Goal: Information Seeking & Learning: Compare options

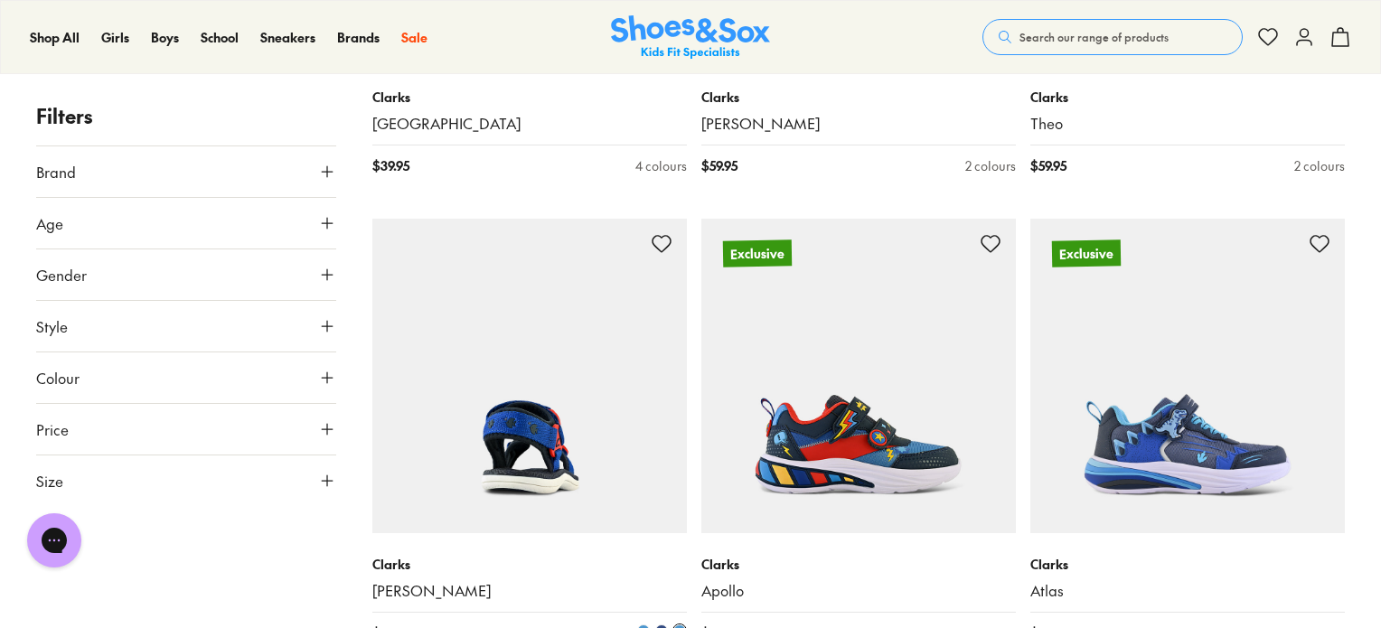
click at [419, 460] on img at bounding box center [529, 376] width 315 height 315
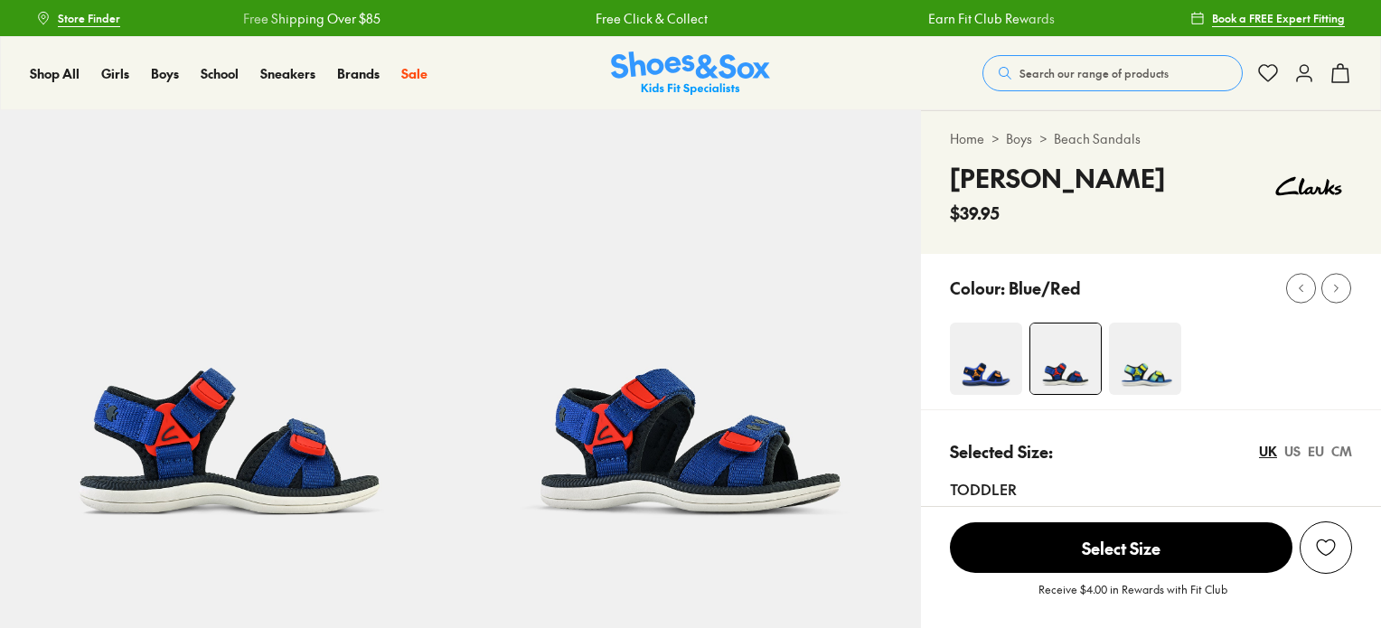
select select "*"
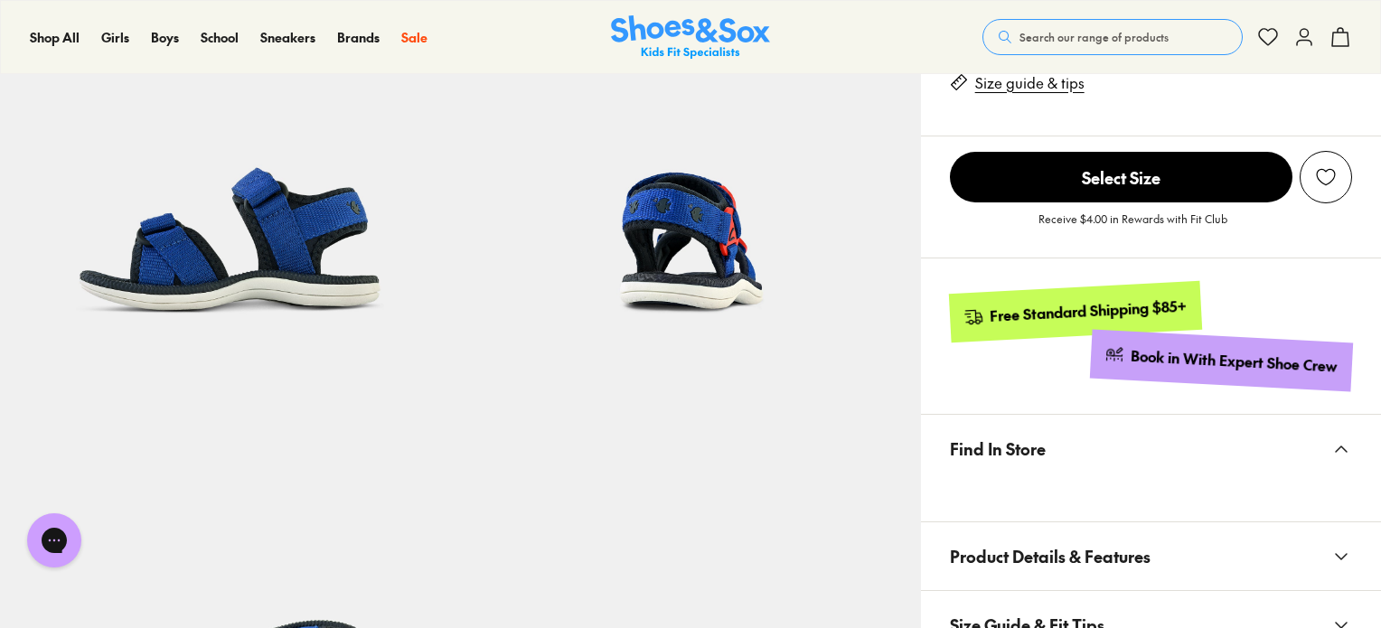
scroll to position [1085, 0]
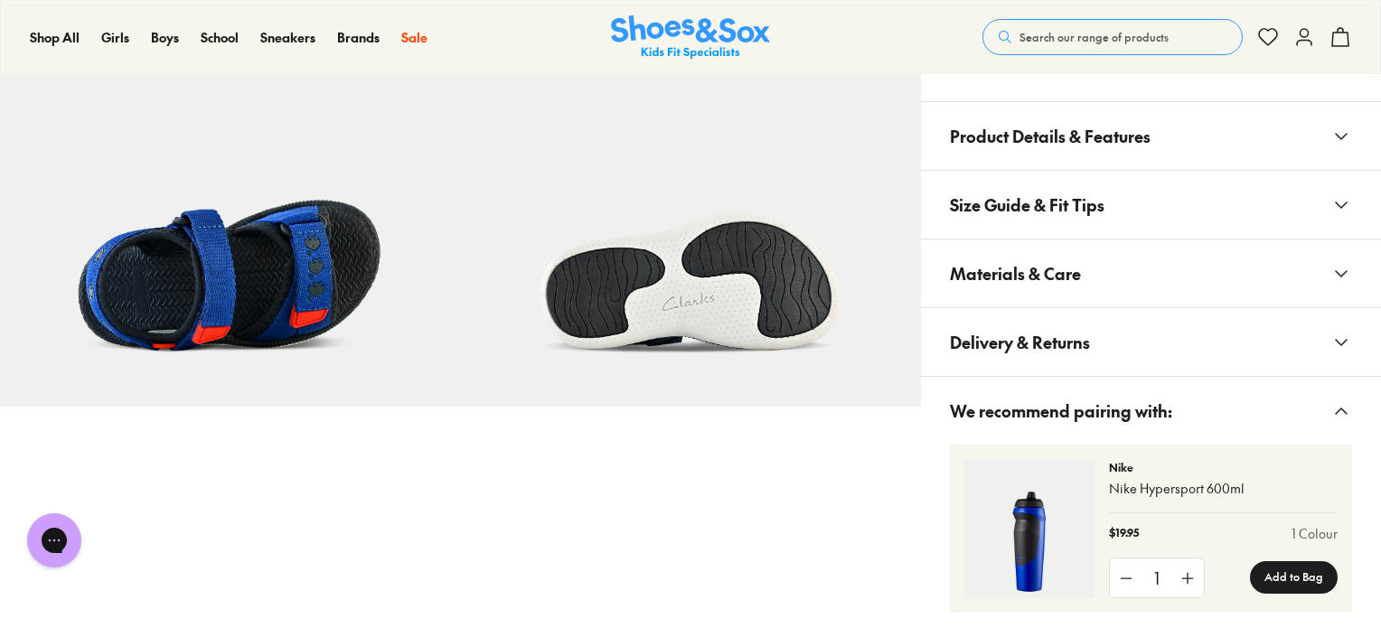
click at [1269, 125] on button "Product Details & Features" at bounding box center [1151, 136] width 460 height 68
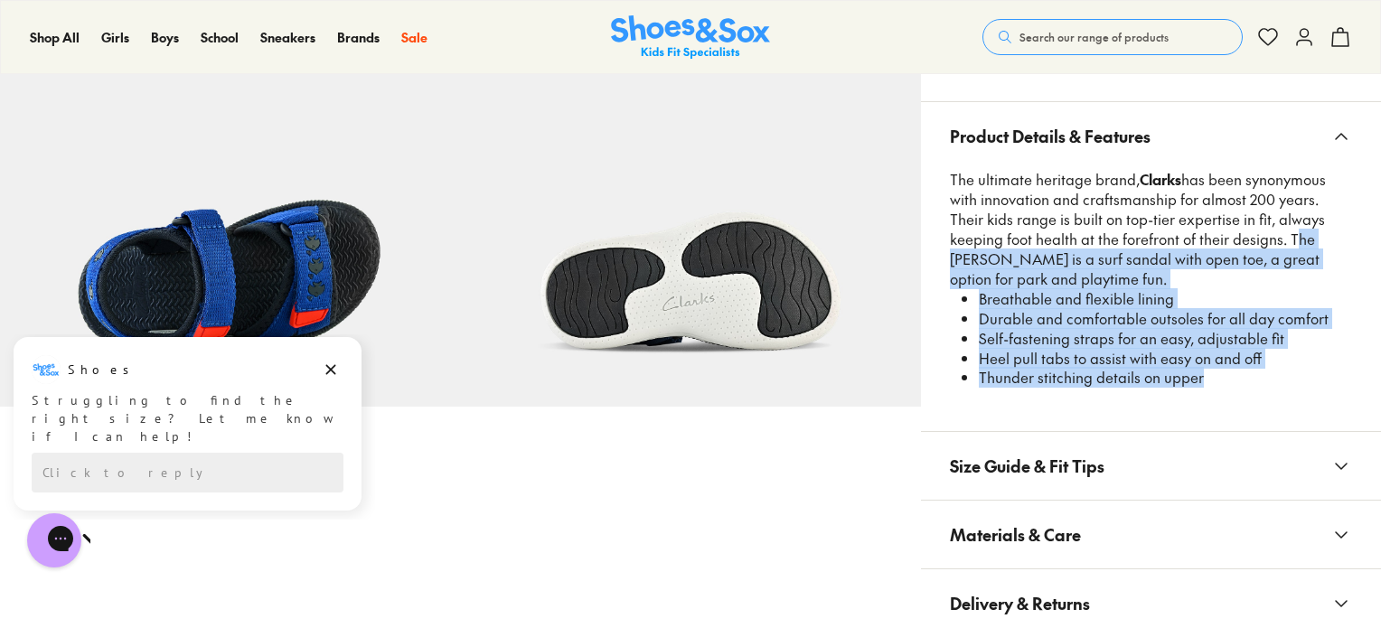
drag, startPoint x: 1229, startPoint y: 231, endPoint x: 1236, endPoint y: 392, distance: 161.9
click at [1236, 392] on div "The ultimate heritage brand, Clarks has been synonymous with innovation and cra…" at bounding box center [1151, 290] width 402 height 240
copy div "The Finn is a surf sandal with open toe, a great option for park and playtime f…"
click at [1096, 30] on span "Search our range of products" at bounding box center [1094, 37] width 149 height 16
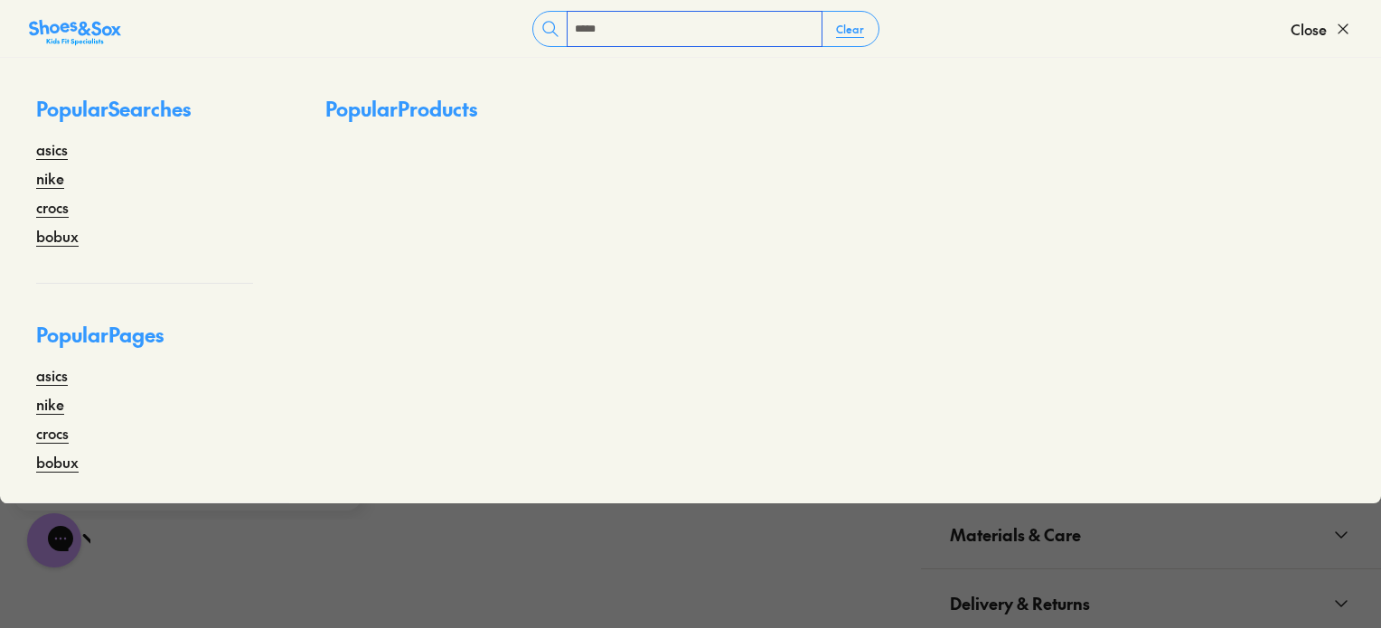
type input "*****"
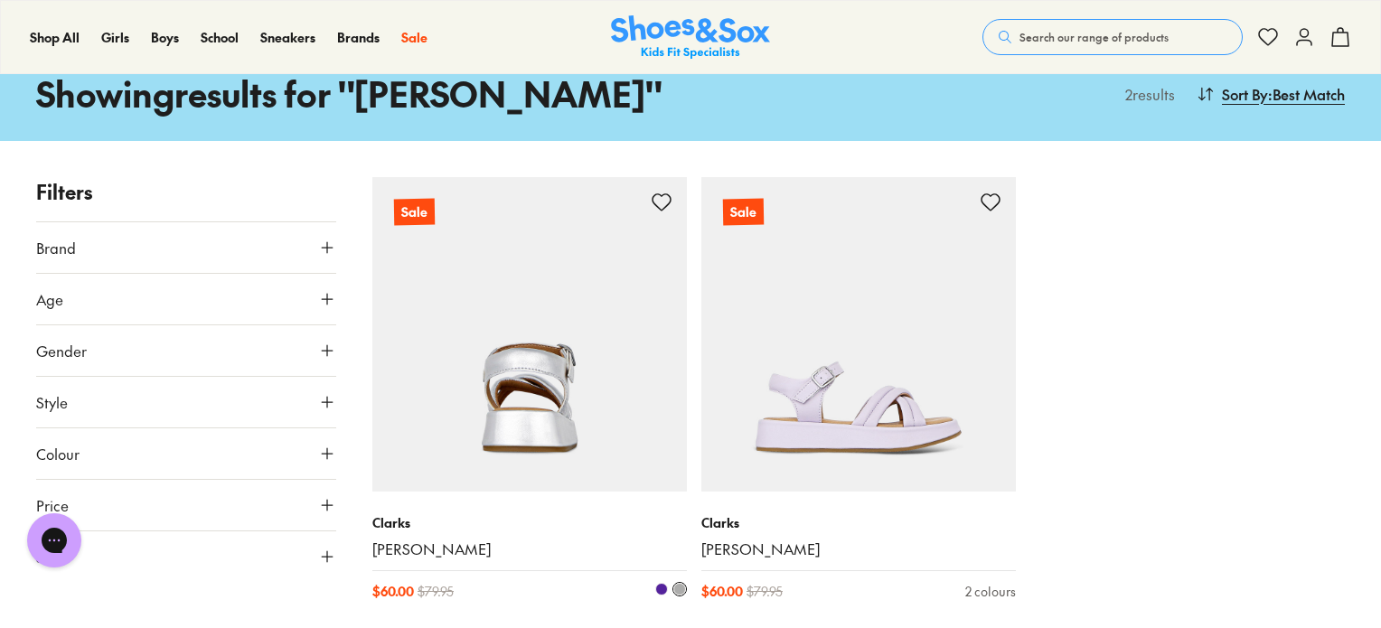
click at [542, 426] on img at bounding box center [529, 334] width 315 height 315
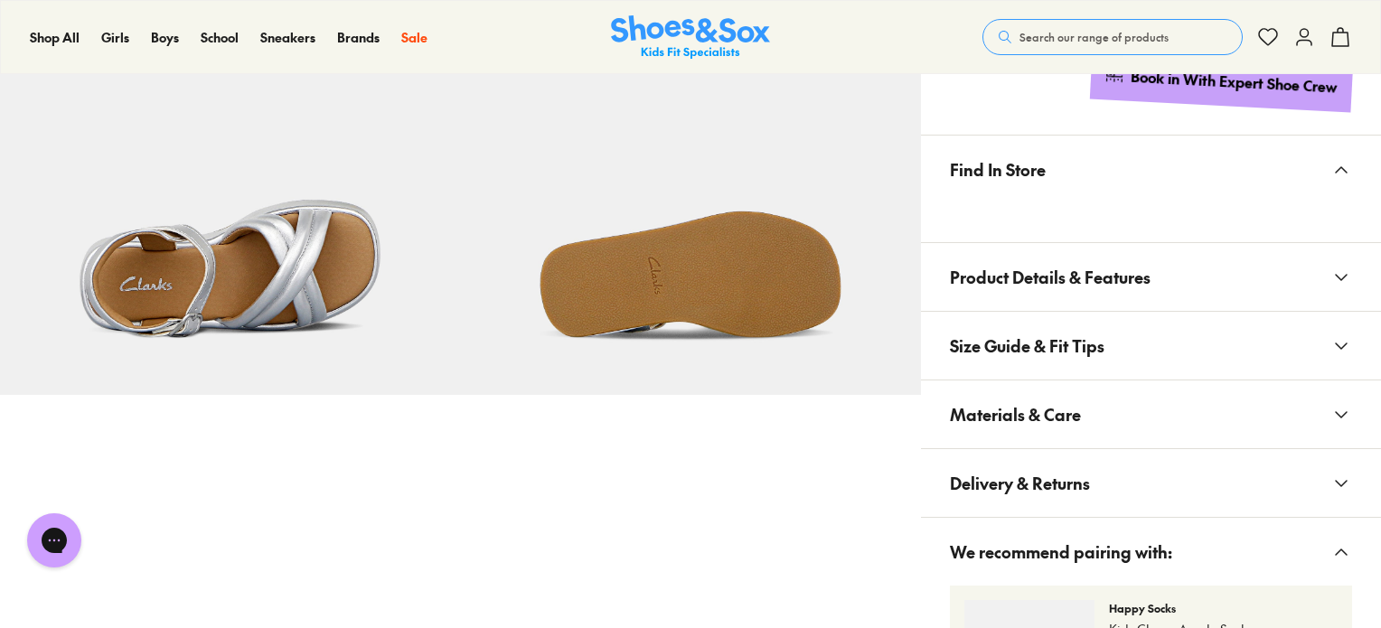
scroll to position [1175, 0]
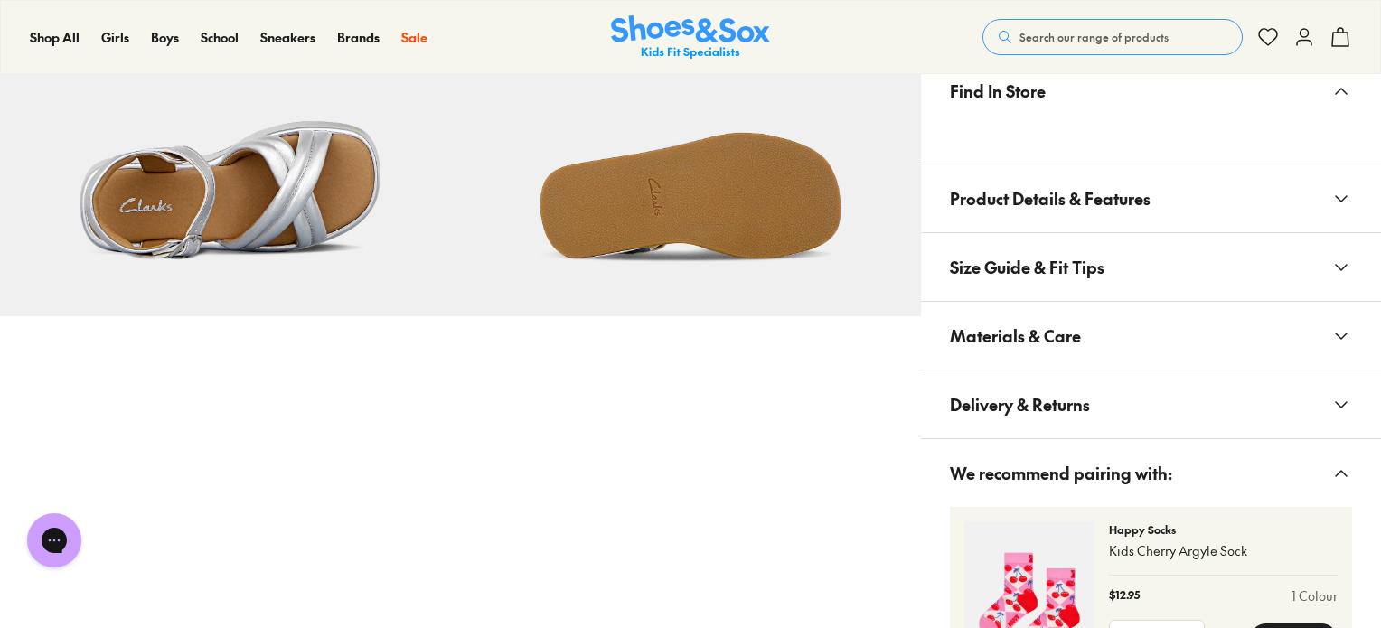
select select "*"
click at [1324, 191] on button "Product Details & Features" at bounding box center [1151, 199] width 460 height 68
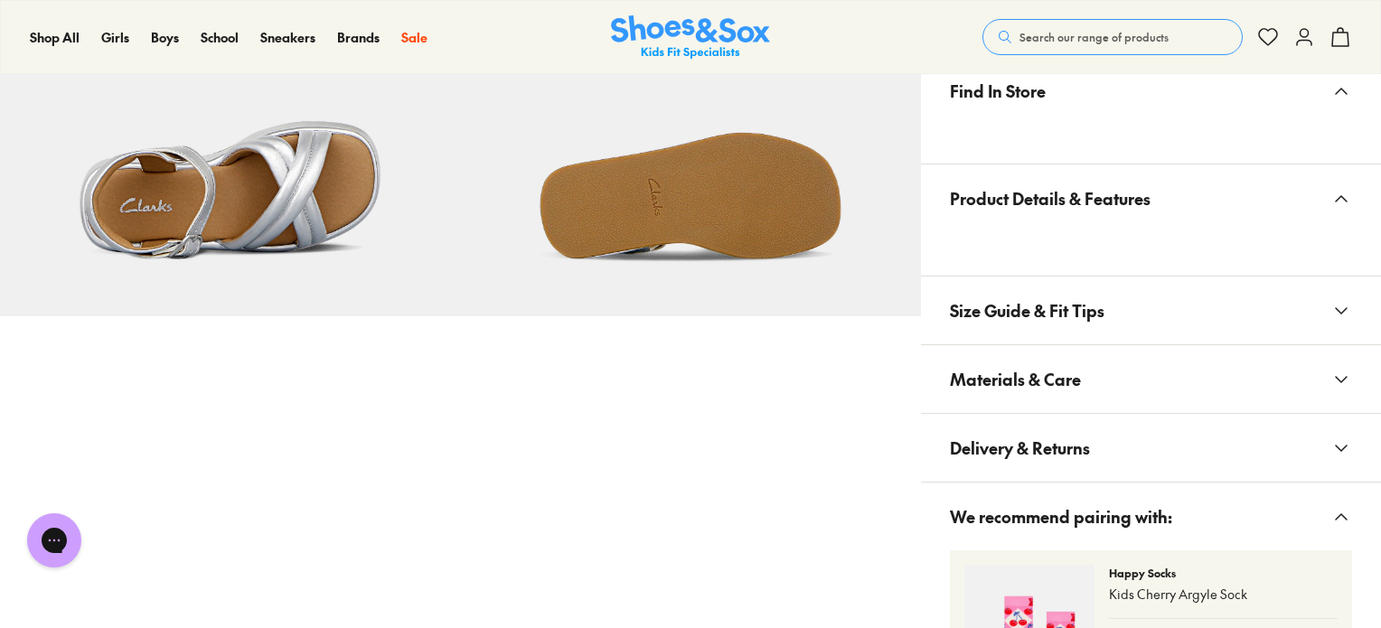
click at [1321, 291] on button "Size Guide & Fit Tips" at bounding box center [1151, 311] width 460 height 68
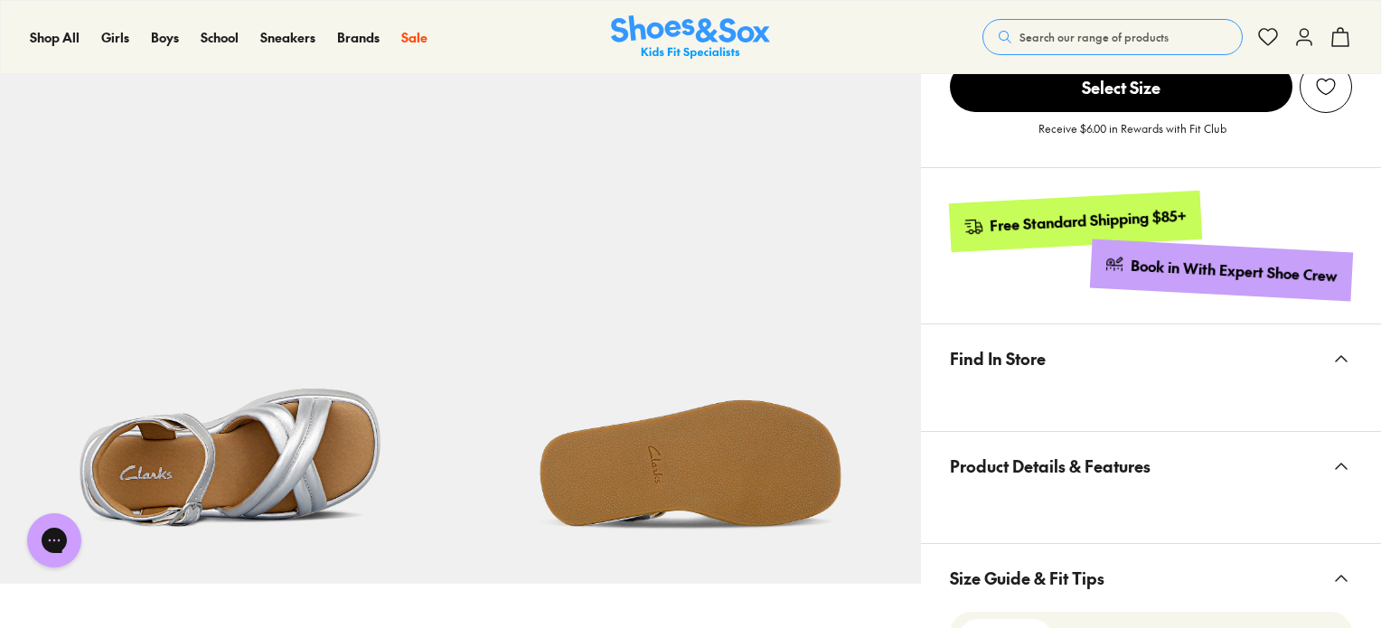
scroll to position [994, 0]
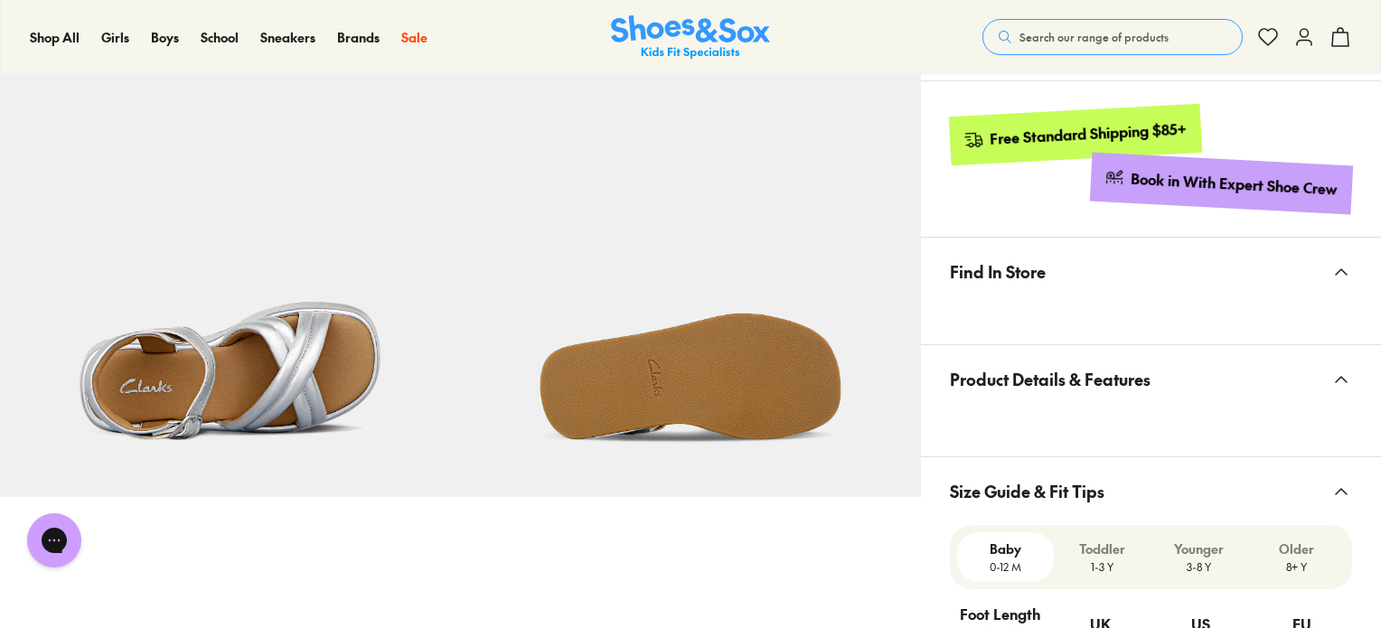
click at [1342, 373] on icon at bounding box center [1342, 380] width 22 height 22
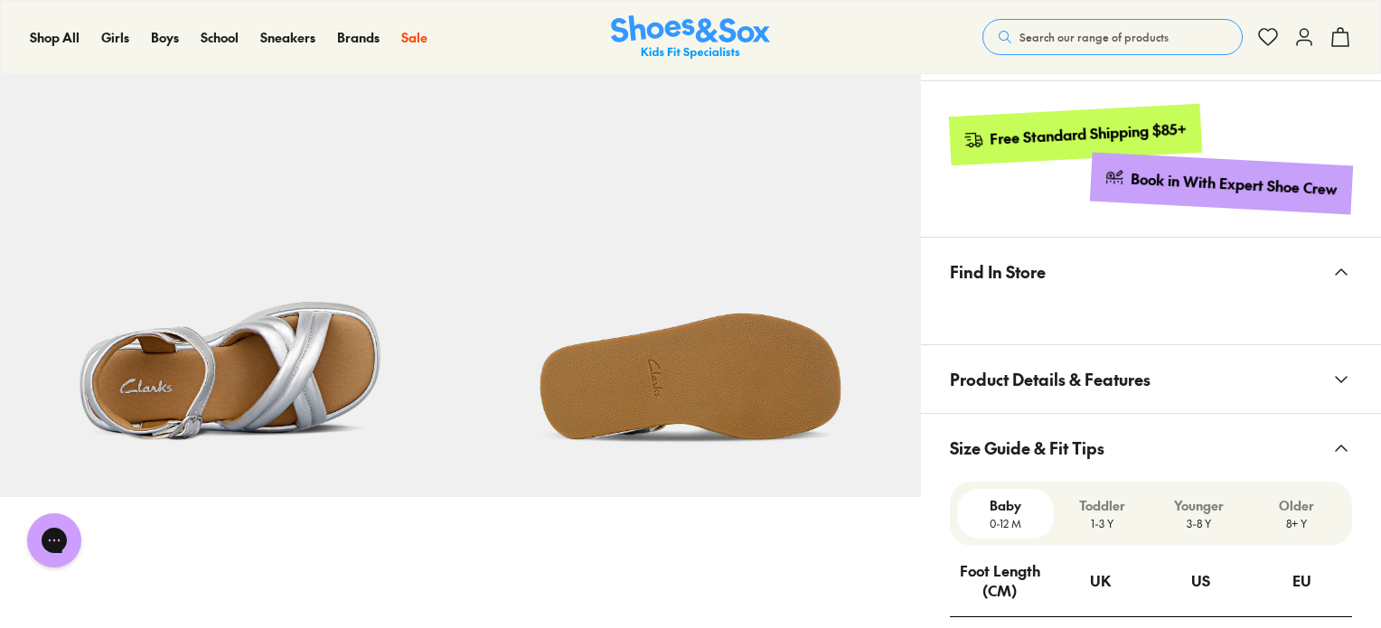
click at [1342, 373] on icon at bounding box center [1342, 380] width 22 height 22
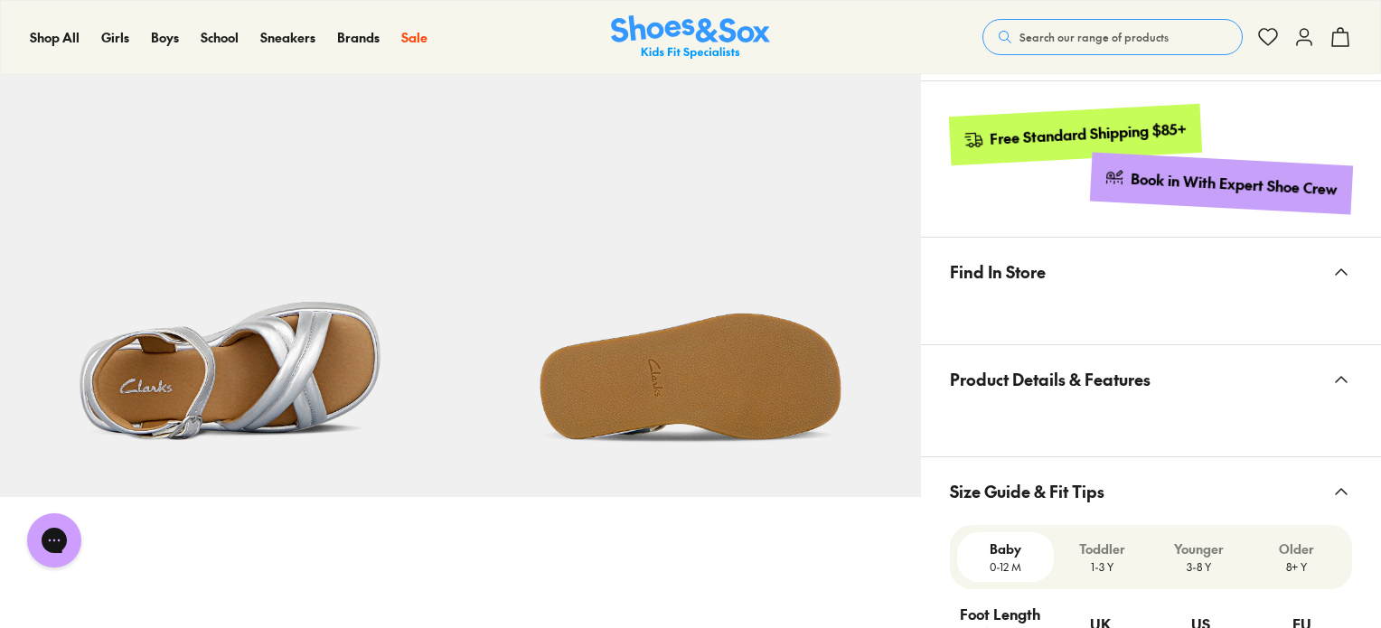
click at [1337, 274] on icon at bounding box center [1342, 272] width 22 height 22
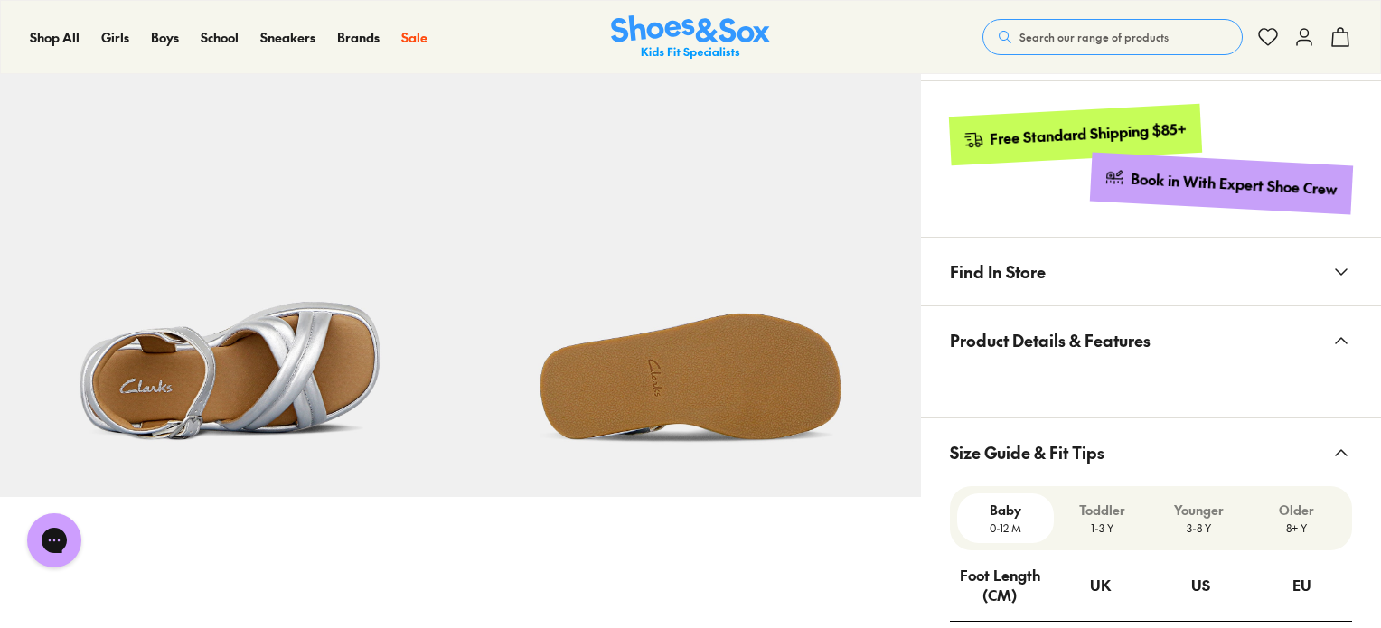
click at [1337, 274] on icon at bounding box center [1342, 272] width 22 height 22
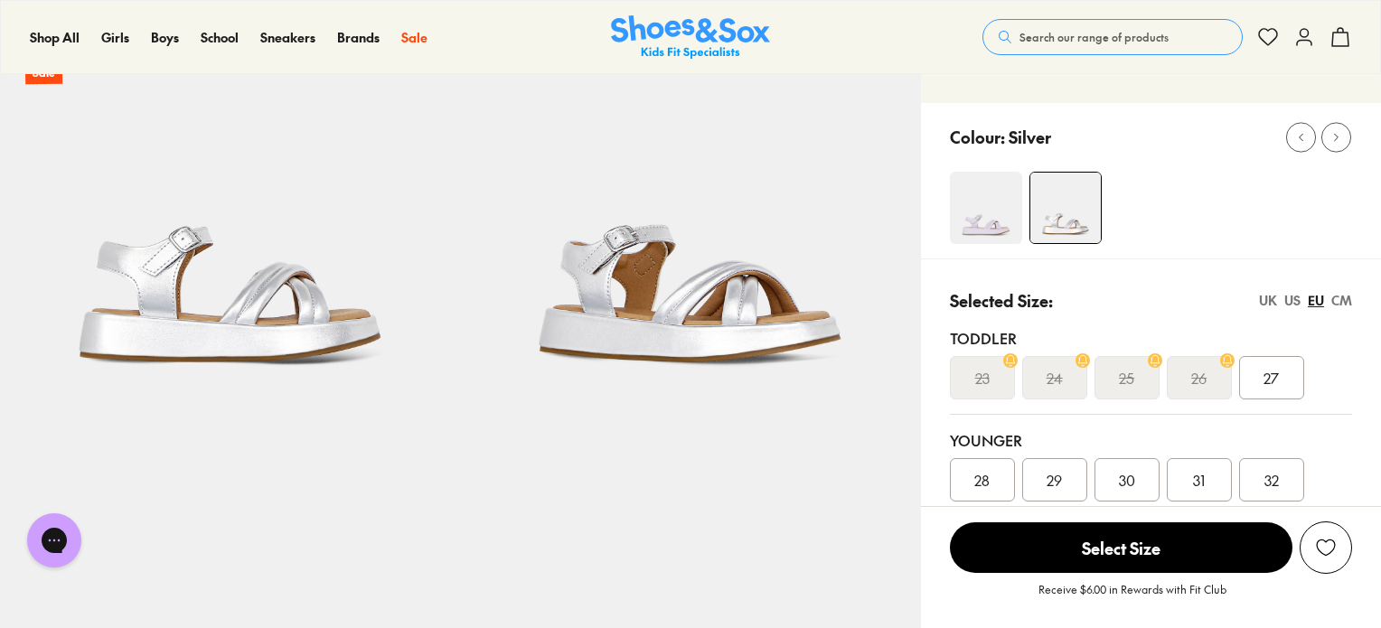
scroll to position [0, 0]
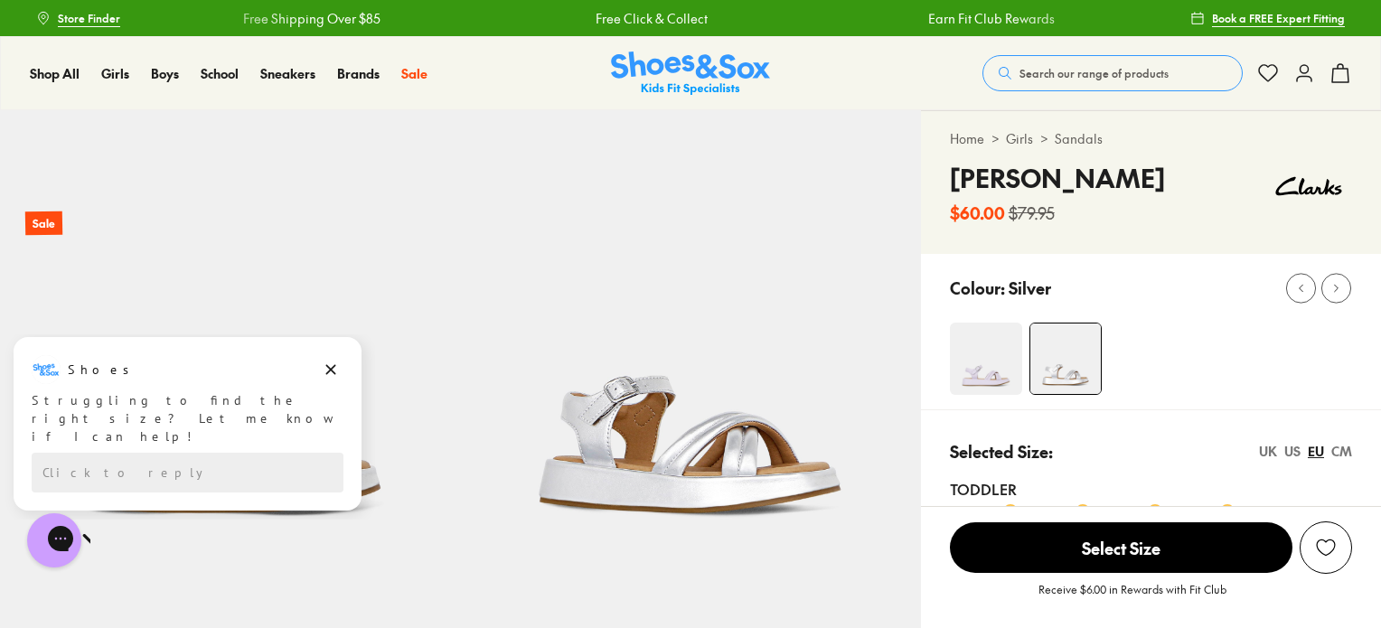
click at [971, 375] on img at bounding box center [986, 359] width 72 height 72
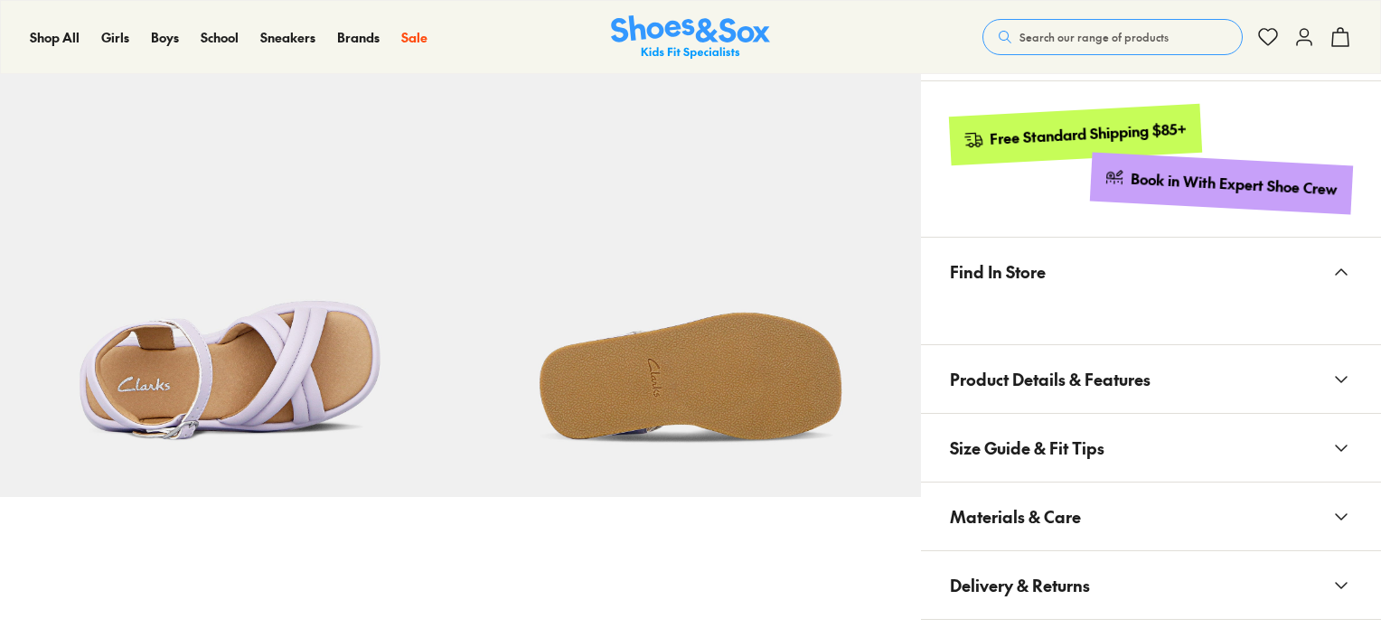
click at [977, 371] on span "Product Details & Features" at bounding box center [1050, 379] width 201 height 53
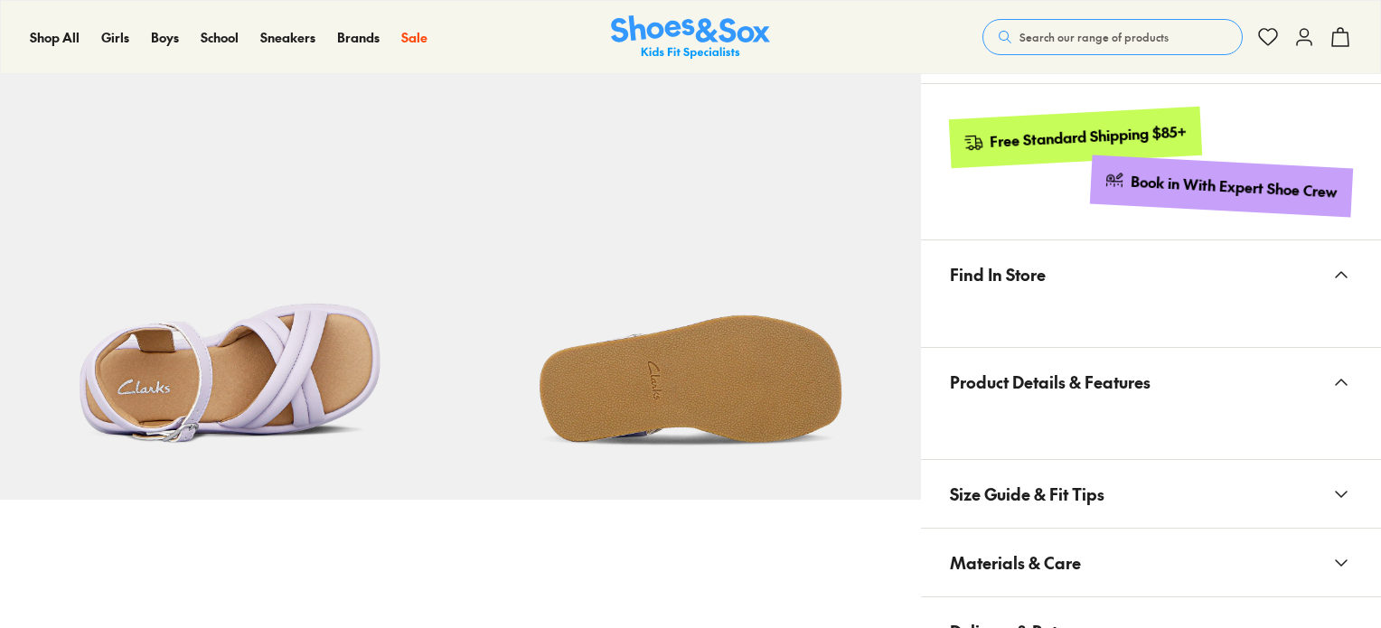
select select "*"
click at [1017, 476] on span "Size Guide & Fit Tips" at bounding box center [1027, 493] width 155 height 53
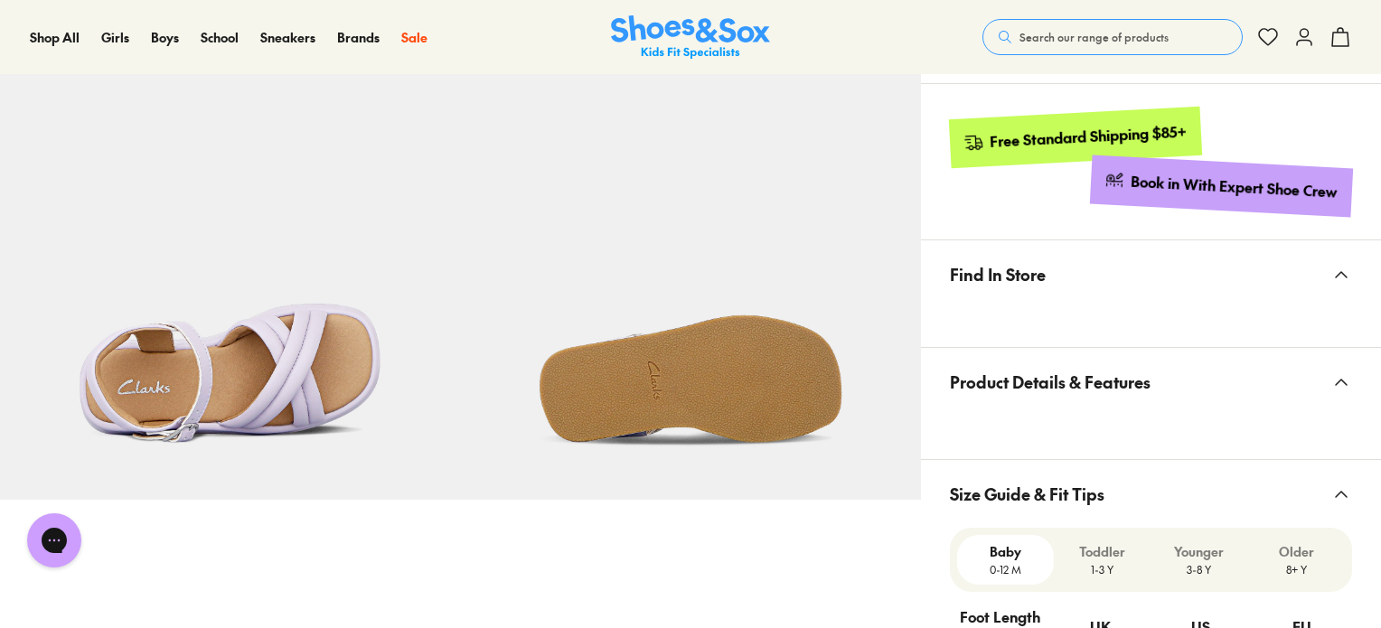
click at [1098, 24] on button "Search our range of products" at bounding box center [1113, 37] width 260 height 36
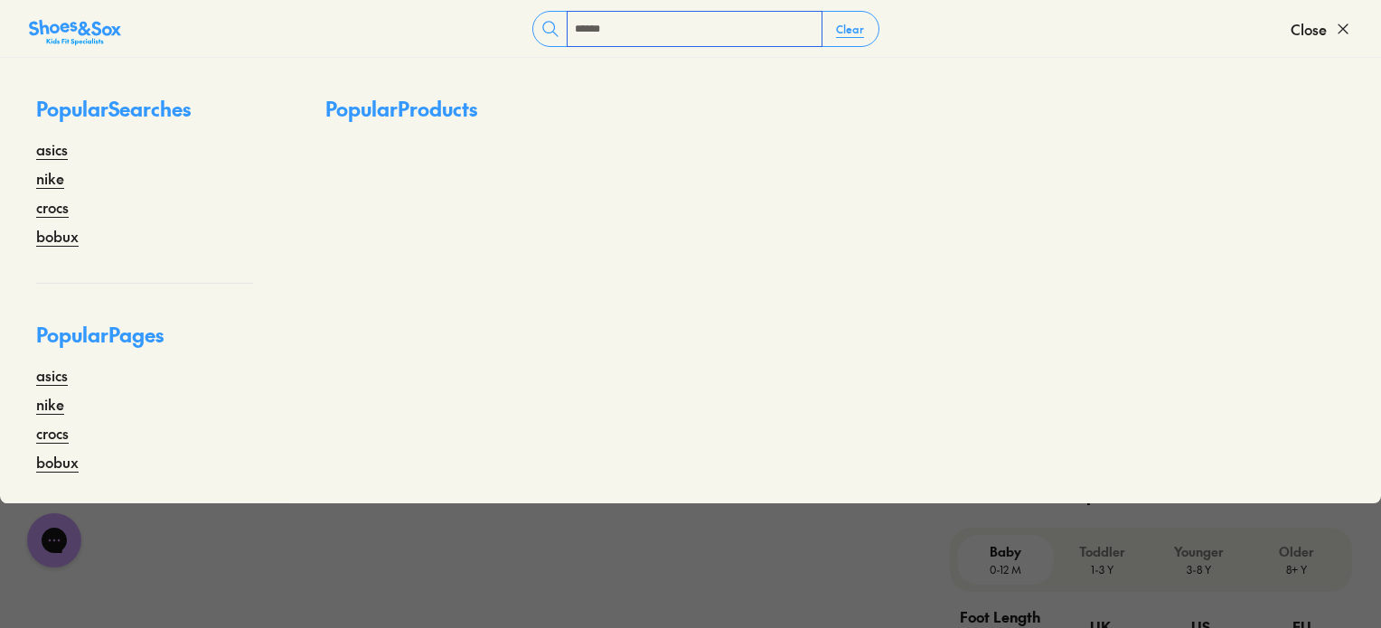
type input "******"
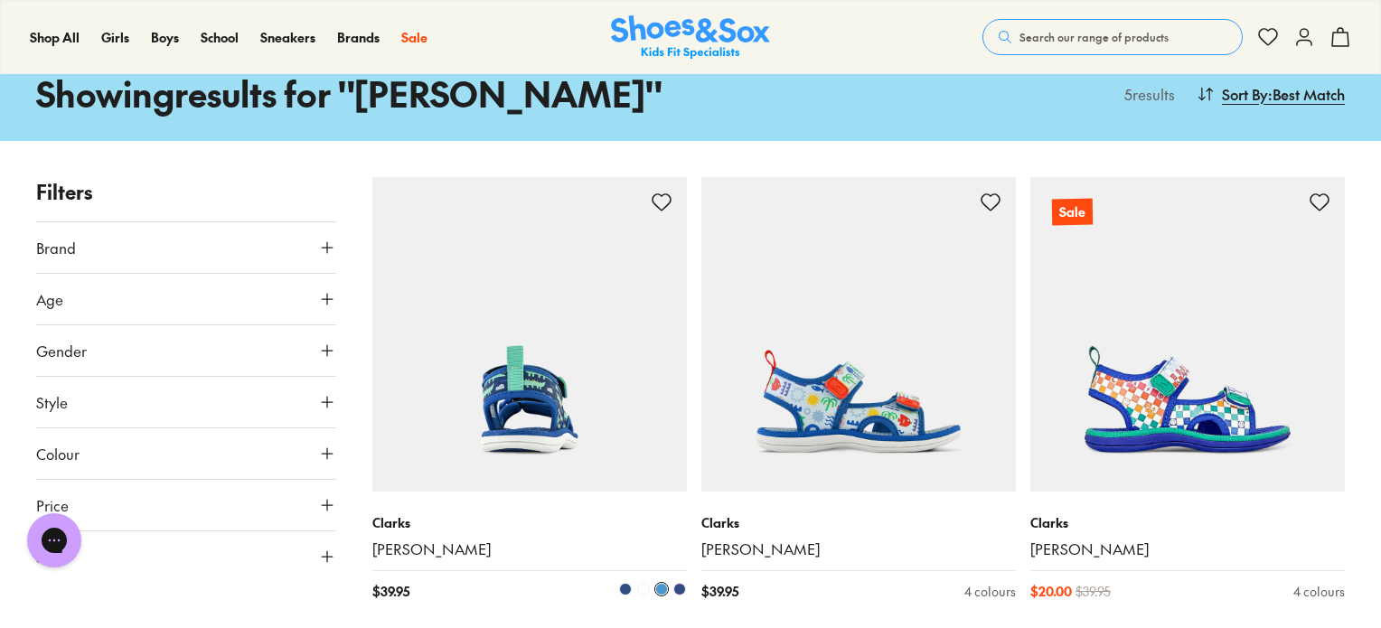
click at [593, 309] on img at bounding box center [529, 334] width 315 height 315
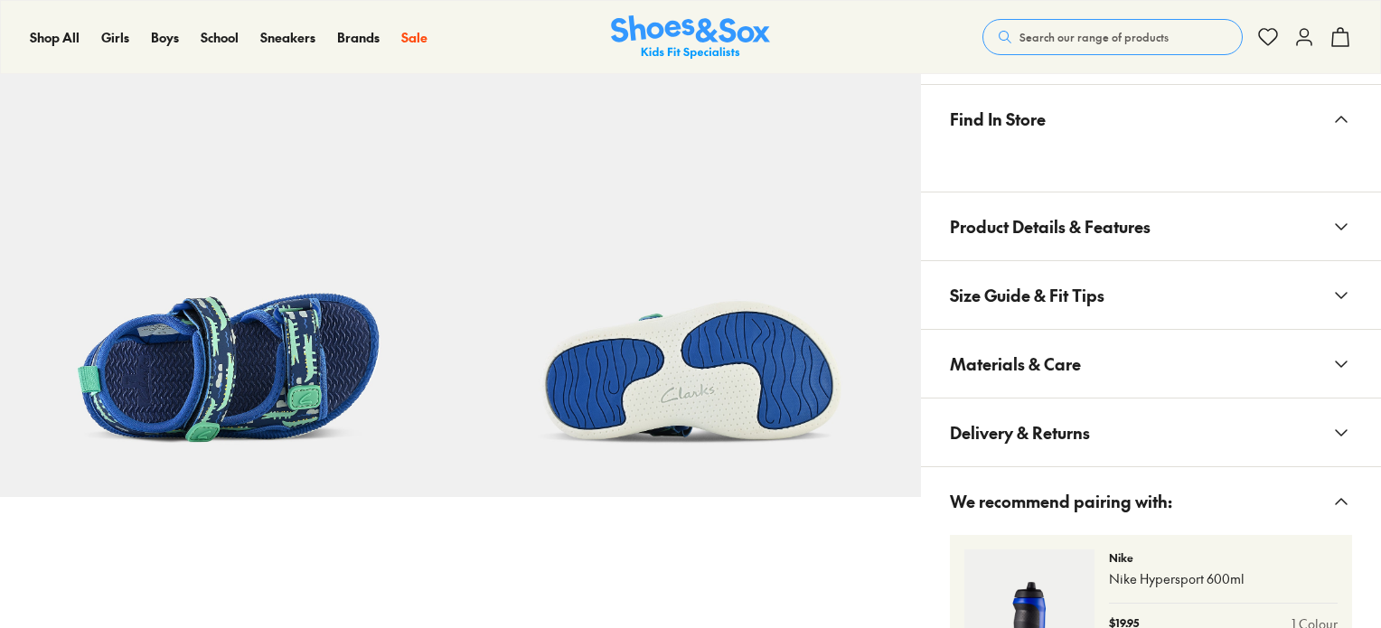
select select "*"
click at [1279, 278] on button "Size Guide & Fit Tips" at bounding box center [1151, 295] width 460 height 68
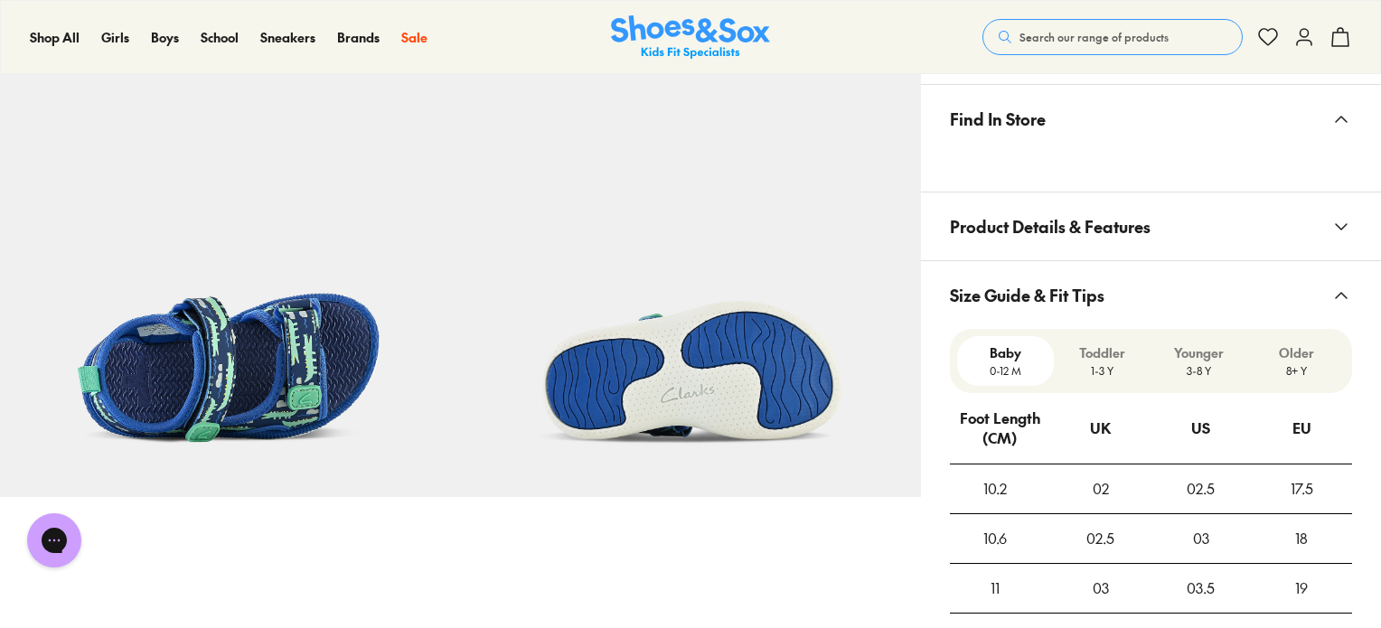
click at [1301, 198] on button "Product Details & Features" at bounding box center [1151, 227] width 460 height 68
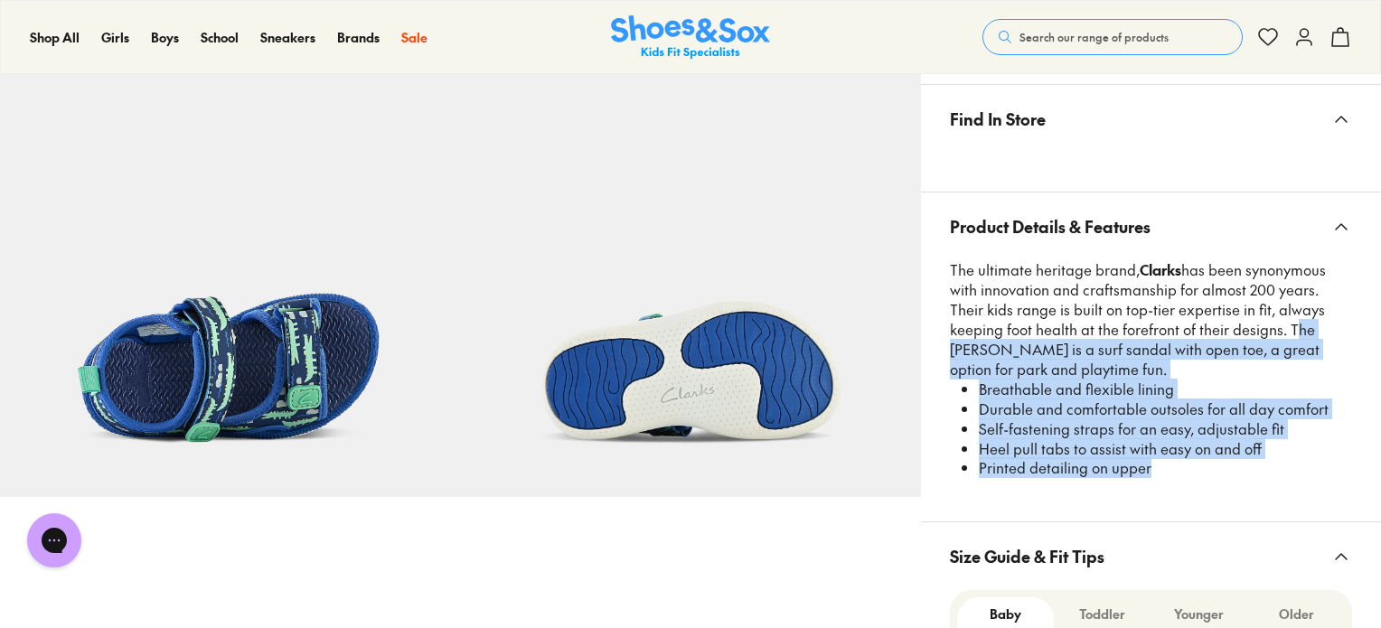
drag, startPoint x: 1168, startPoint y: 482, endPoint x: 1233, endPoint y: 338, distance: 157.8
click at [1233, 338] on div "The ultimate heritage brand, Clarks has been synonymous with innovation and cra…" at bounding box center [1151, 380] width 402 height 240
copy div "The Fisher is a surf sandal with open toe, a great option for park and playtime…"
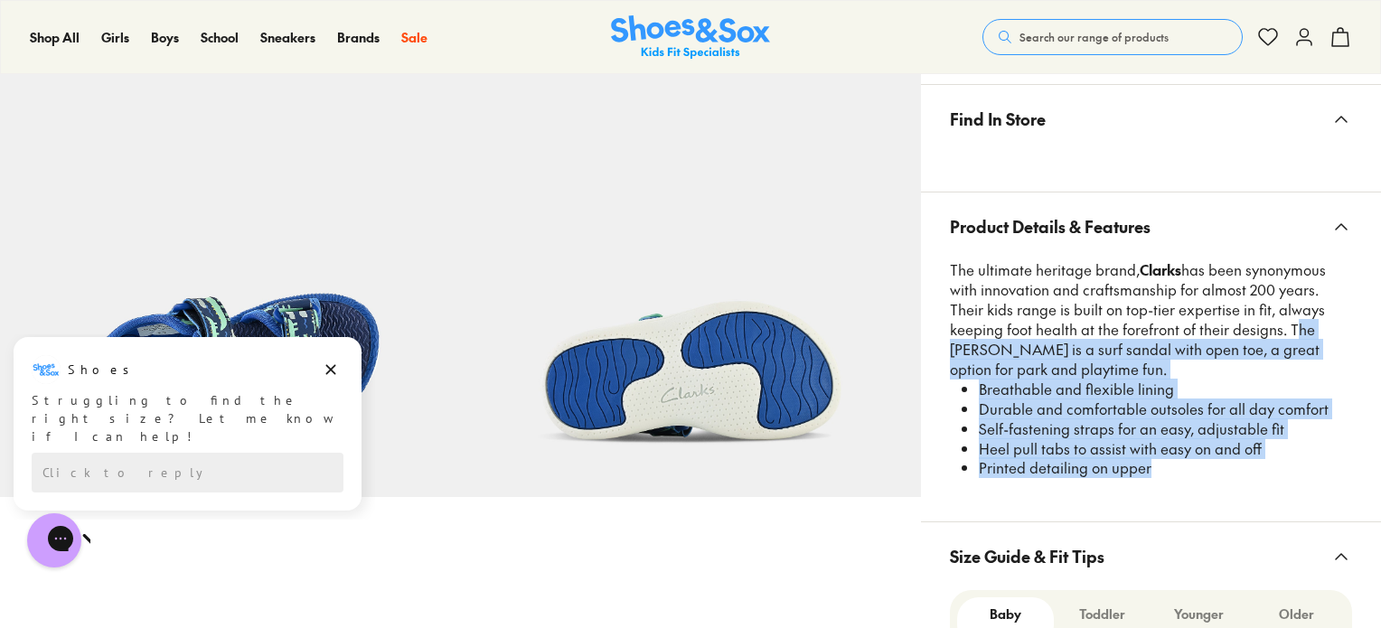
copy div "The Fisher is a surf sandal with open toe, a great option for park and playtime…"
click at [1094, 39] on span "Search our range of products" at bounding box center [1094, 37] width 149 height 16
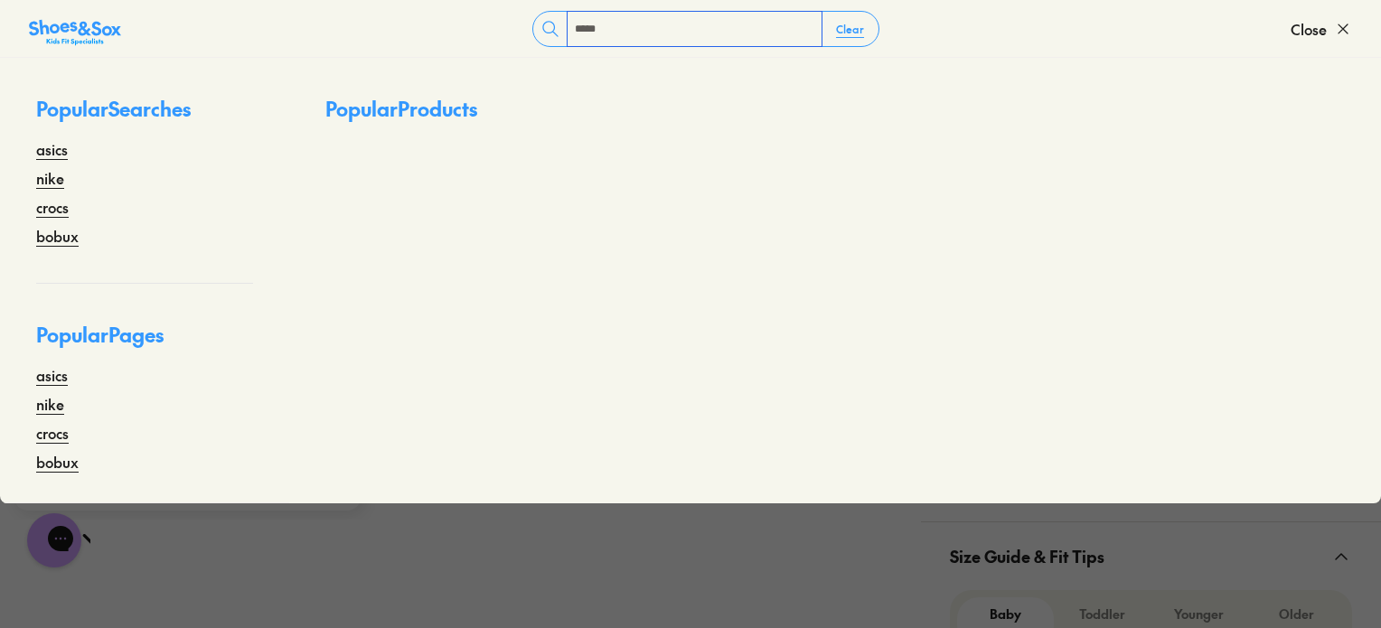
type input "*****"
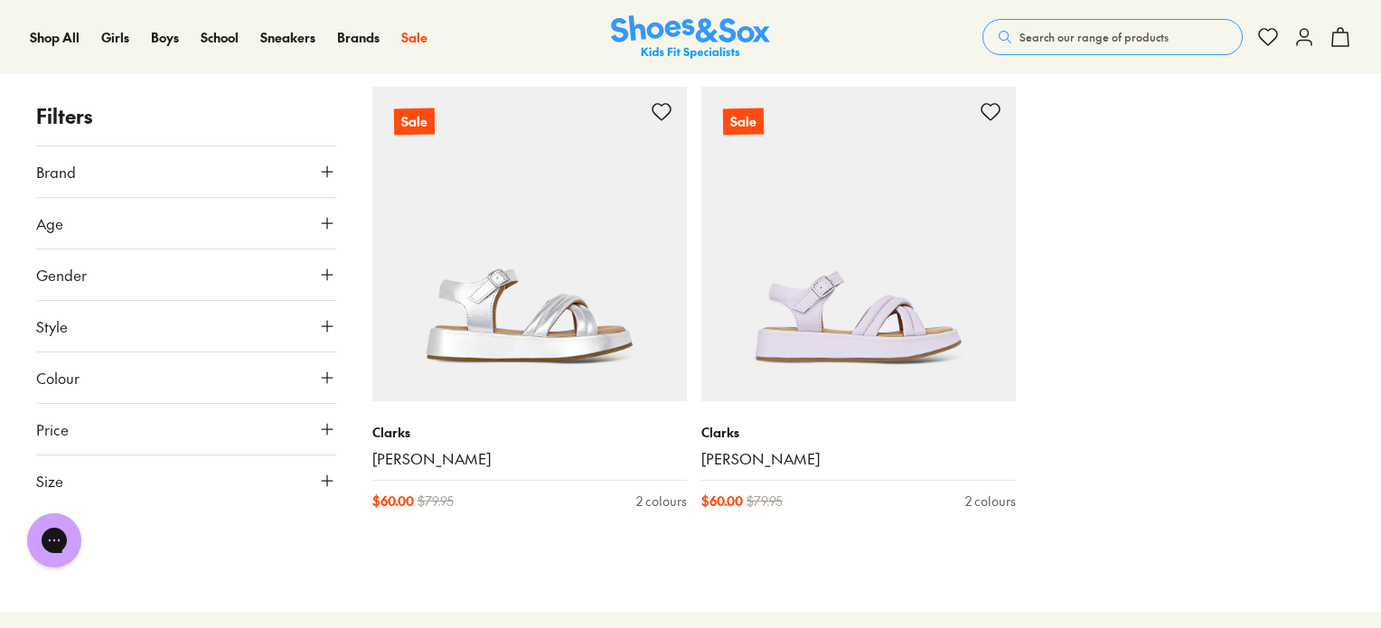
click at [1038, 28] on button "Search our range of products" at bounding box center [1113, 37] width 260 height 36
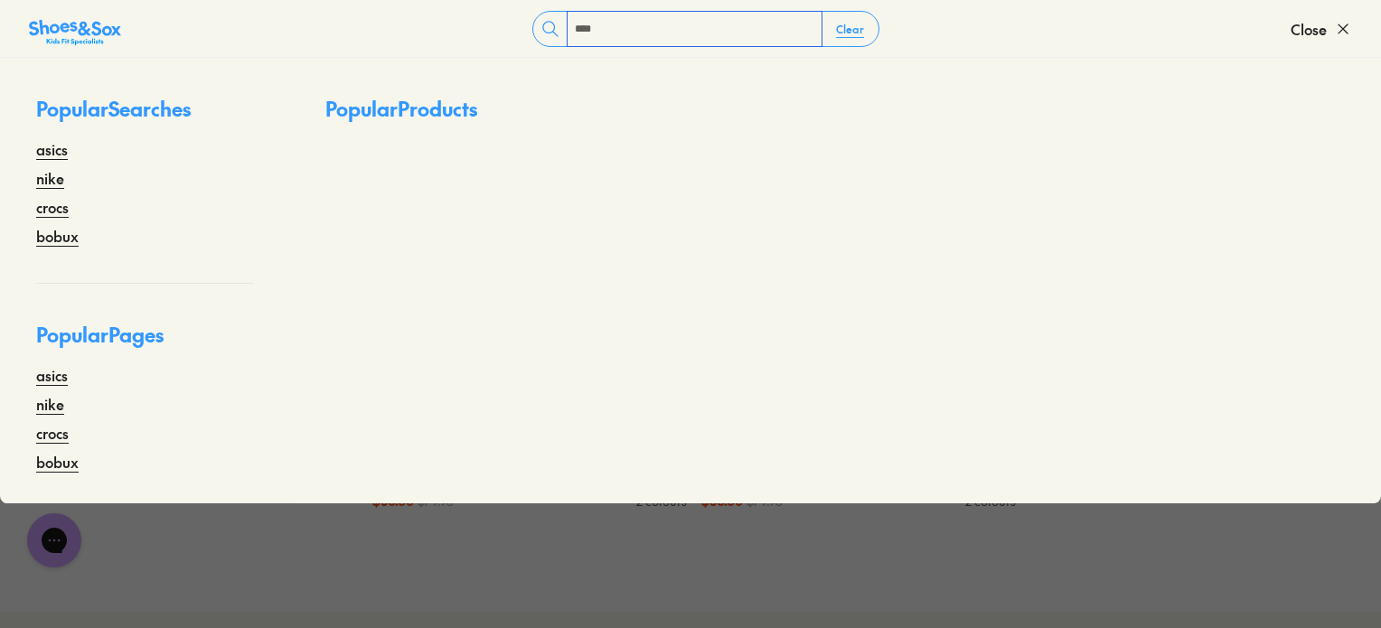
type input "****"
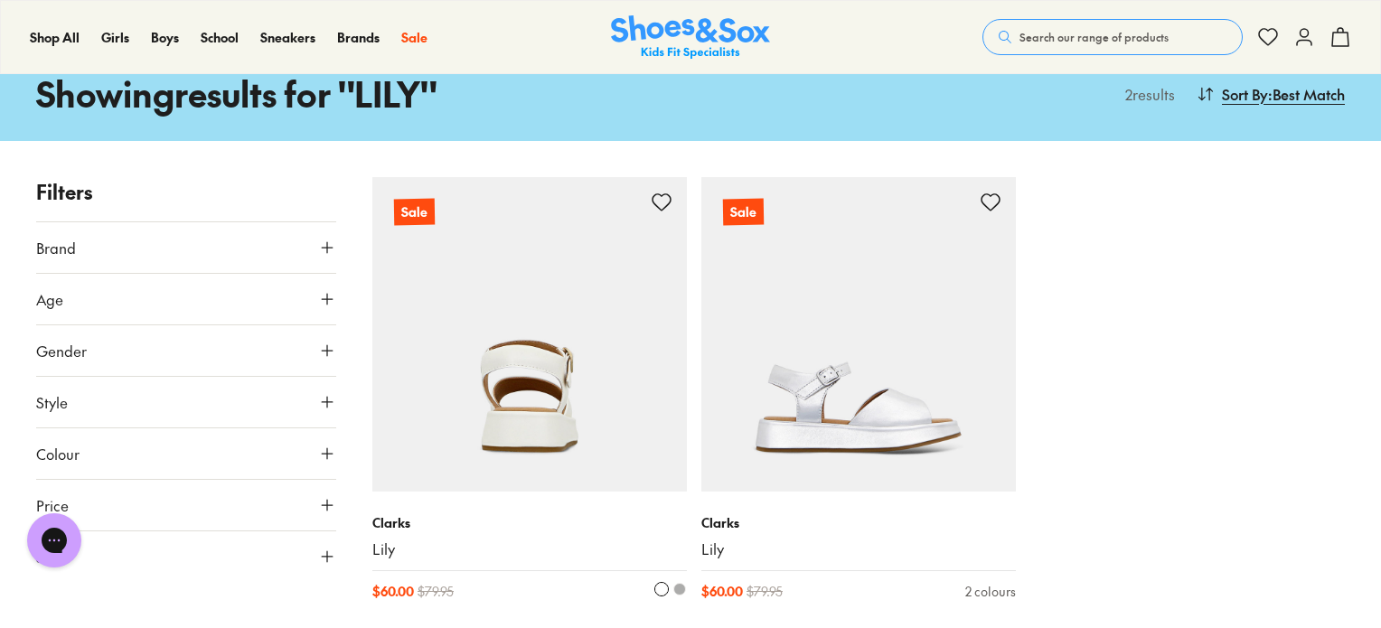
click at [580, 396] on img at bounding box center [529, 334] width 315 height 315
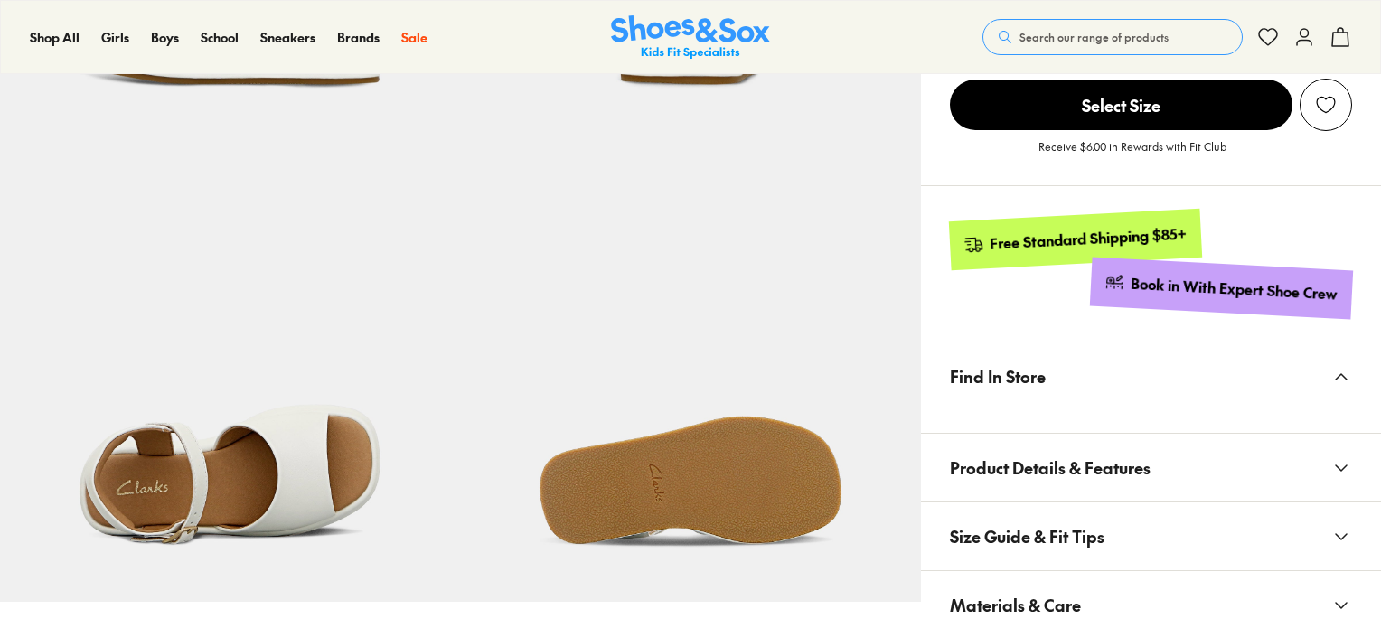
scroll to position [992, 0]
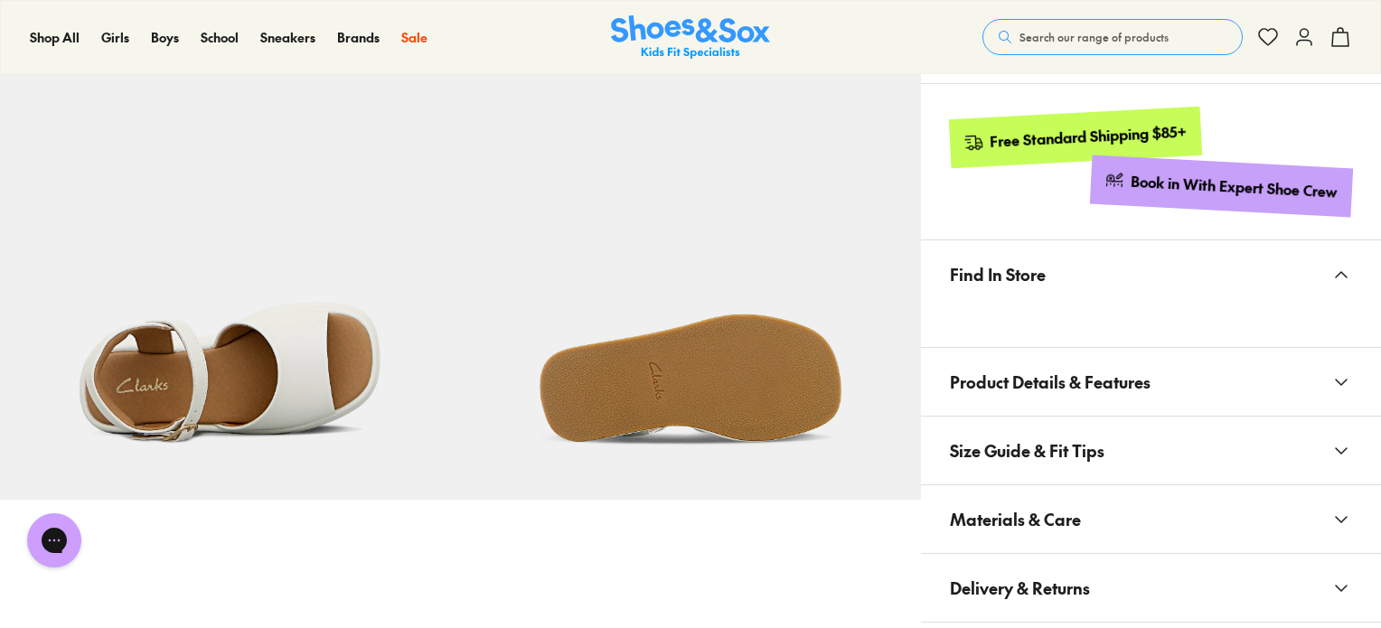
click at [1283, 371] on button "Product Details & Features" at bounding box center [1151, 382] width 460 height 68
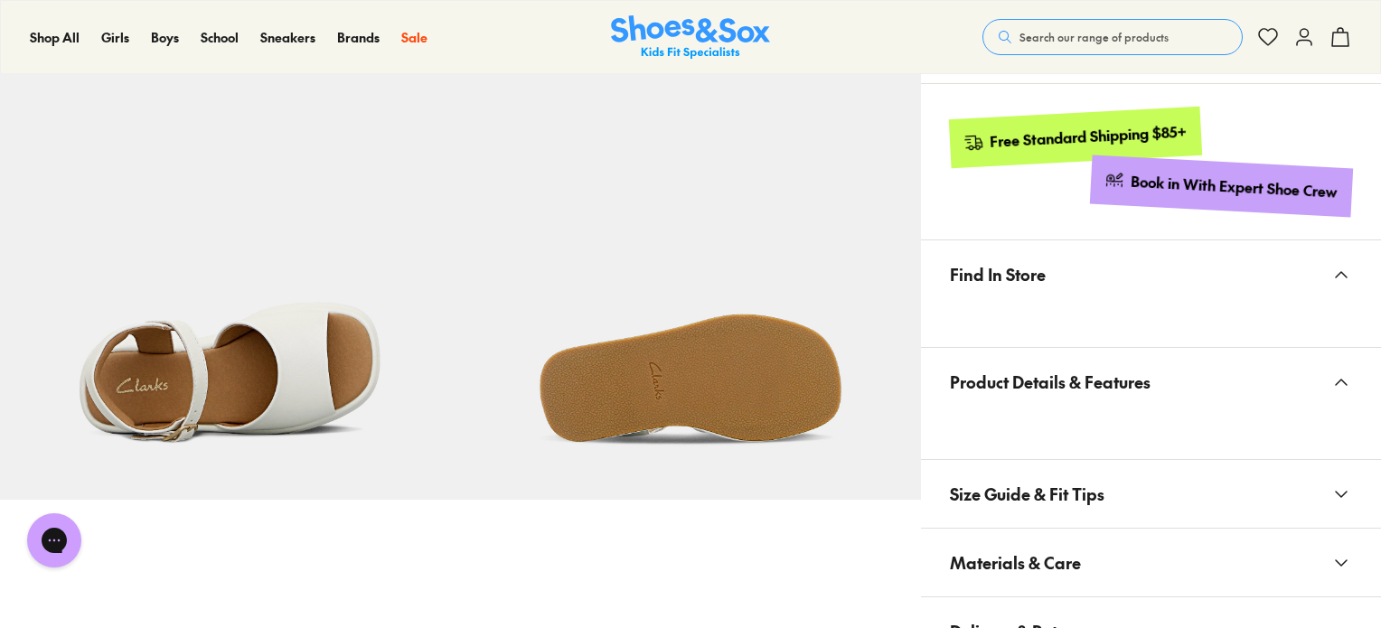
scroll to position [0, 0]
select select "*"
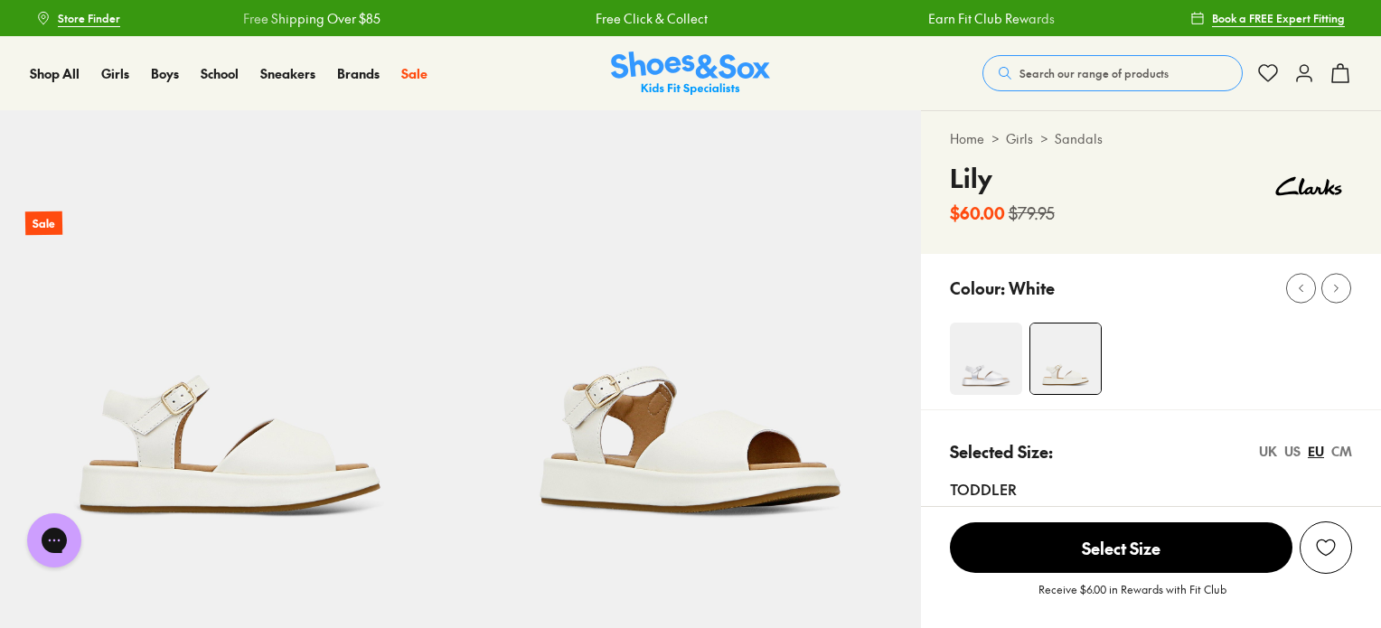
click at [1072, 75] on span "Search our range of products" at bounding box center [1094, 73] width 149 height 16
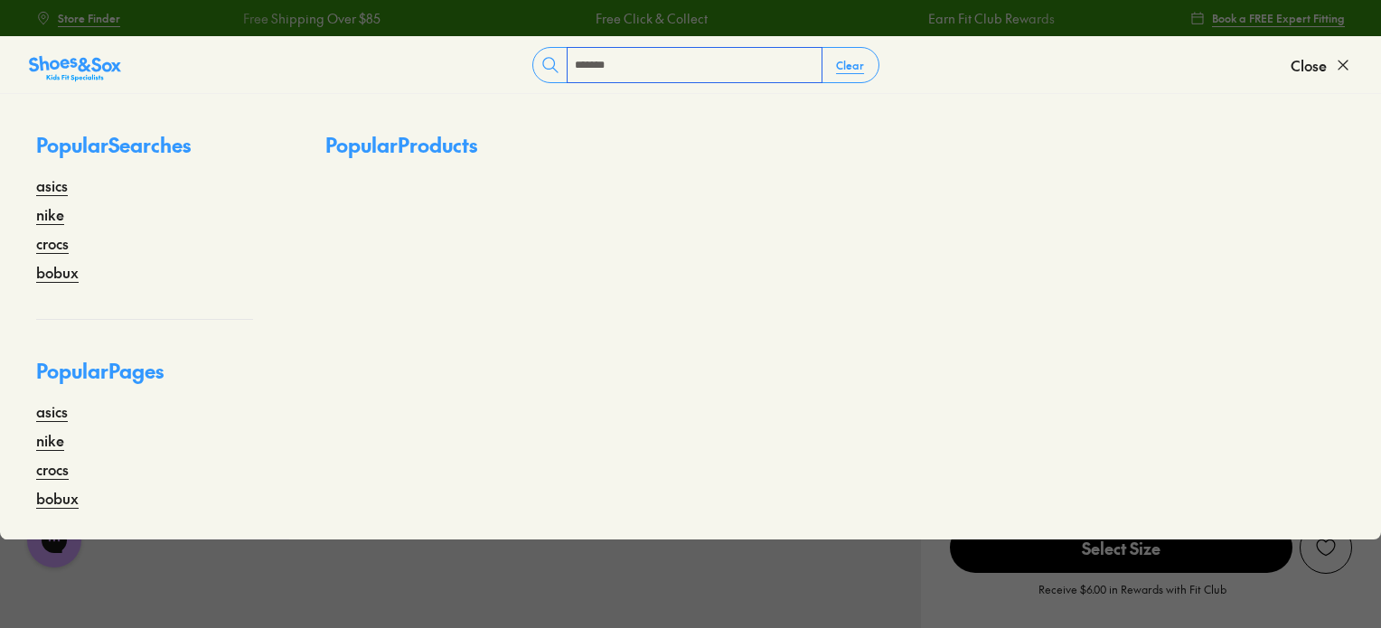
type input "*******"
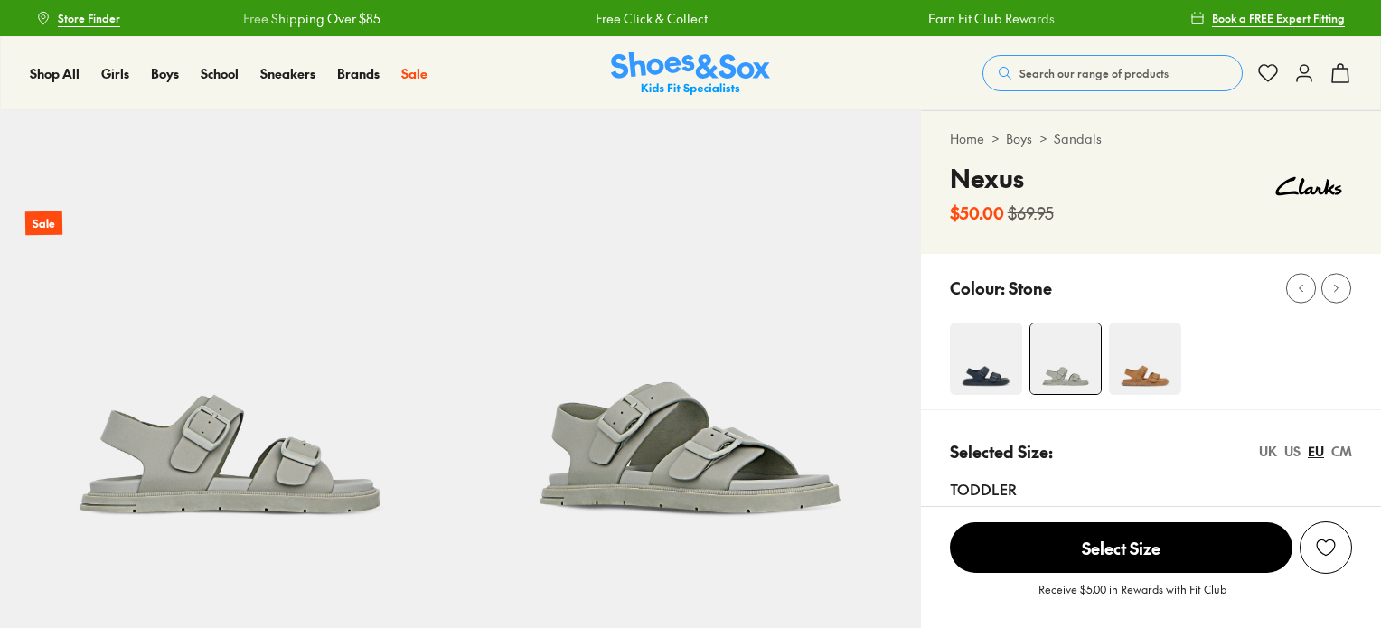
select select "*"
click at [1117, 58] on button "Search our range of products" at bounding box center [1113, 73] width 260 height 36
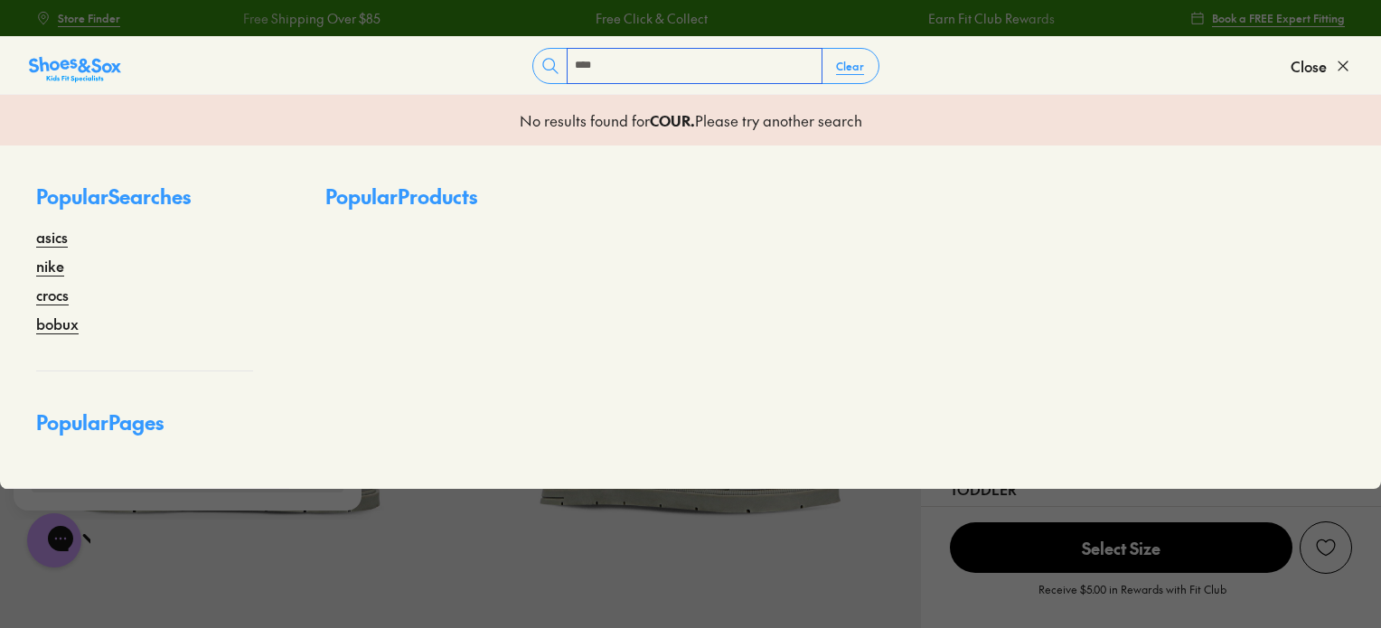
click at [767, 67] on input "****" at bounding box center [695, 66] width 254 height 34
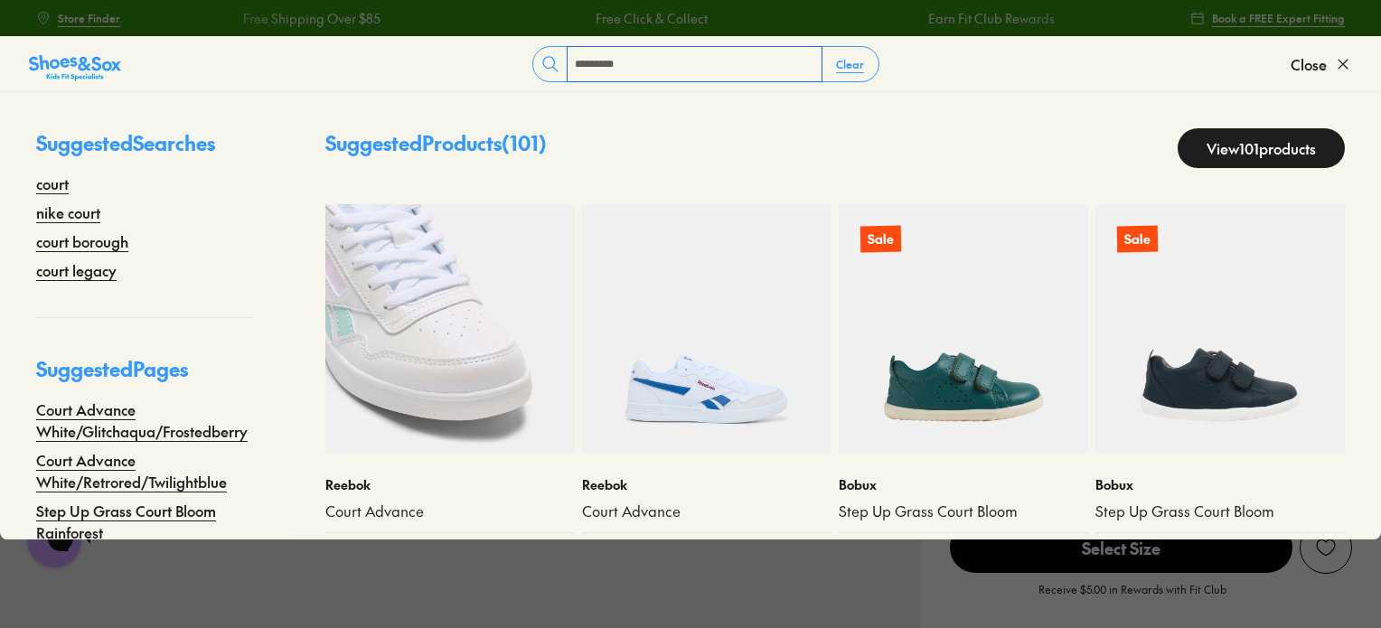
type input "*********"
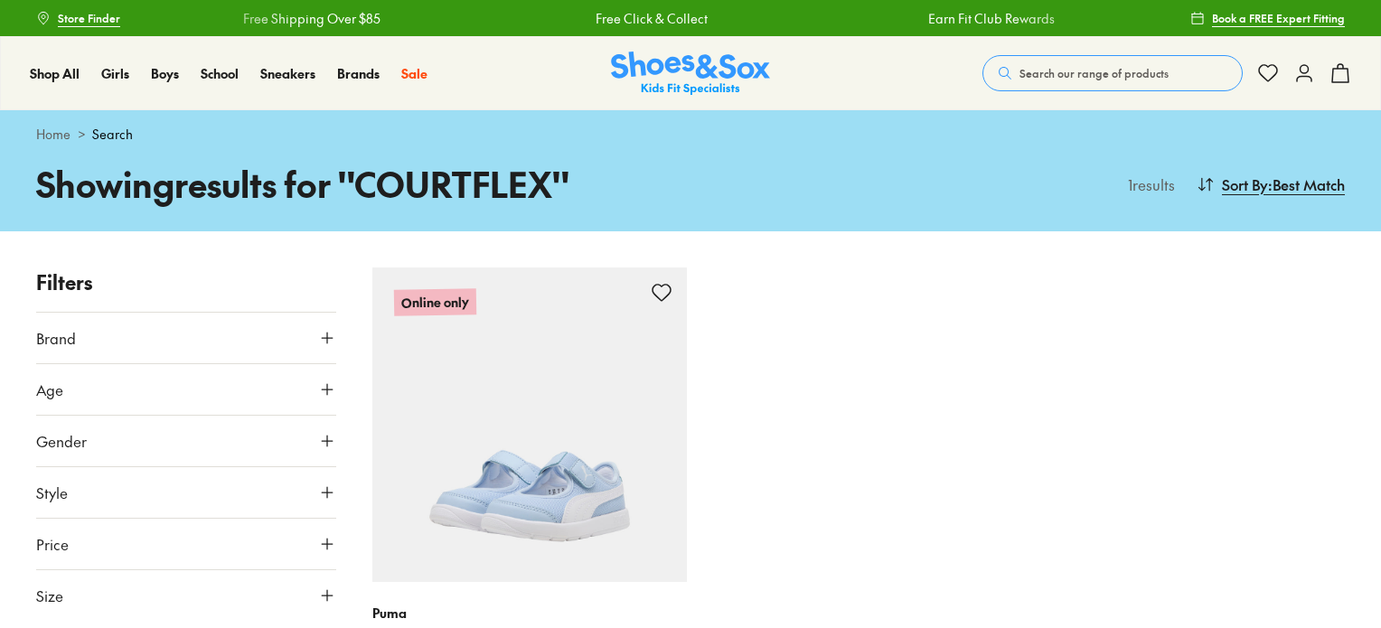
click at [552, 542] on img at bounding box center [529, 425] width 315 height 315
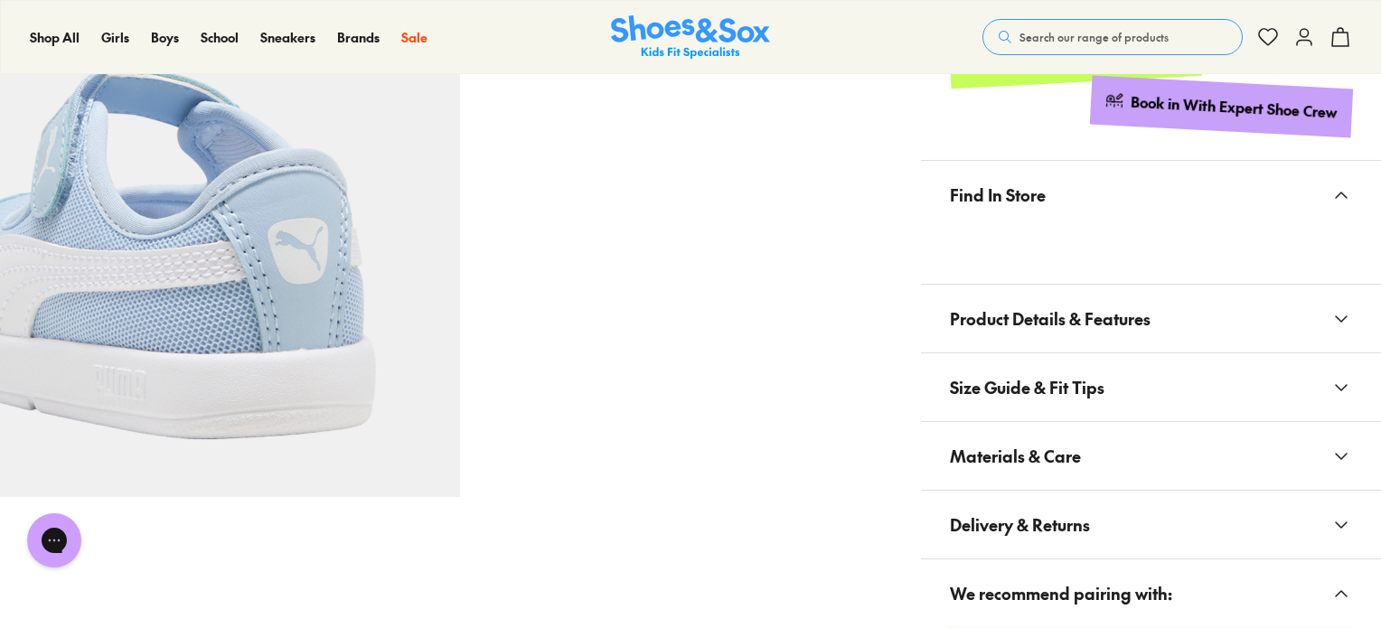
select select "*"
click at [1148, 292] on span "Product Details & Features" at bounding box center [1050, 318] width 201 height 53
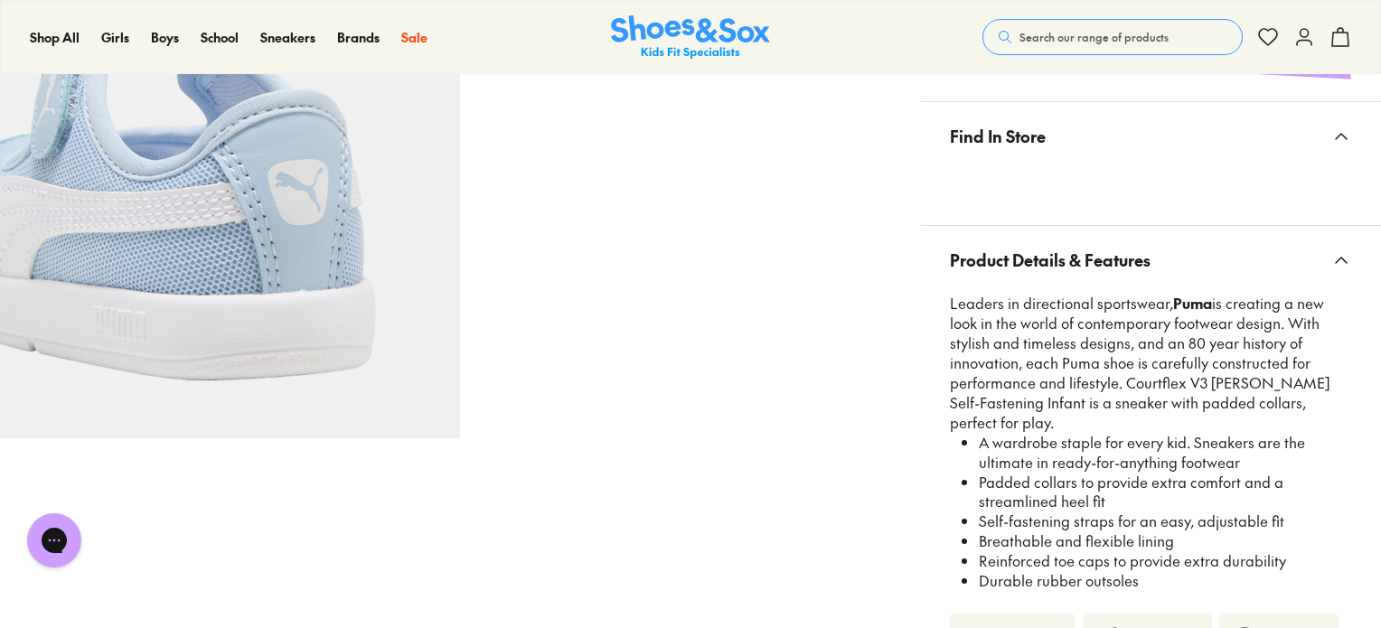
scroll to position [1085, 0]
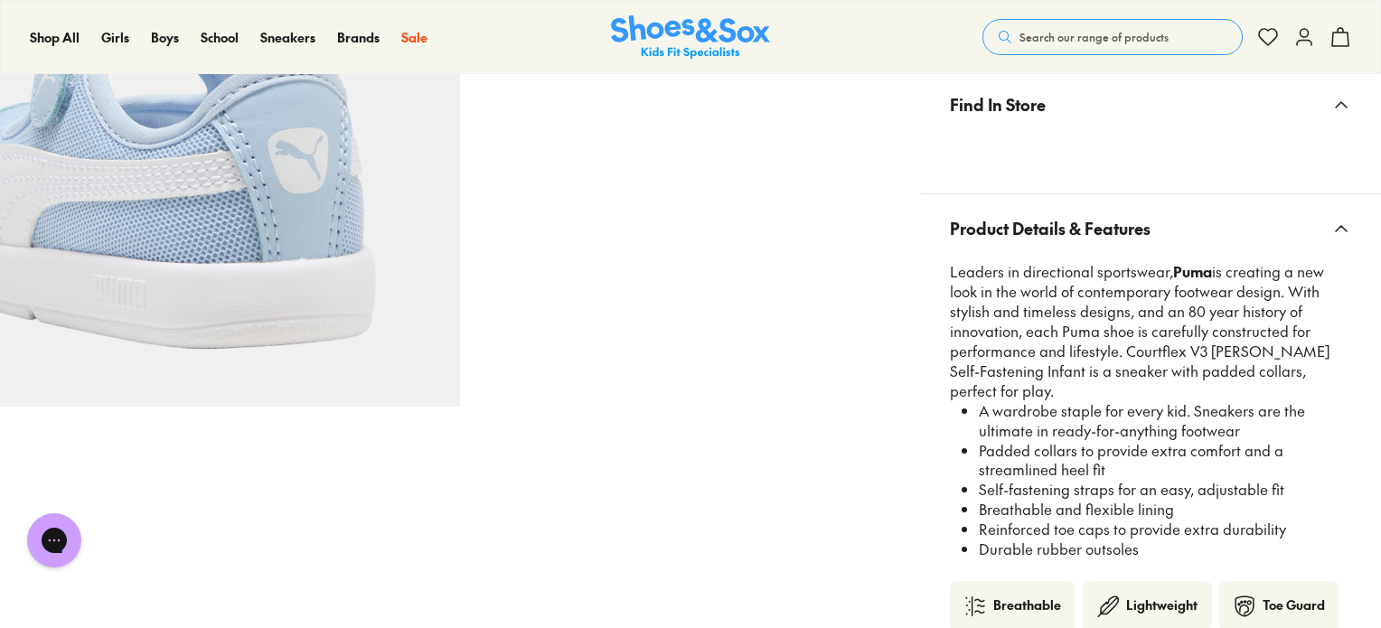
drag, startPoint x: 1143, startPoint y: 488, endPoint x: 1125, endPoint y: 317, distance: 171.8
click at [1125, 317] on div "Leaders in directional sportswear, Puma is creating a new look in the world of …" at bounding box center [1151, 421] width 402 height 319
copy div "Courtflex V3 Lina Self-Fastening Infant is a sneaker with padded collars, perfe…"
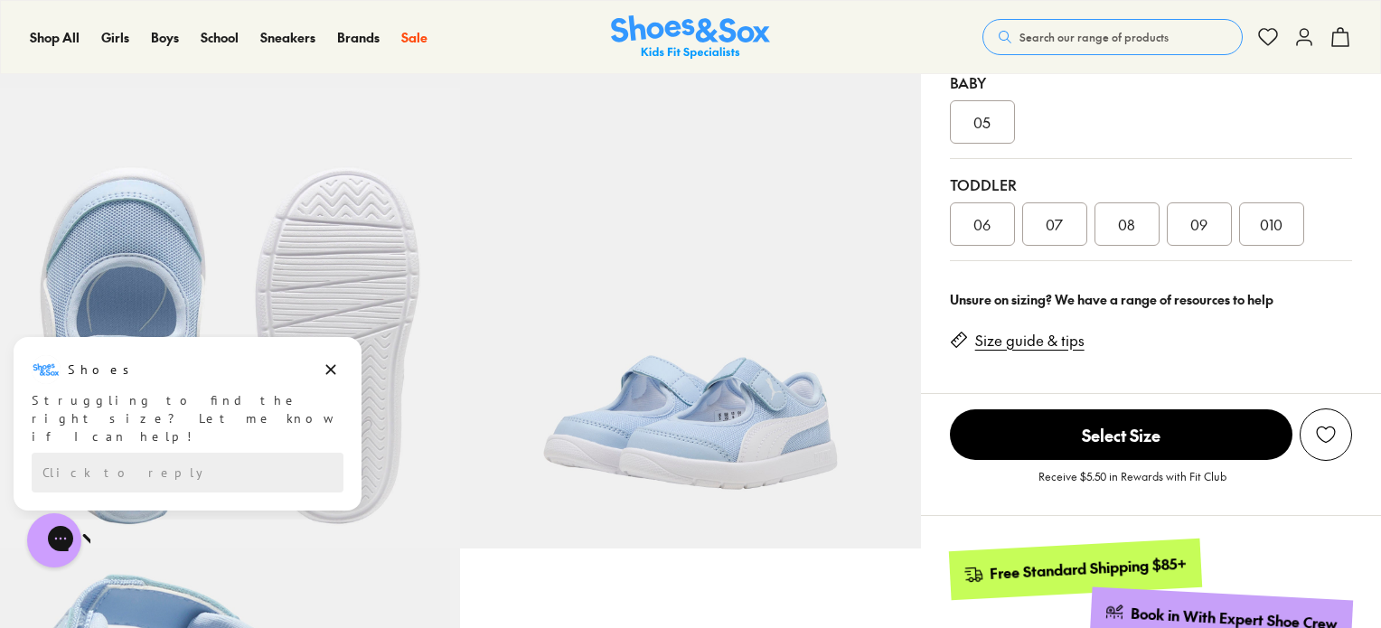
scroll to position [181, 0]
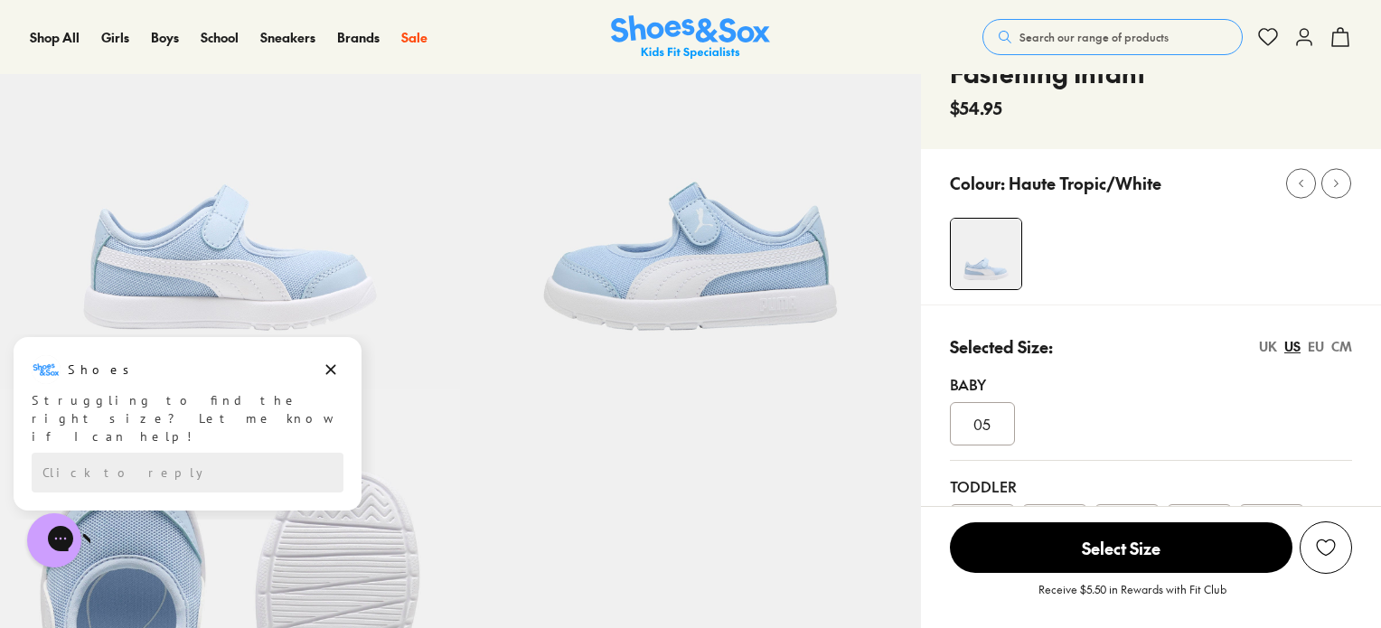
click at [1124, 38] on span "Search our range of products" at bounding box center [1094, 37] width 149 height 16
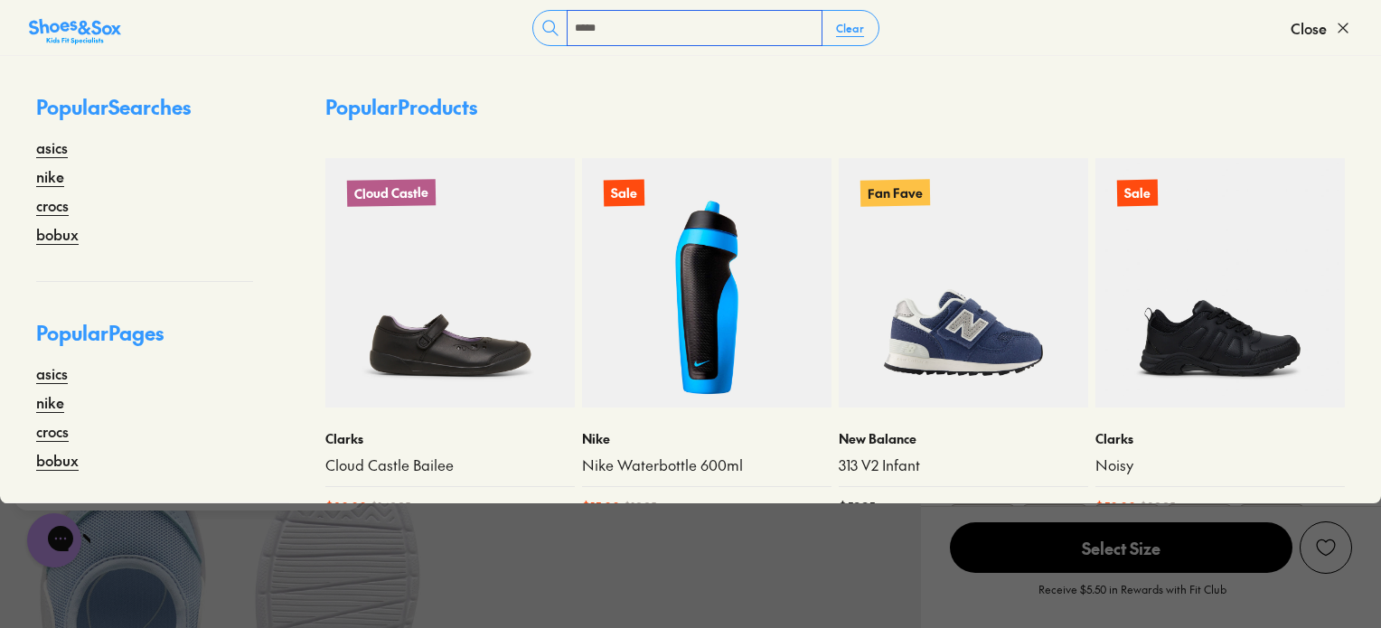
type input "*****"
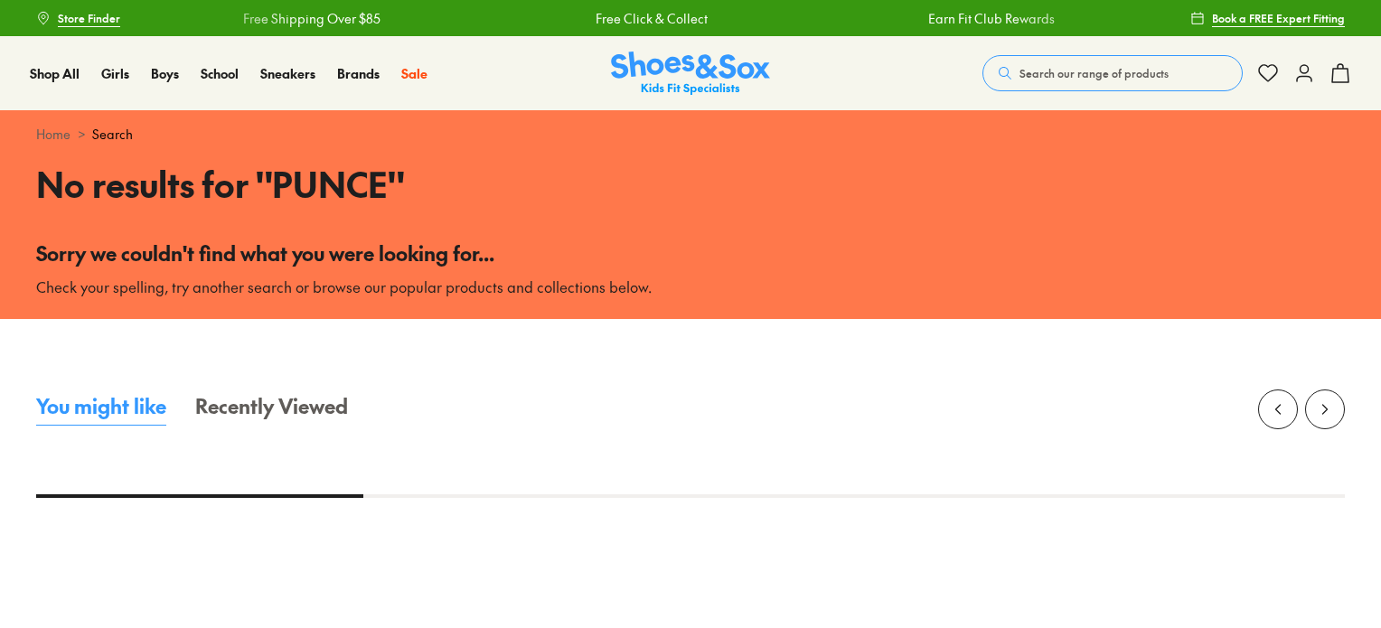
click at [1084, 59] on button "Search our range of products" at bounding box center [1113, 73] width 260 height 36
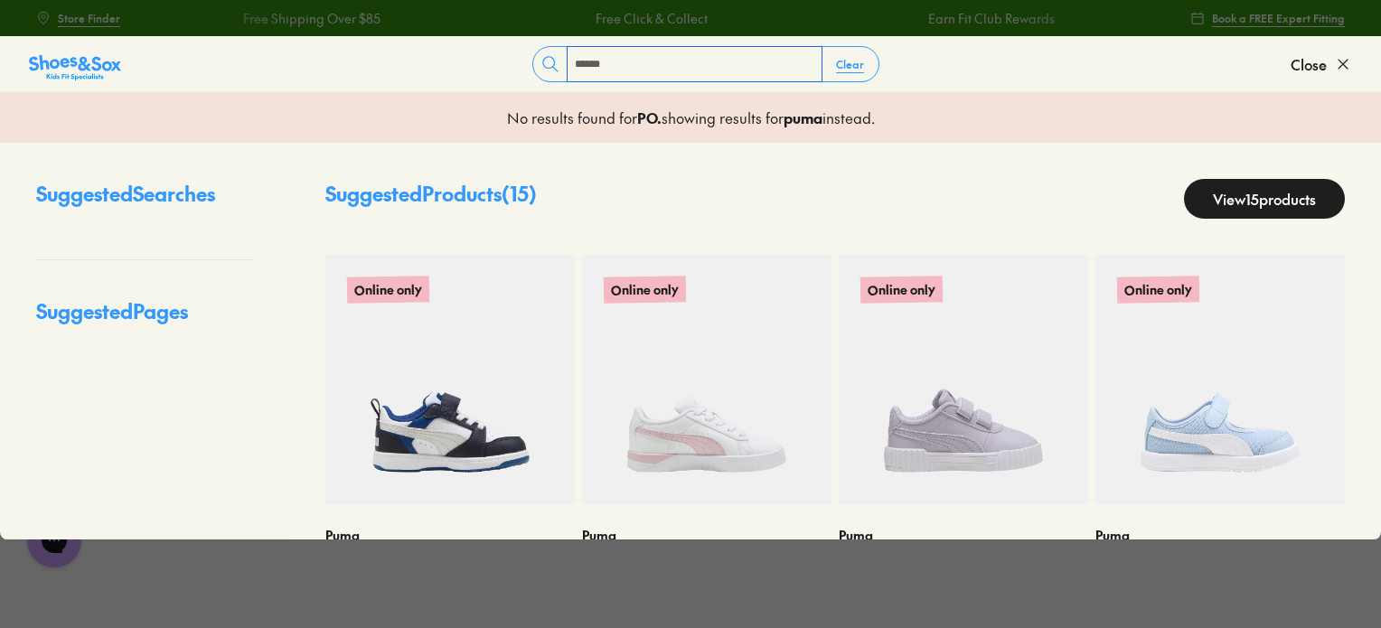
type input "******"
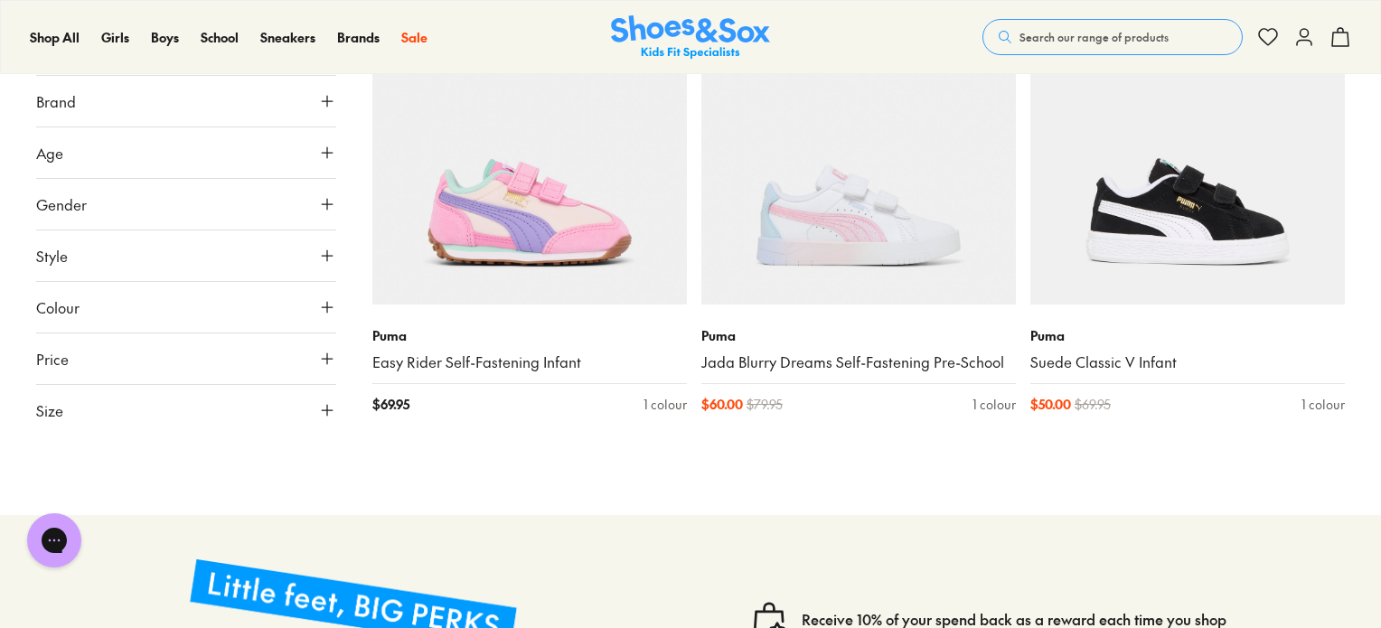
scroll to position [2170, 0]
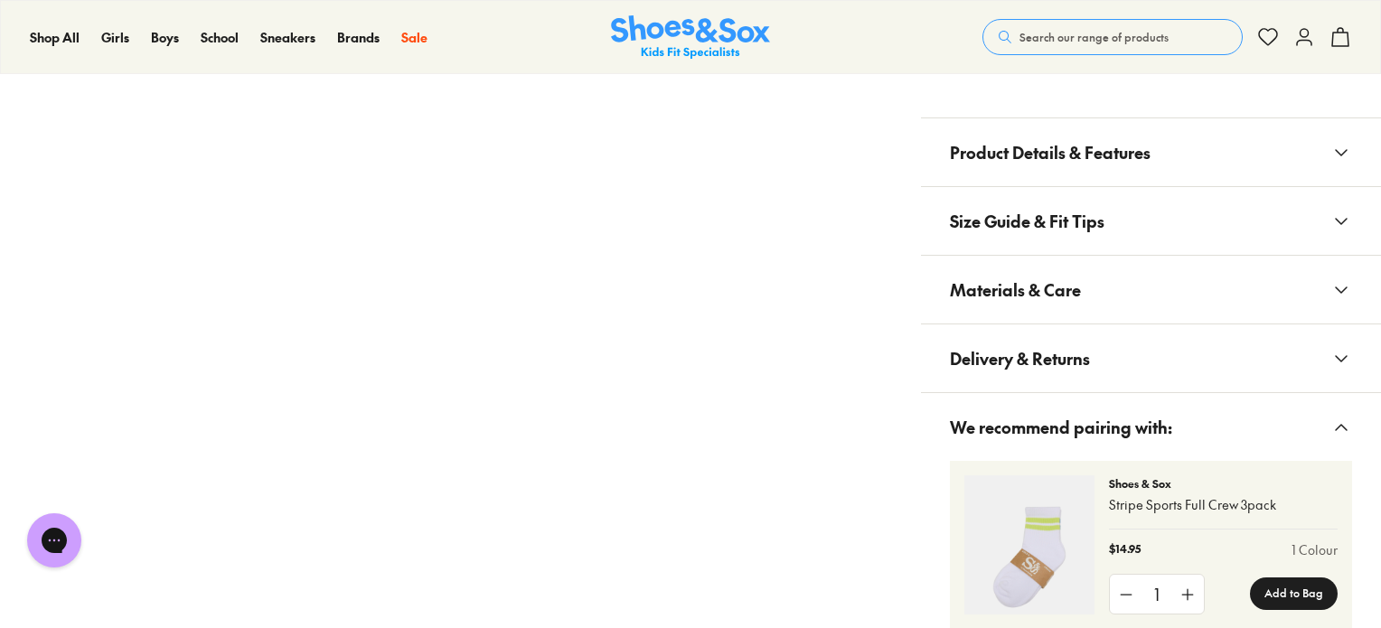
select select "*"
click at [1060, 363] on span "Delivery & Returns" at bounding box center [1020, 358] width 140 height 53
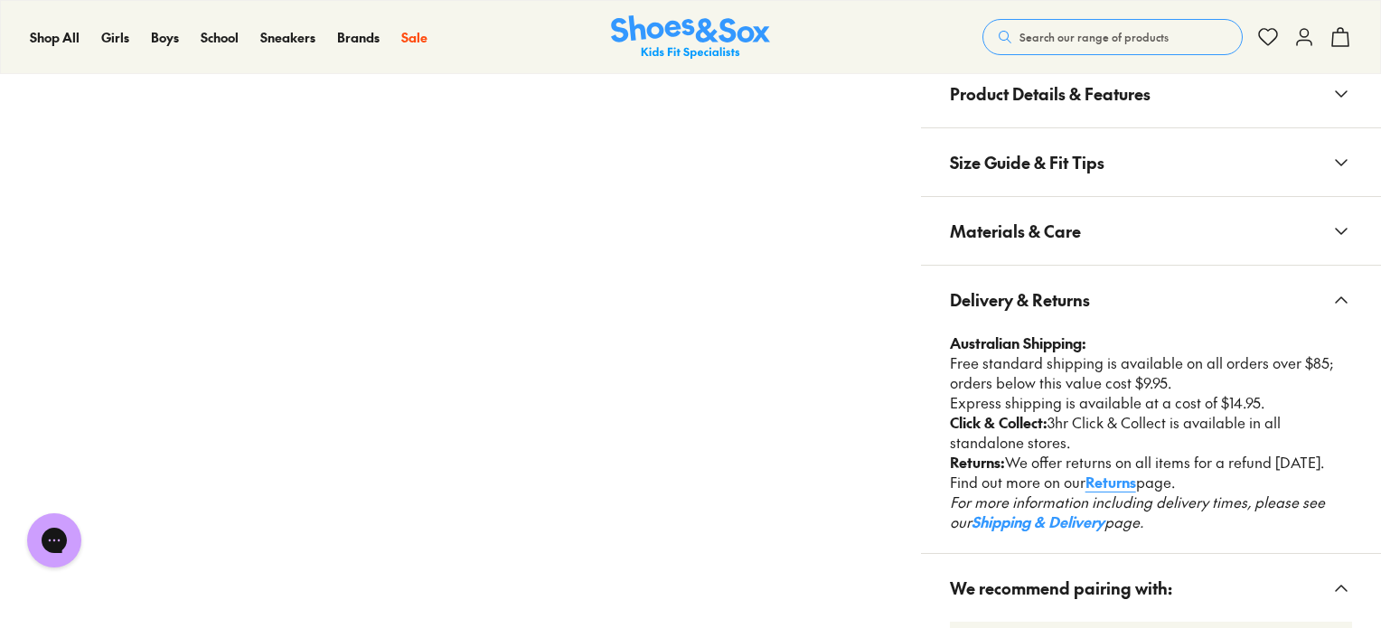
scroll to position [1356, 0]
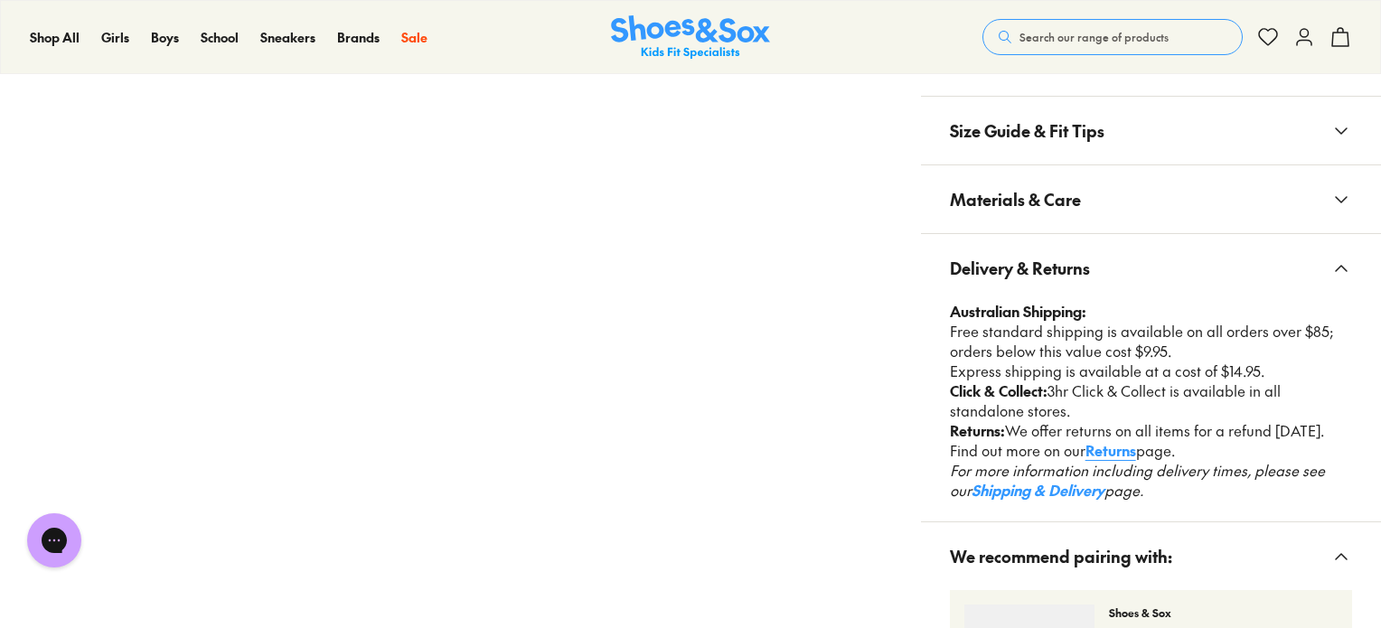
click at [1143, 173] on button "Materials & Care" at bounding box center [1151, 199] width 460 height 68
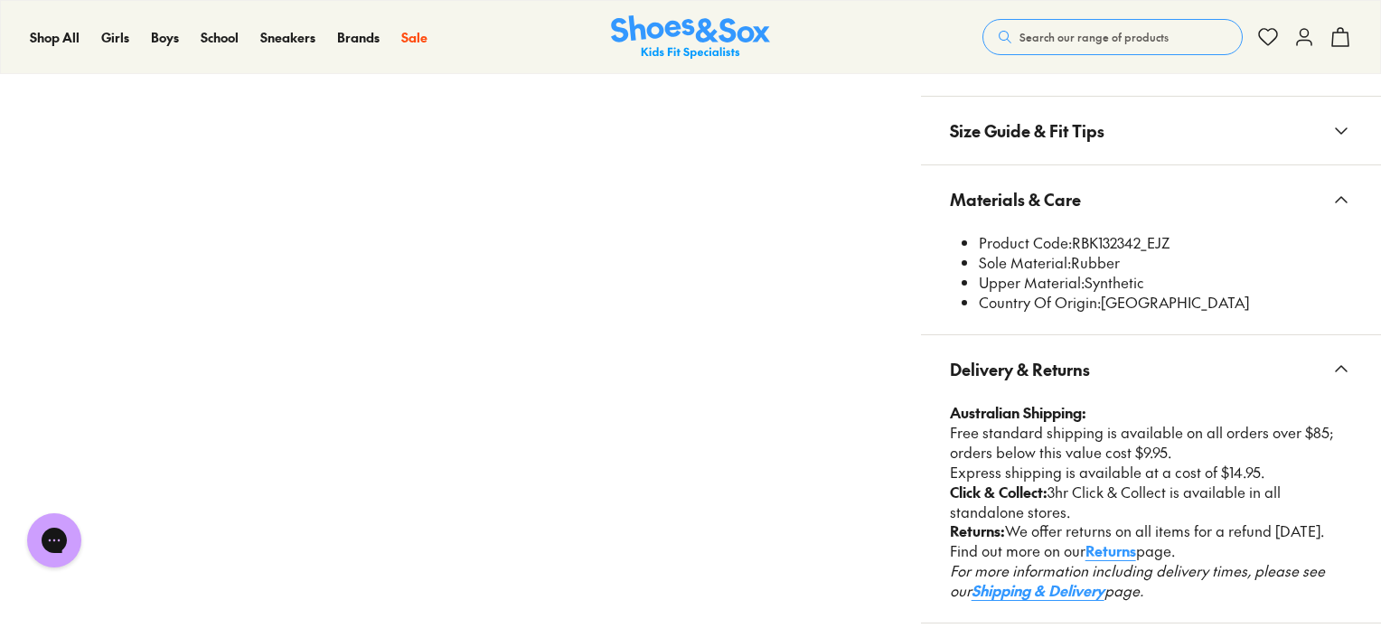
click at [1150, 131] on button "Size Guide & Fit Tips" at bounding box center [1151, 131] width 460 height 68
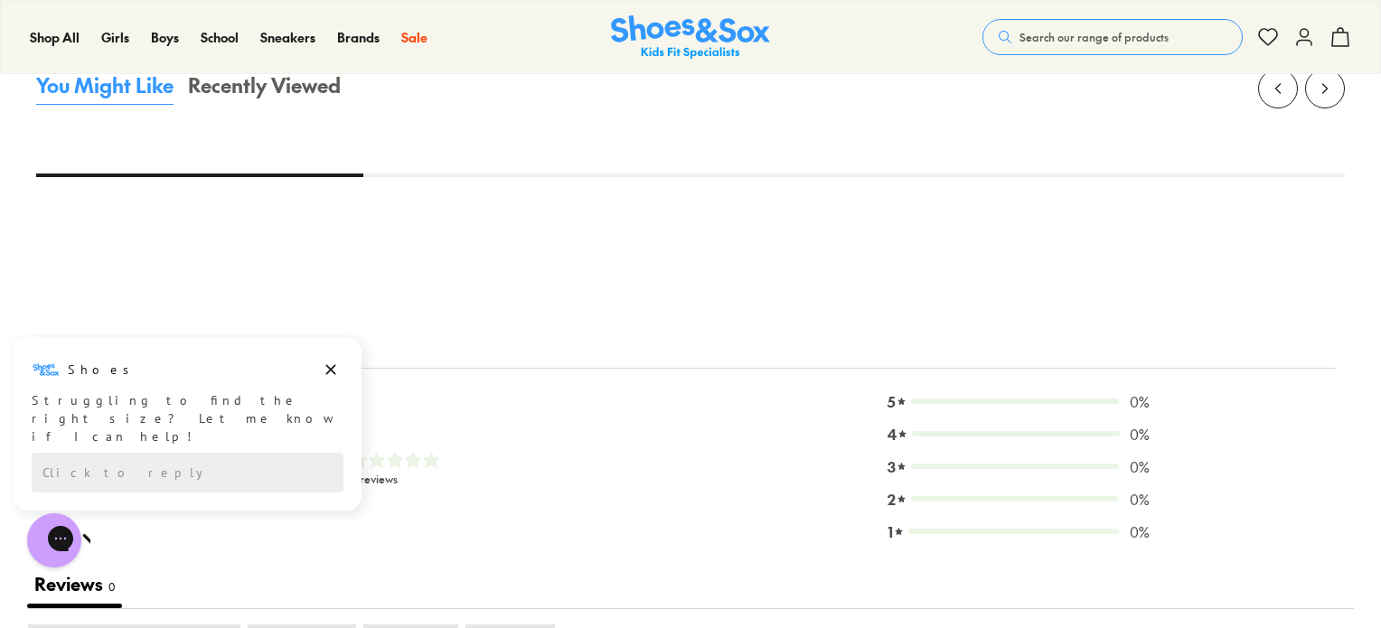
scroll to position [2712, 0]
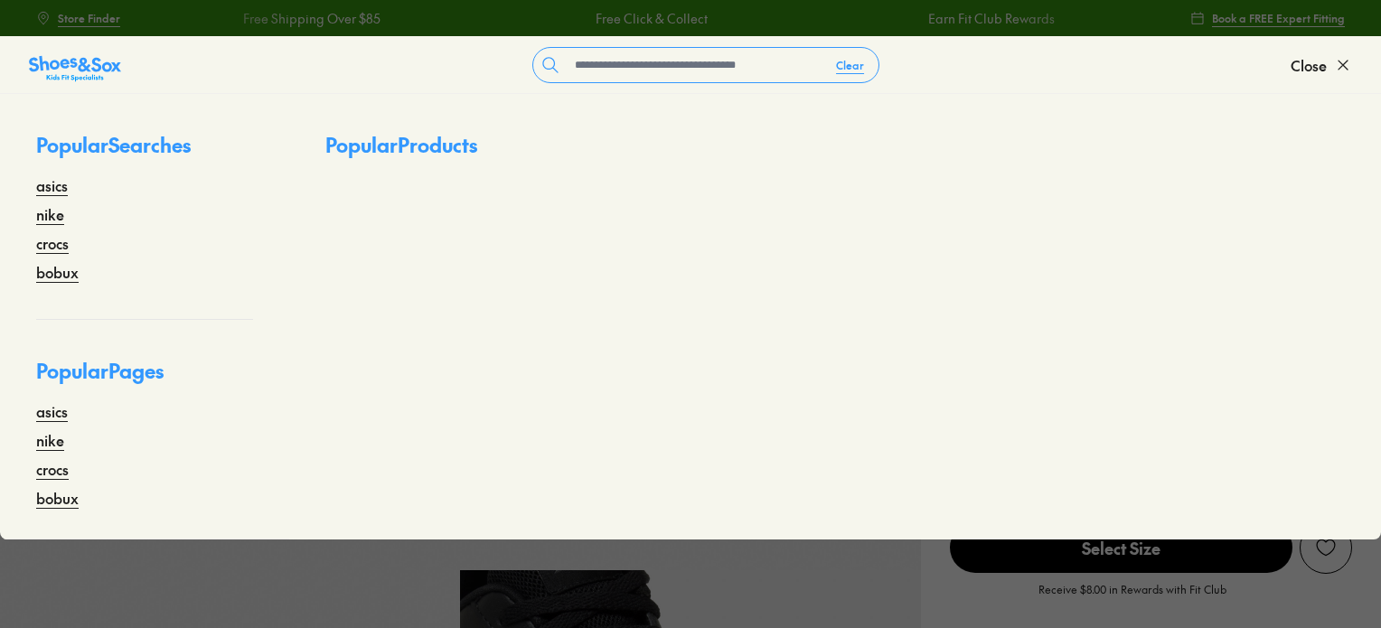
type input "*"
select select "*"
type input "*********"
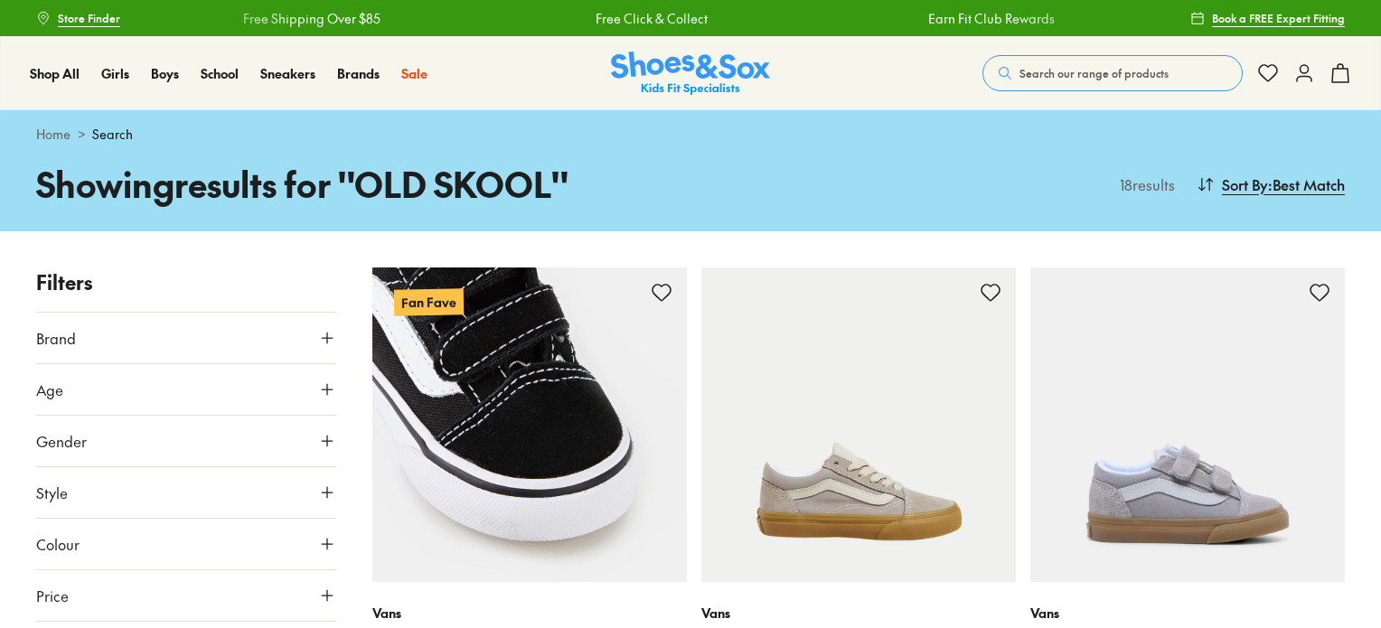
click at [532, 455] on img at bounding box center [529, 425] width 315 height 315
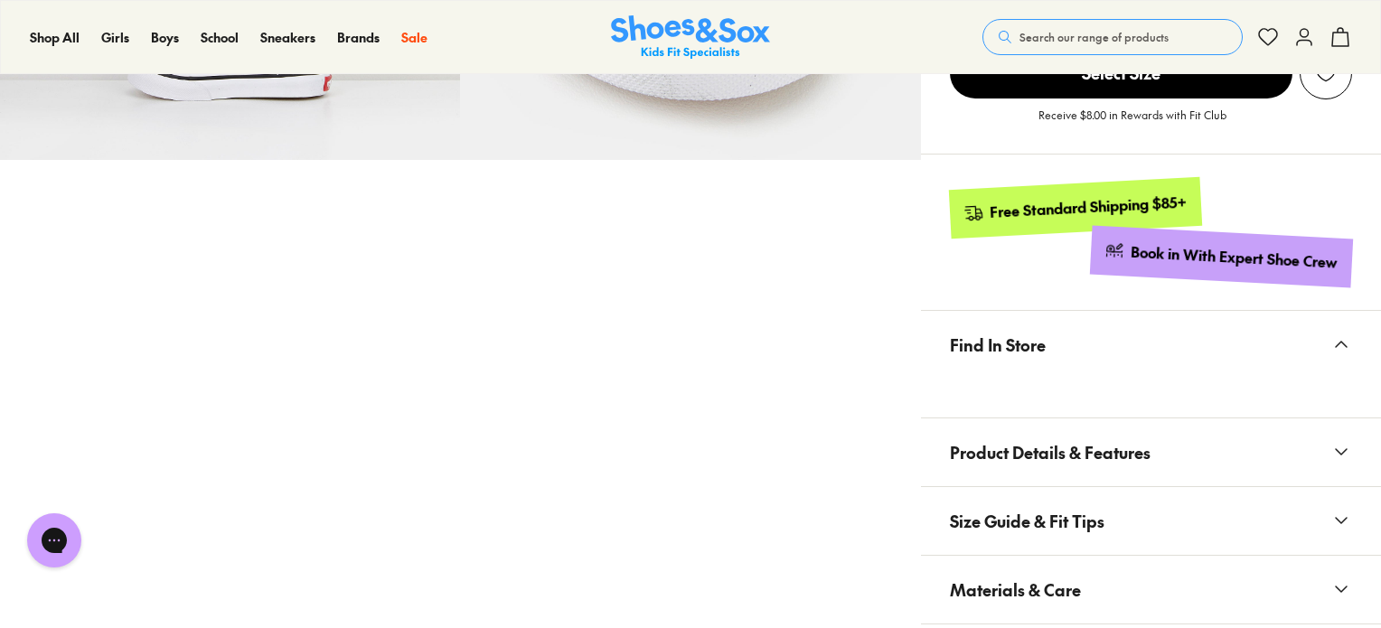
select select "*"
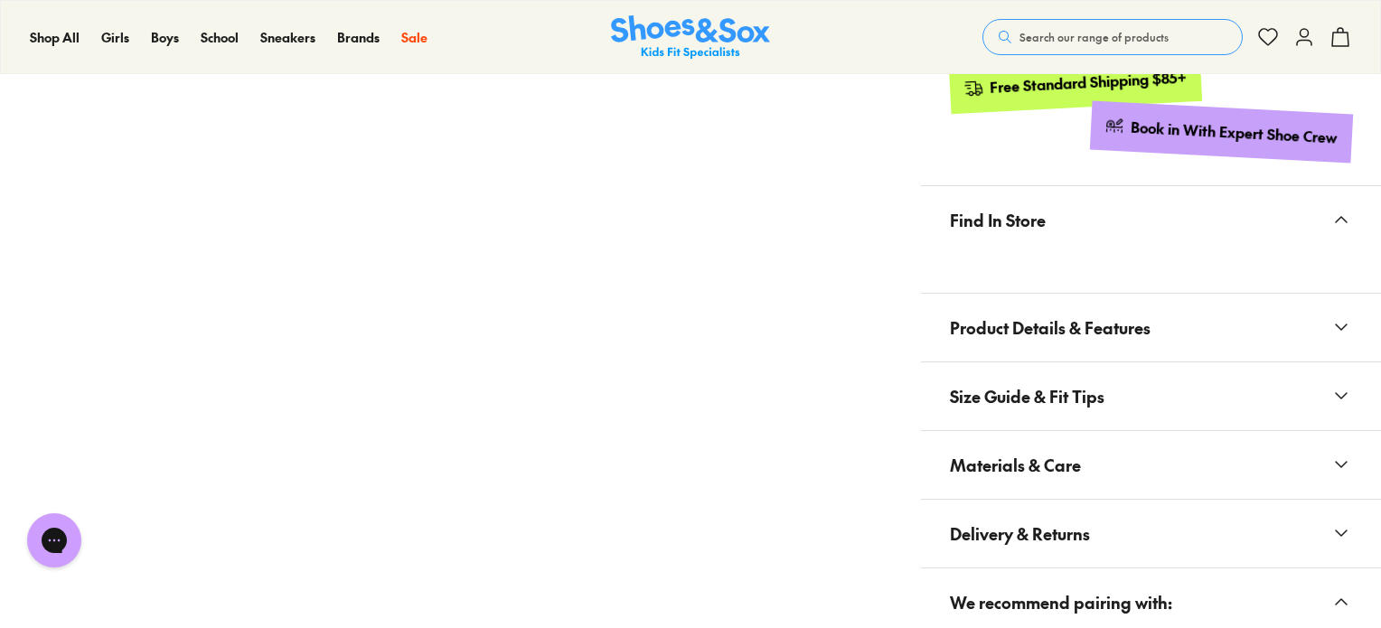
scroll to position [994, 0]
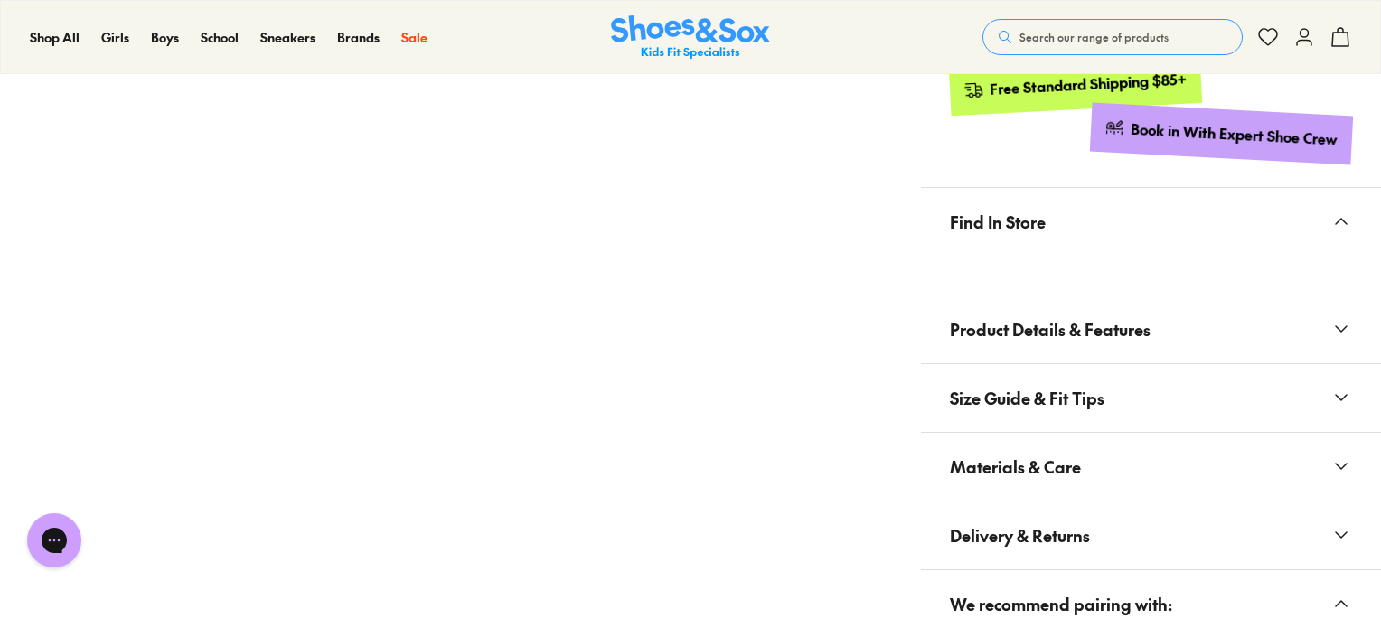
click at [1182, 335] on button "Product Details & Features" at bounding box center [1151, 330] width 460 height 68
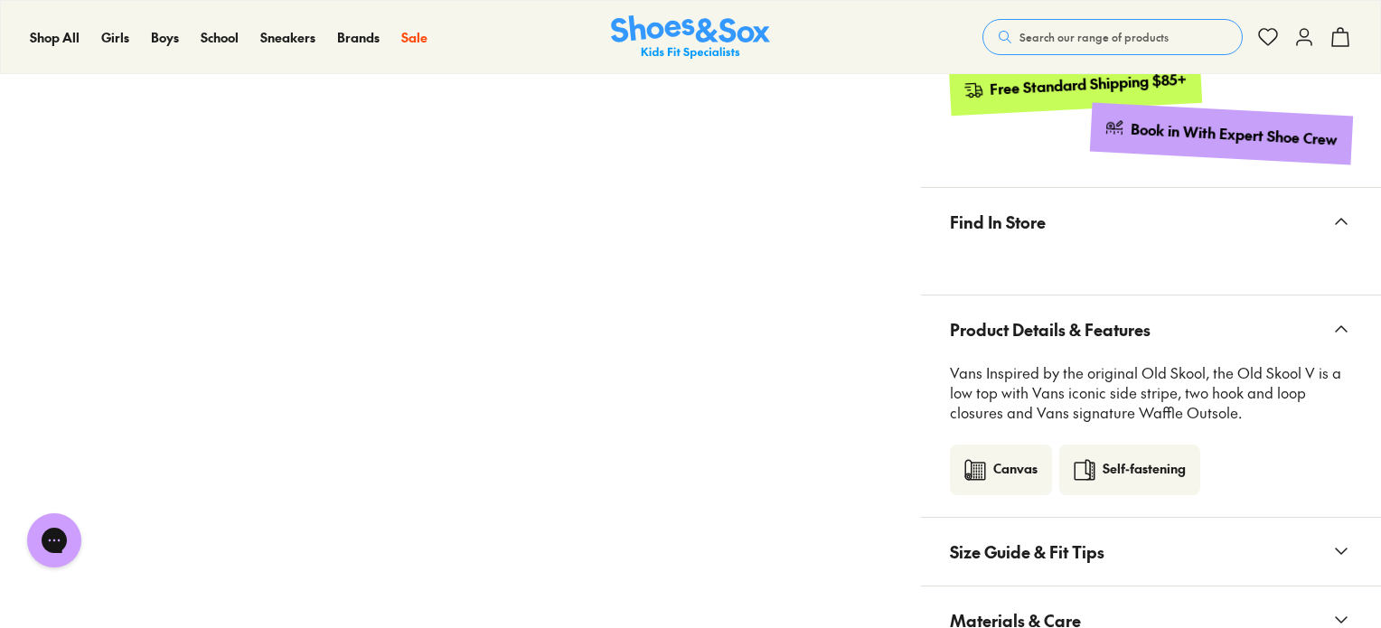
scroll to position [1085, 0]
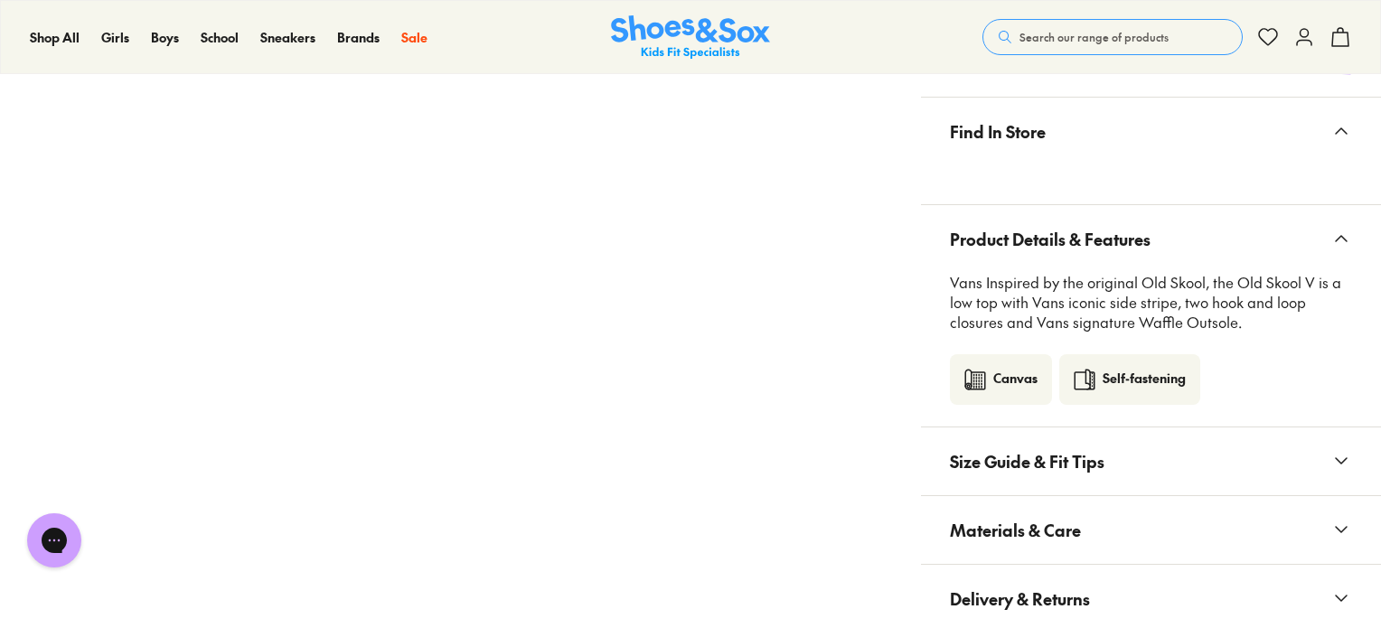
click at [1220, 437] on button "Size Guide & Fit Tips" at bounding box center [1151, 462] width 460 height 68
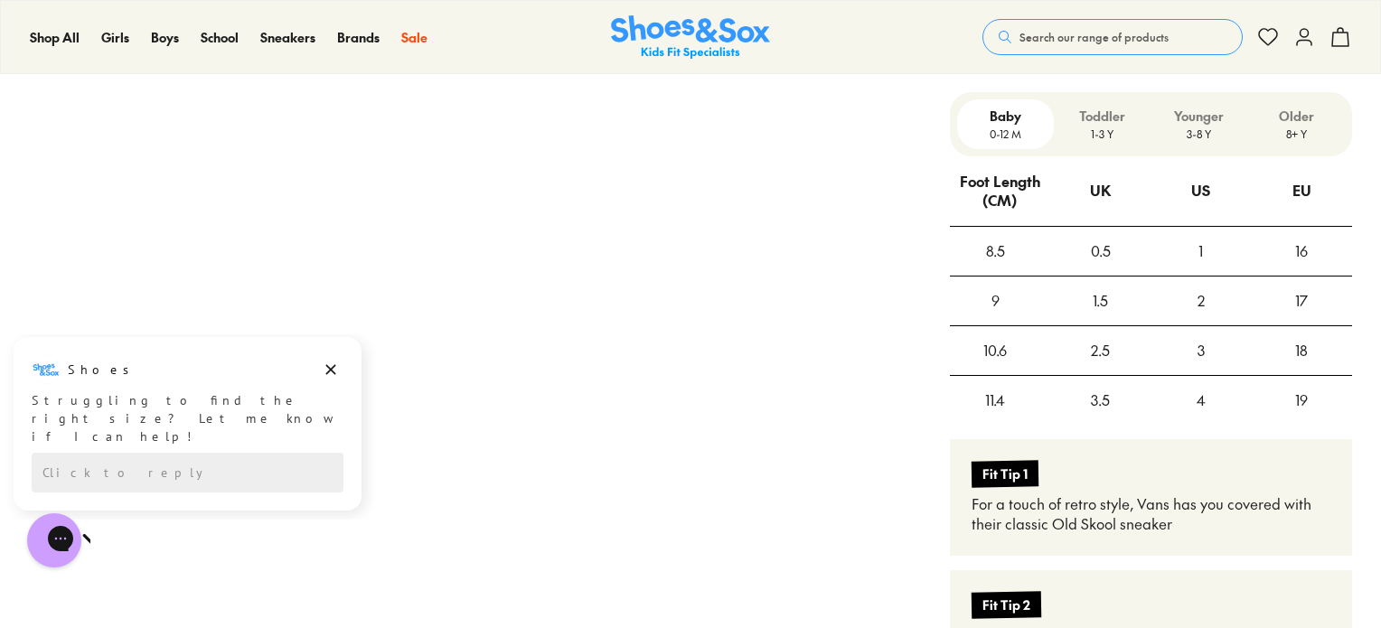
scroll to position [1175, 0]
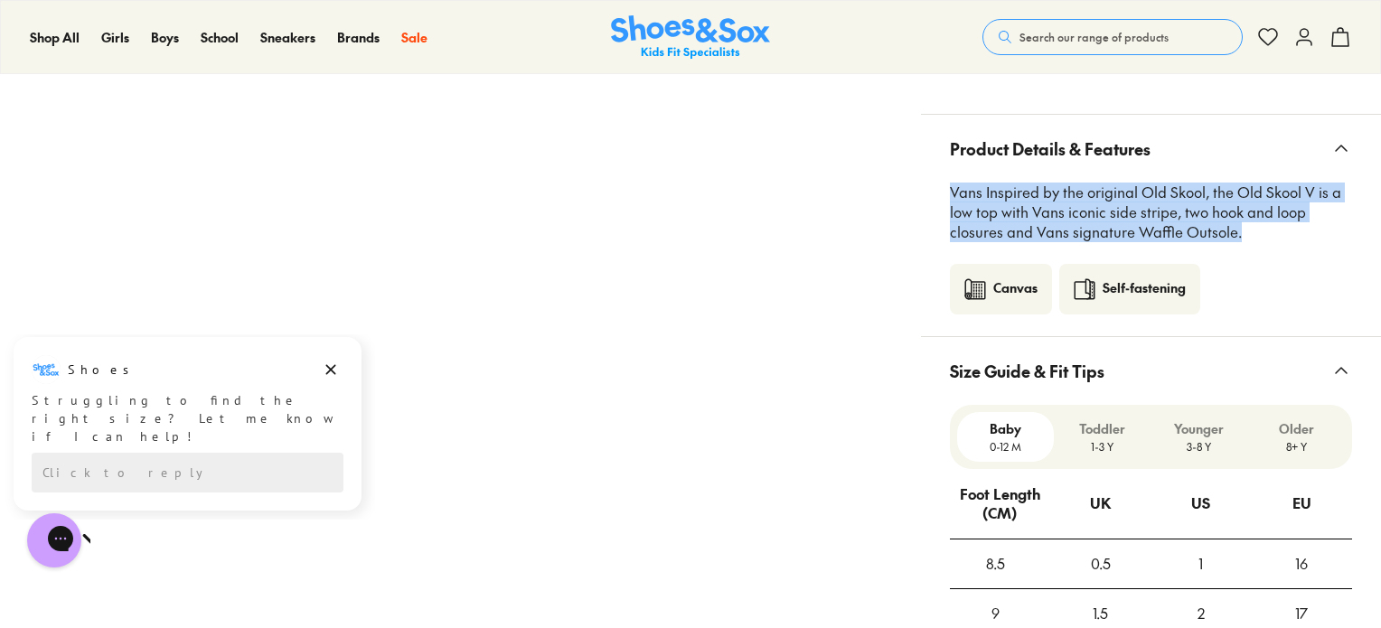
drag, startPoint x: 1239, startPoint y: 231, endPoint x: 937, endPoint y: 193, distance: 304.3
click at [937, 193] on div "Vans Inspired by the original Old Skool, the Old Skool V is a low top with Vans…" at bounding box center [1151, 249] width 460 height 132
click at [1258, 227] on p "Vans Inspired by the original Old Skool, the Old Skool V is a low top with Vans…" at bounding box center [1151, 213] width 402 height 60
drag, startPoint x: 1255, startPoint y: 231, endPoint x: 980, endPoint y: 193, distance: 277.3
click at [980, 193] on p "Vans Inspired by the original Old Skool, the Old Skool V is a low top with Vans…" at bounding box center [1151, 213] width 402 height 60
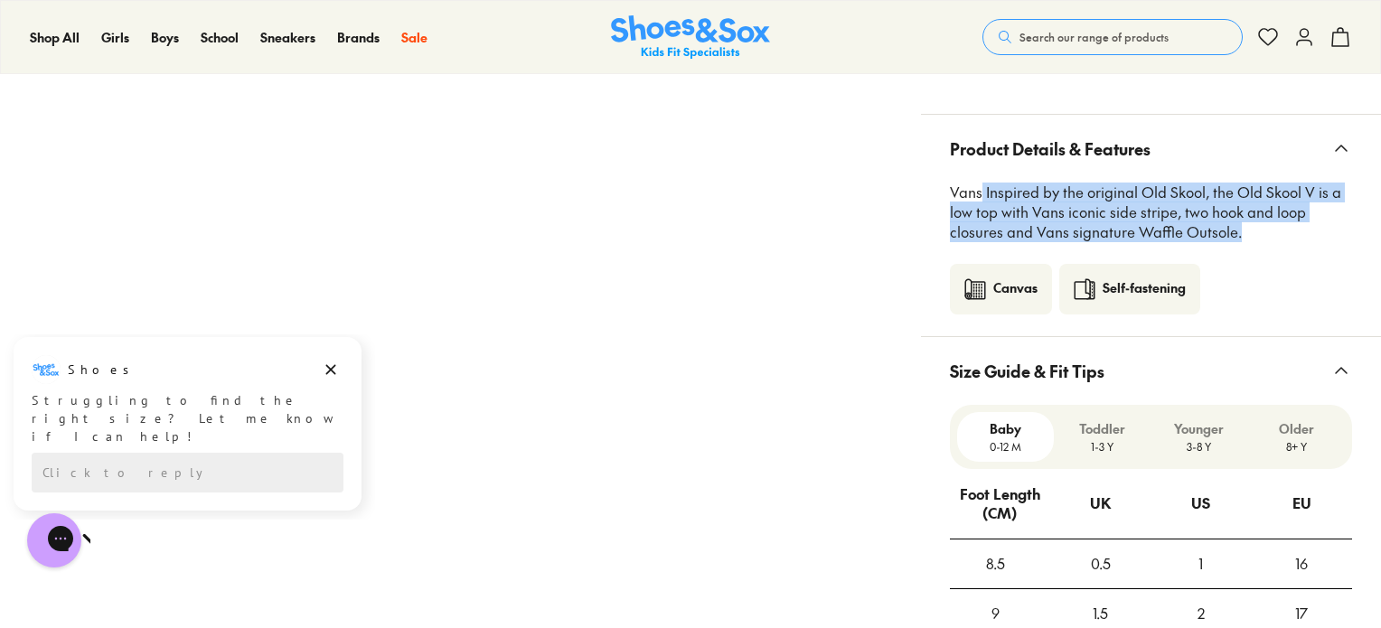
copy p "Inspired by the original Old Skool, the Old Skool V is a low top with Vans icon…"
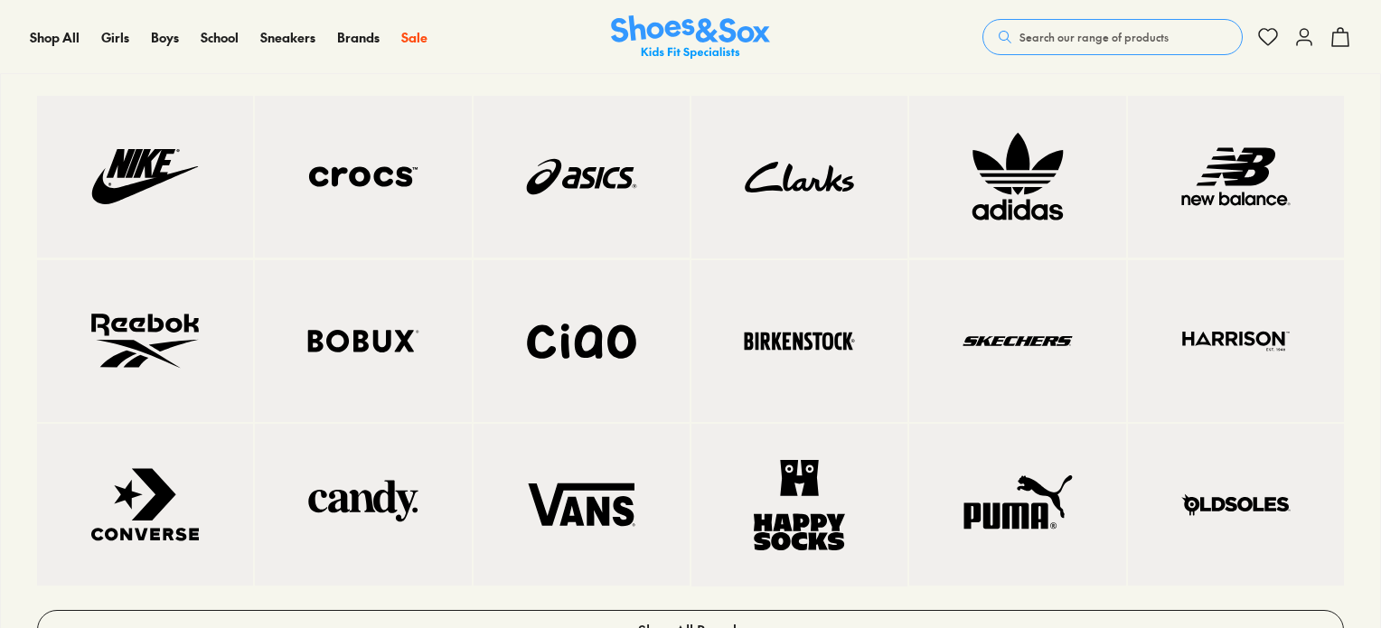
scroll to position [1537, 0]
click at [1081, 344] on img at bounding box center [1018, 341] width 144 height 89
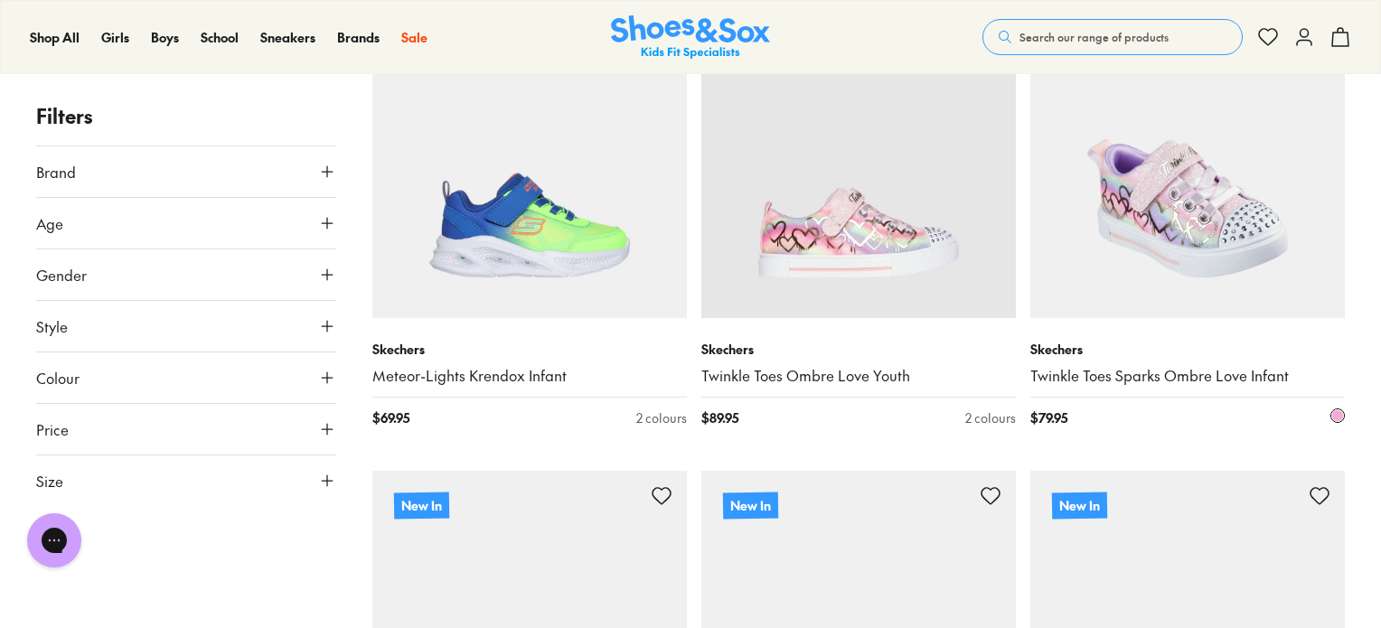
scroll to position [452, 0]
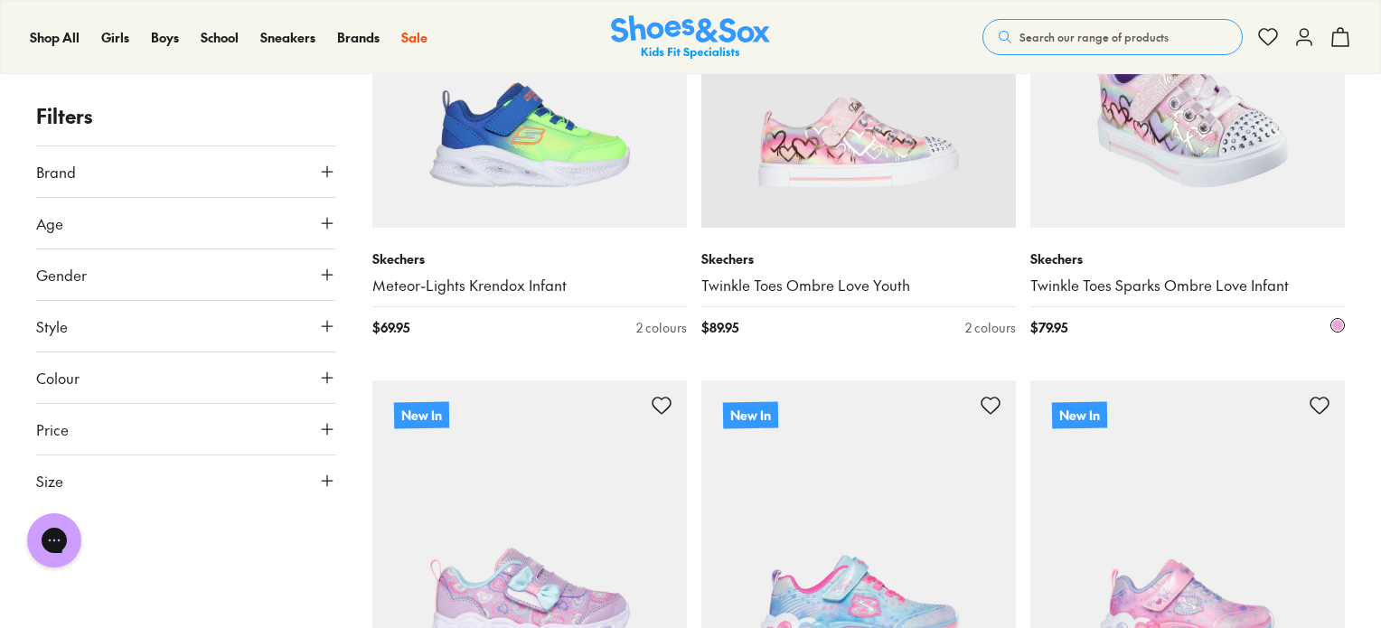
click at [1151, 185] on img at bounding box center [1188, 70] width 315 height 315
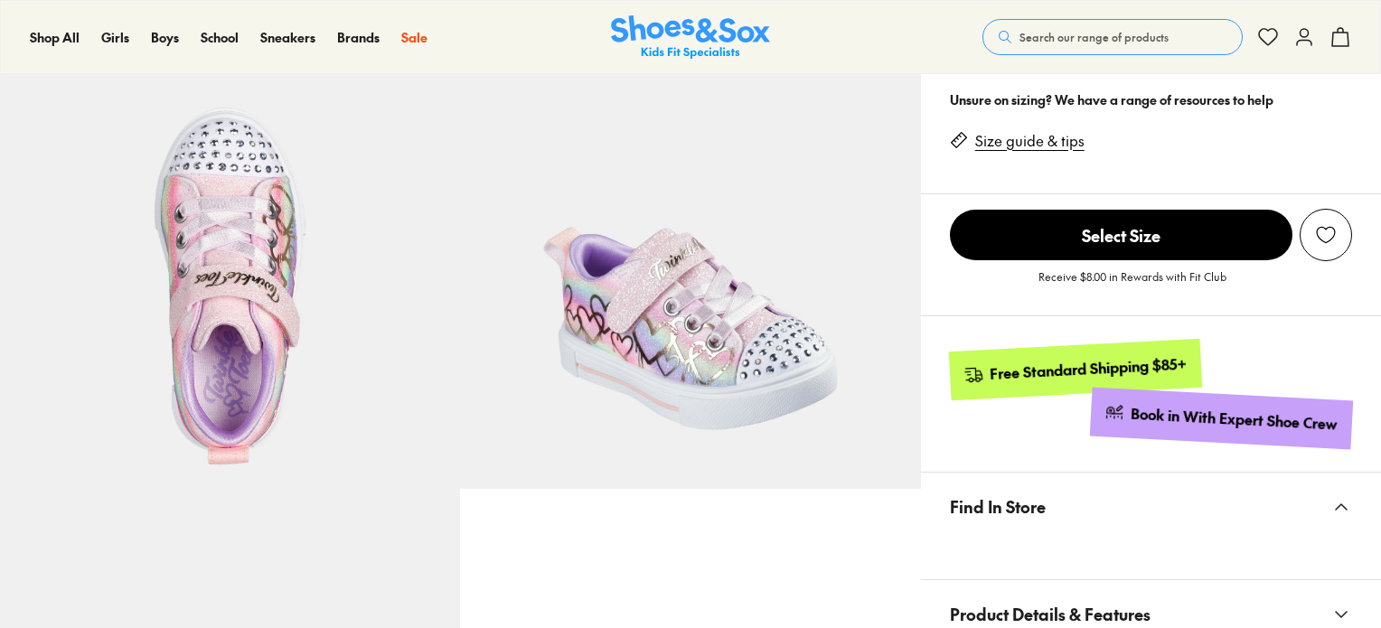
scroll to position [735, 0]
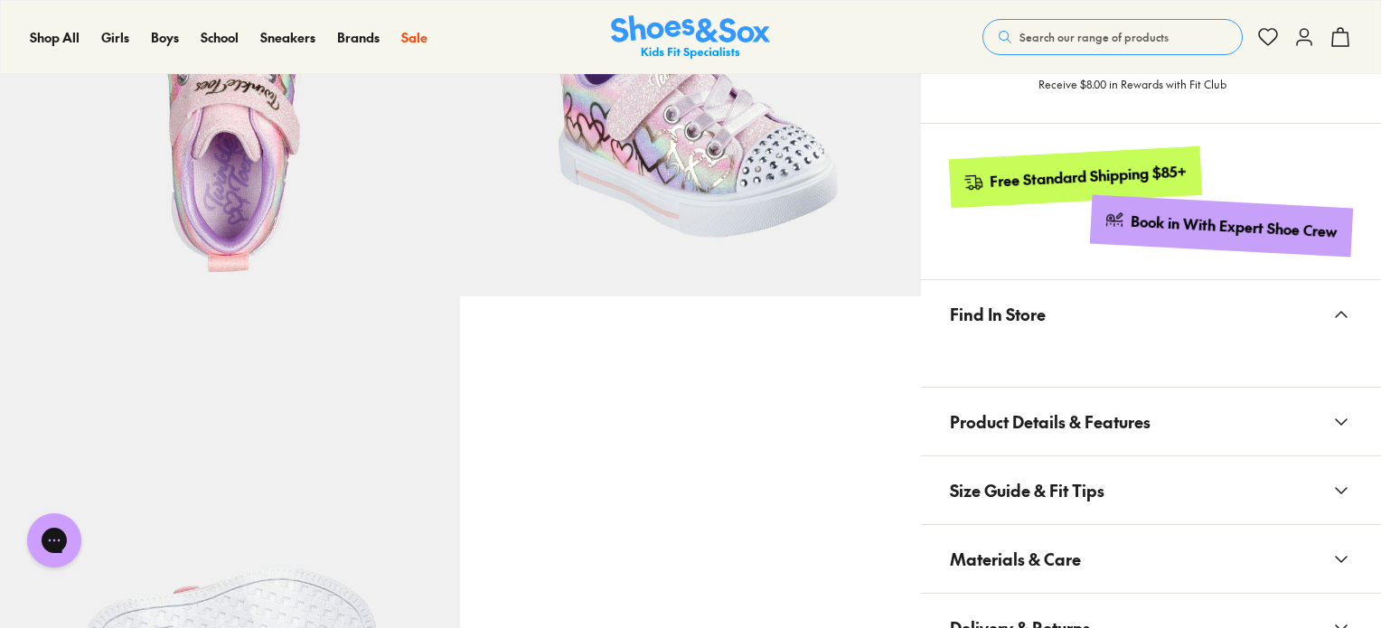
select select "*"
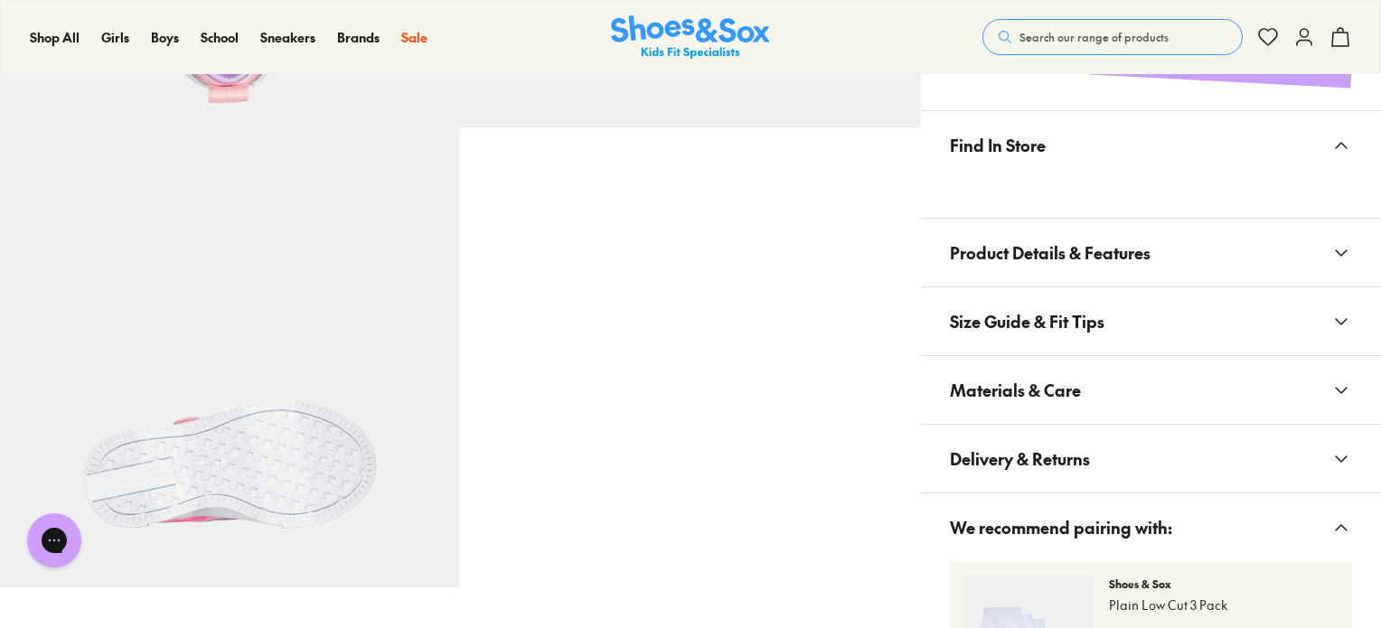
click at [1161, 252] on button "Product Details & Features" at bounding box center [1151, 253] width 460 height 68
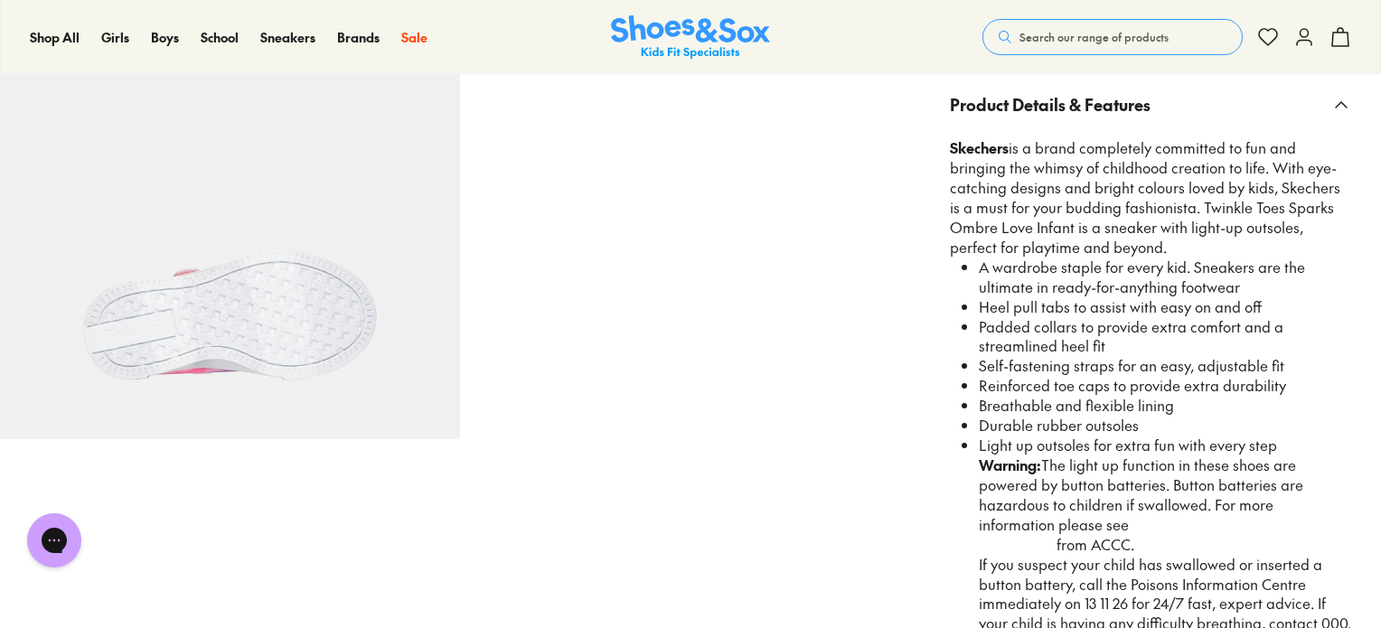
scroll to position [1085, 0]
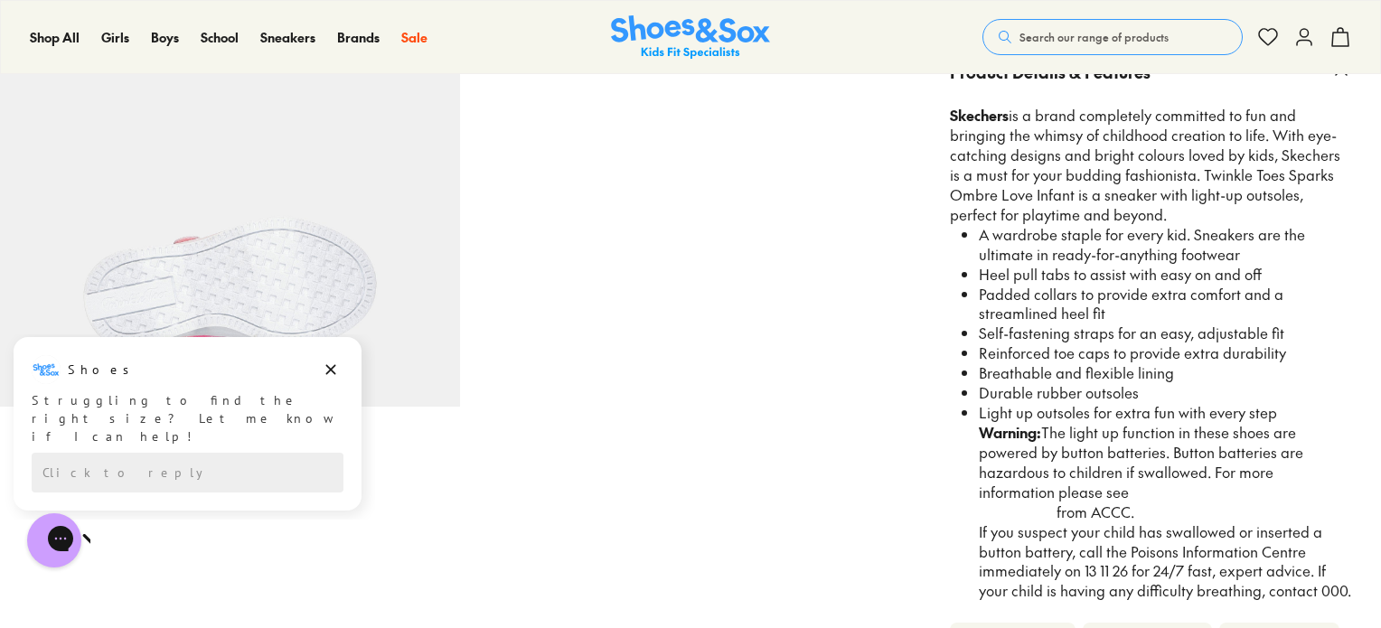
drag, startPoint x: 1277, startPoint y: 413, endPoint x: 1052, endPoint y: 349, distance: 233.2
click at [1052, 349] on ul "A wardrobe staple for every kid. Sneakers are the ultimate in ready-for-anythin…" at bounding box center [1159, 413] width 388 height 377
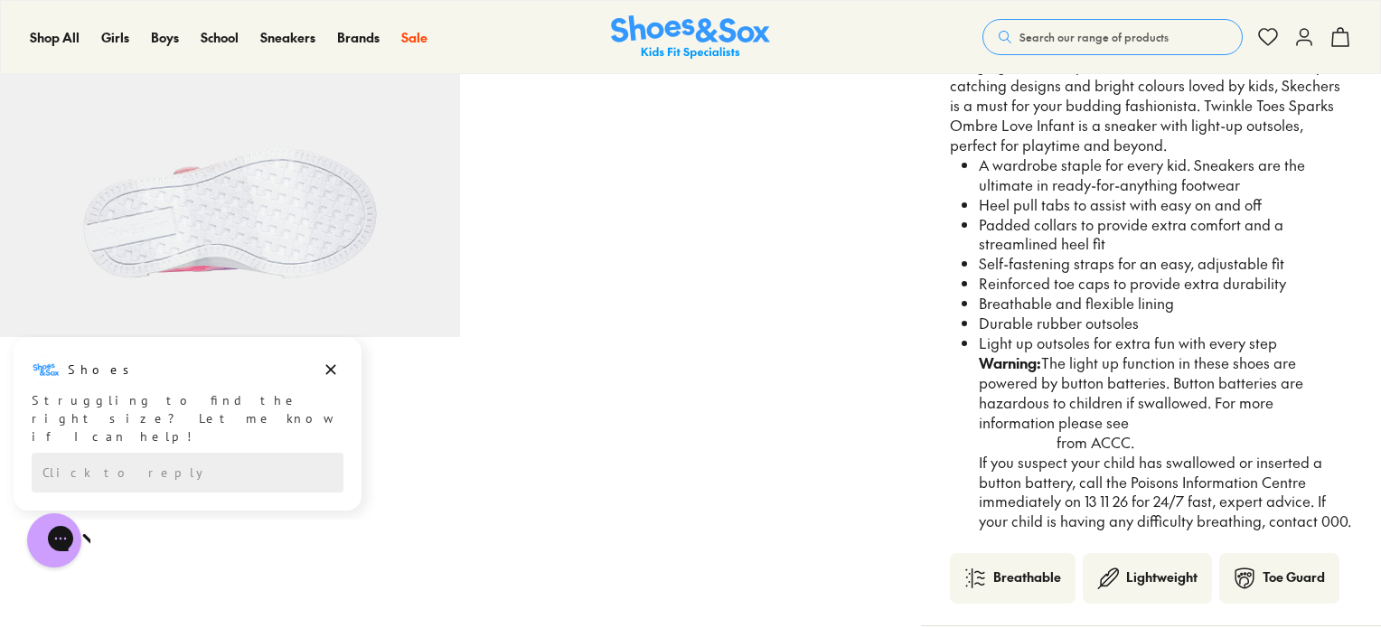
scroll to position [1175, 0]
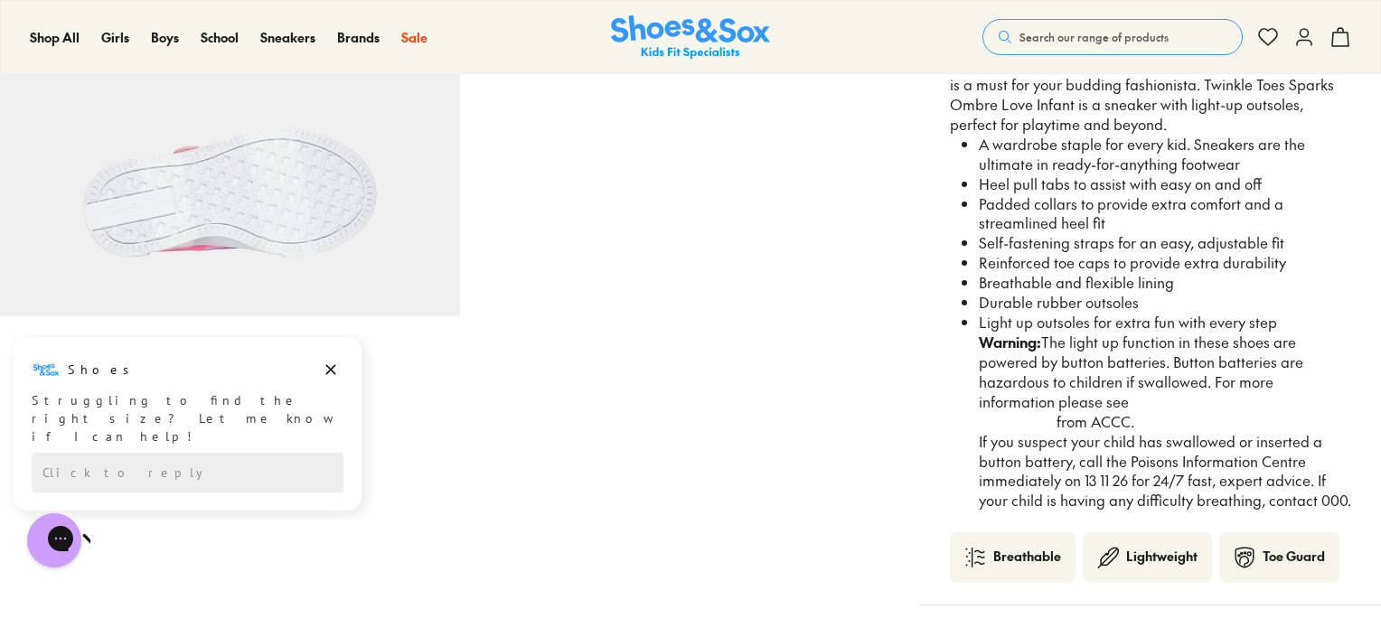
click at [1092, 401] on link "button batteries safety information" at bounding box center [1131, 411] width 305 height 40
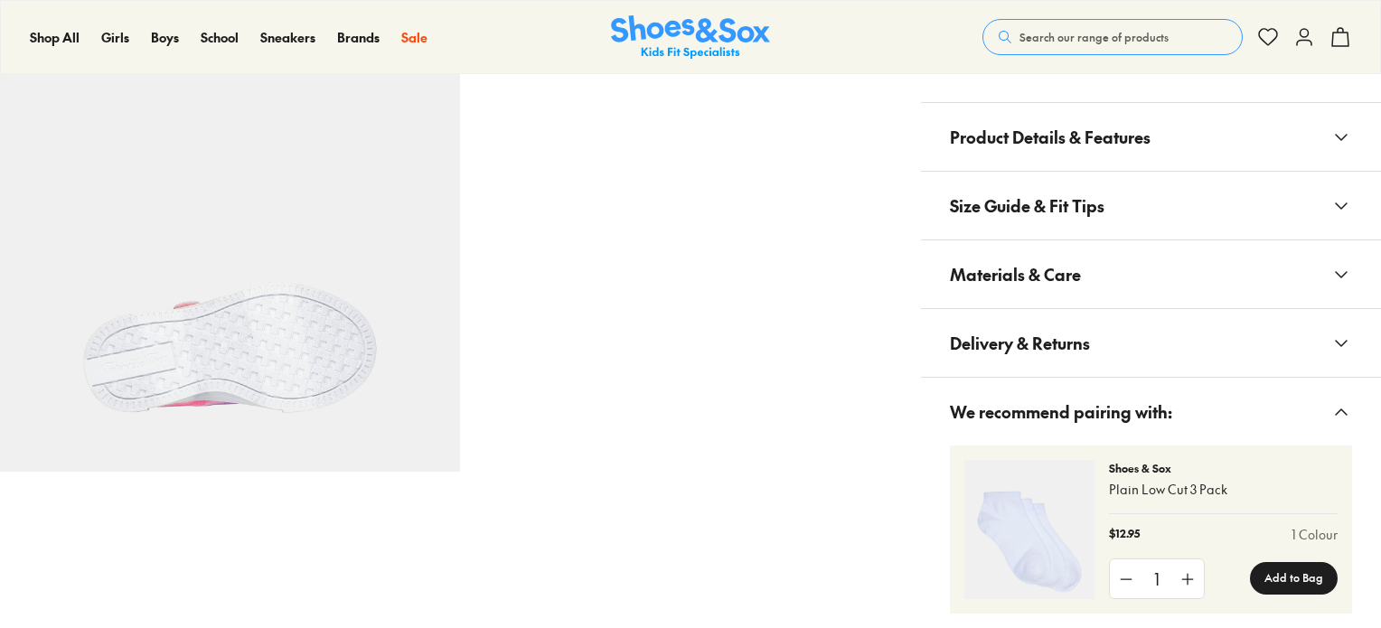
scroll to position [994, 0]
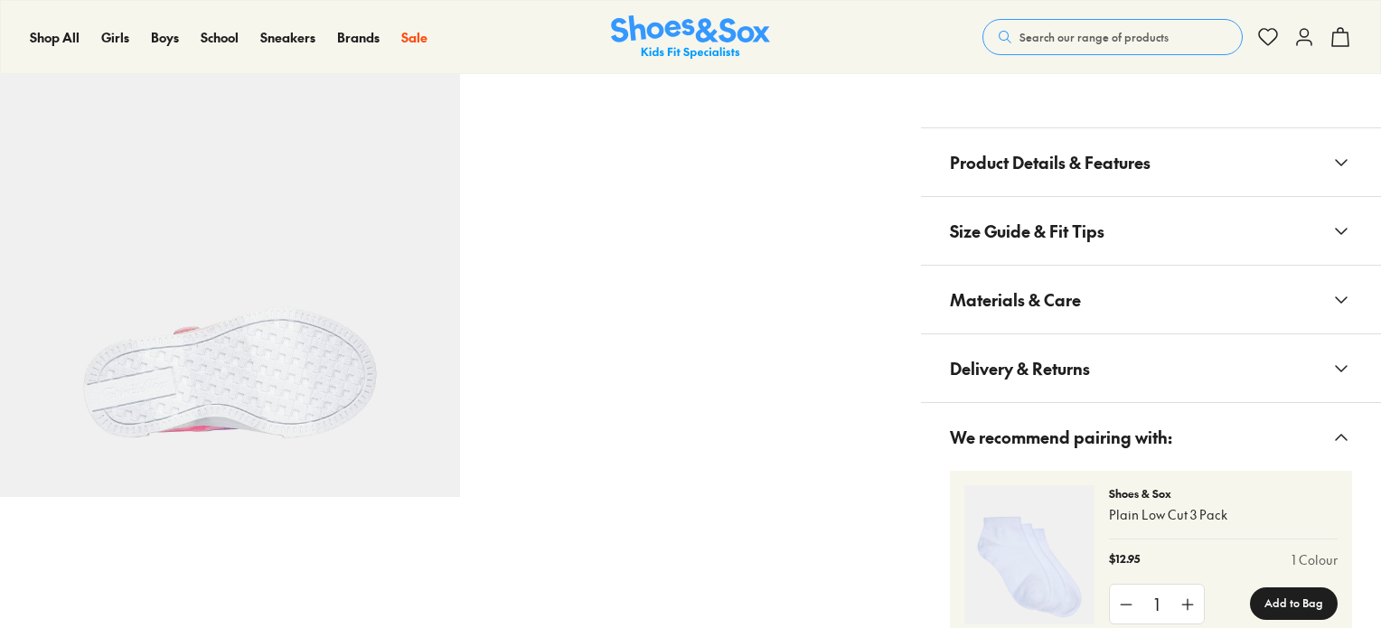
select select "*"
click at [1190, 181] on button "Product Details & Features" at bounding box center [1151, 162] width 460 height 68
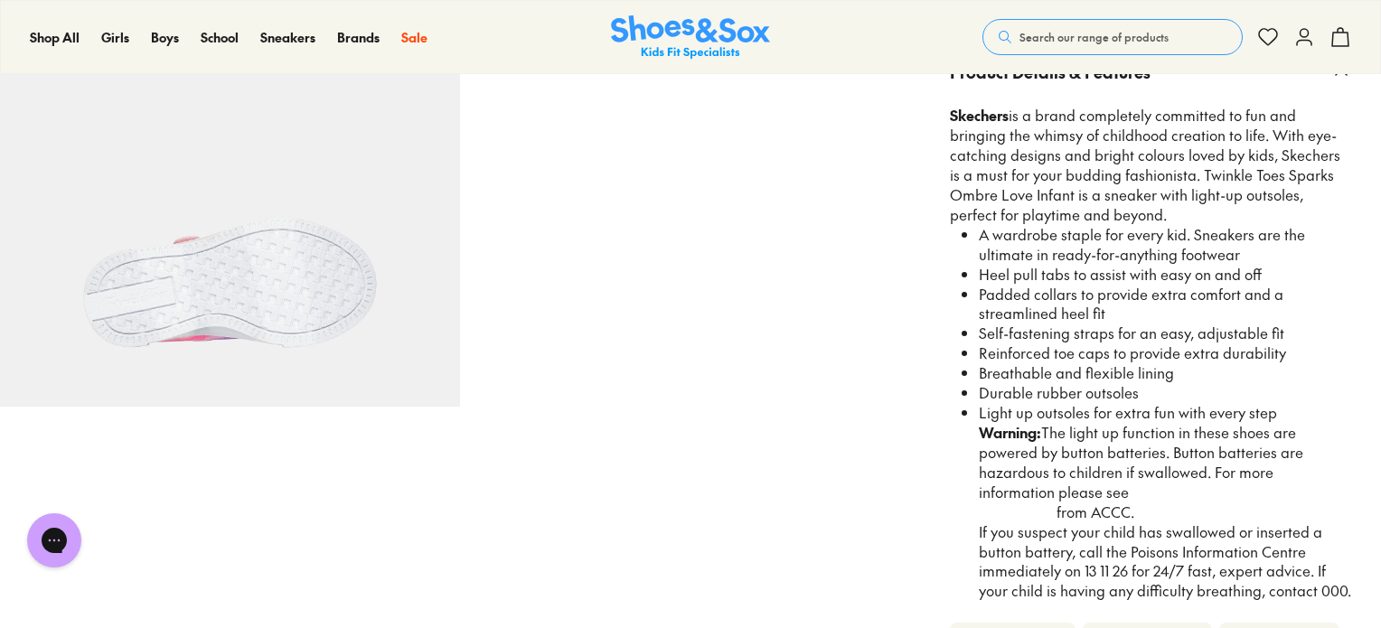
scroll to position [1175, 0]
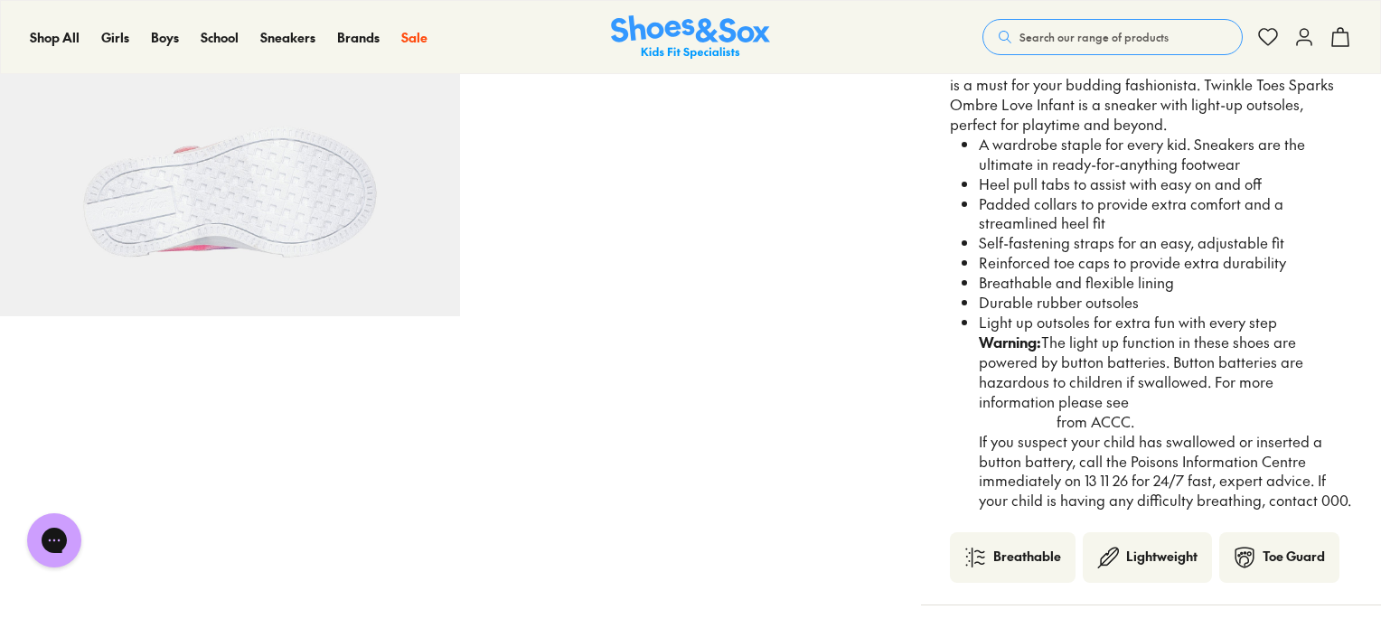
drag, startPoint x: 1272, startPoint y: 321, endPoint x: 966, endPoint y: 182, distance: 335.8
click at [966, 182] on ul "A wardrobe staple for every kid. Sneakers are the ultimate in ready-for-anythin…" at bounding box center [1159, 323] width 388 height 377
copy ul "Heel pull tabs to assist with easy on and off Padded collars to provide extra c…"
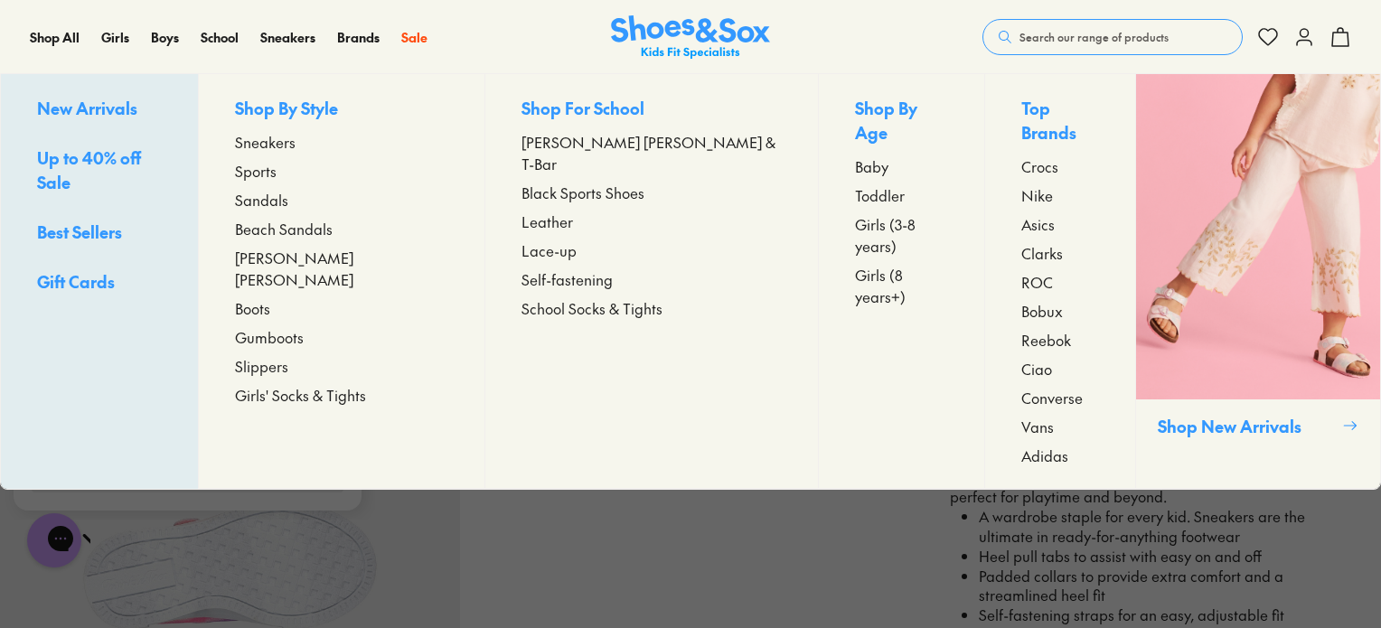
scroll to position [633, 0]
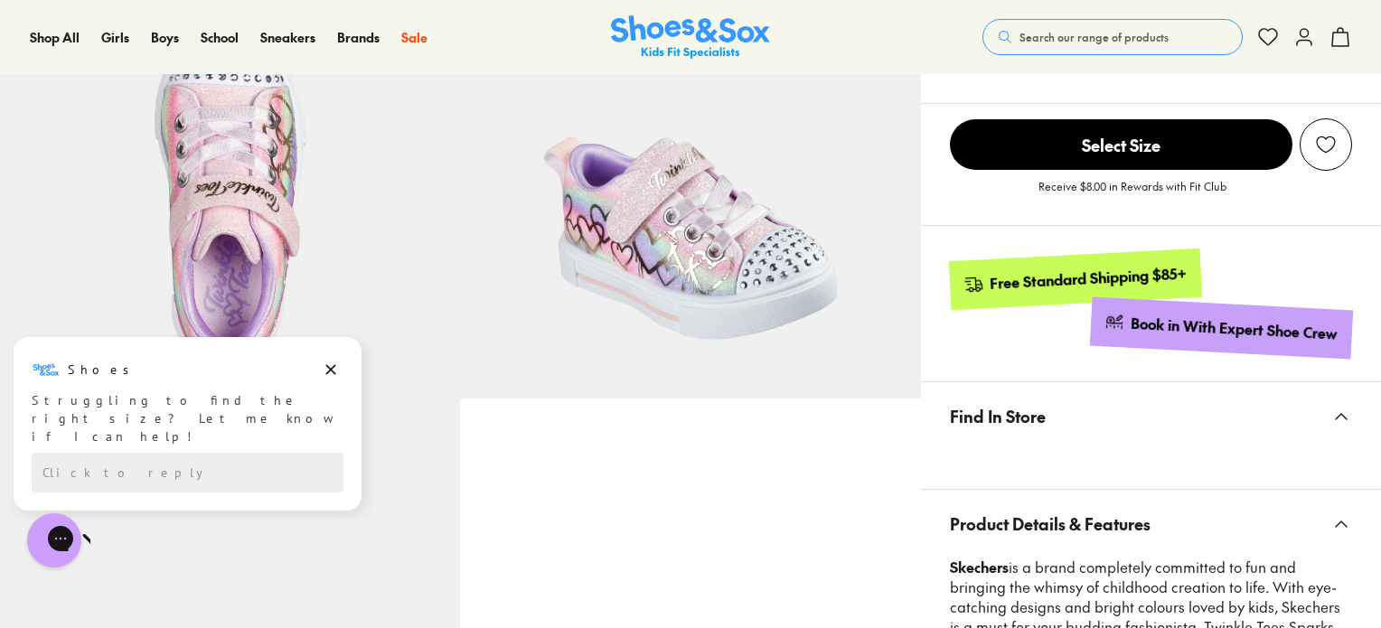
click at [1113, 32] on span "Search our range of products" at bounding box center [1094, 37] width 149 height 16
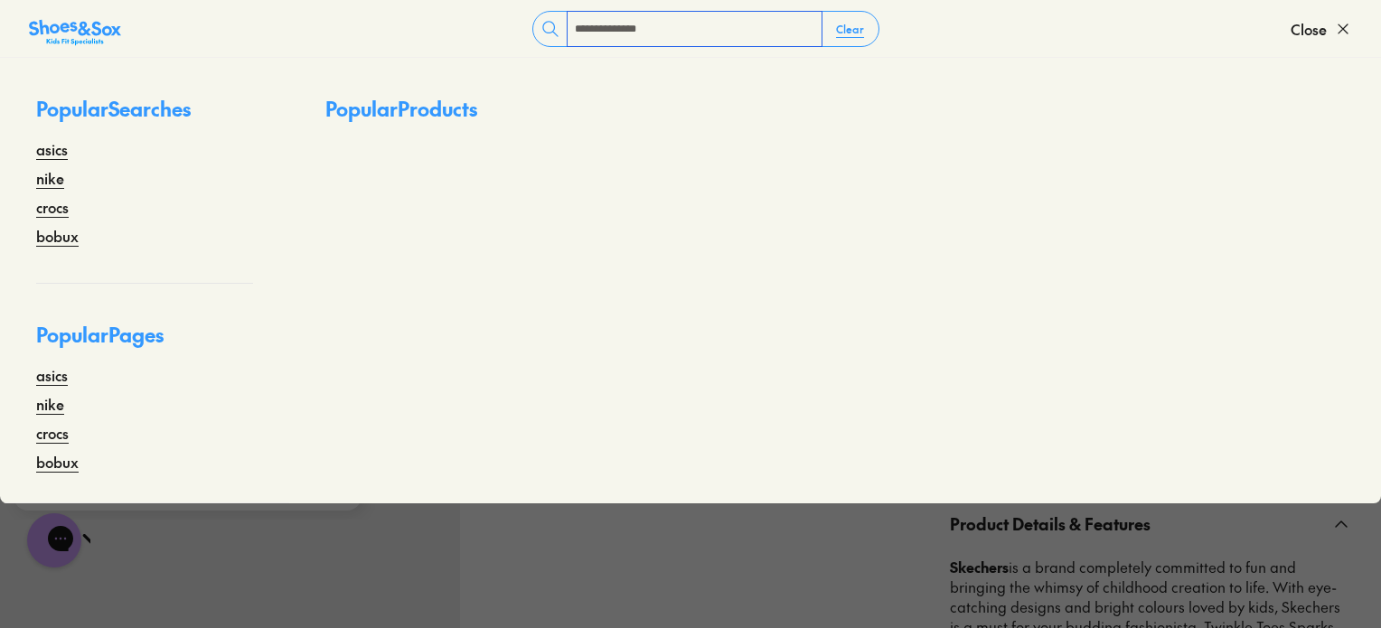
type input "**********"
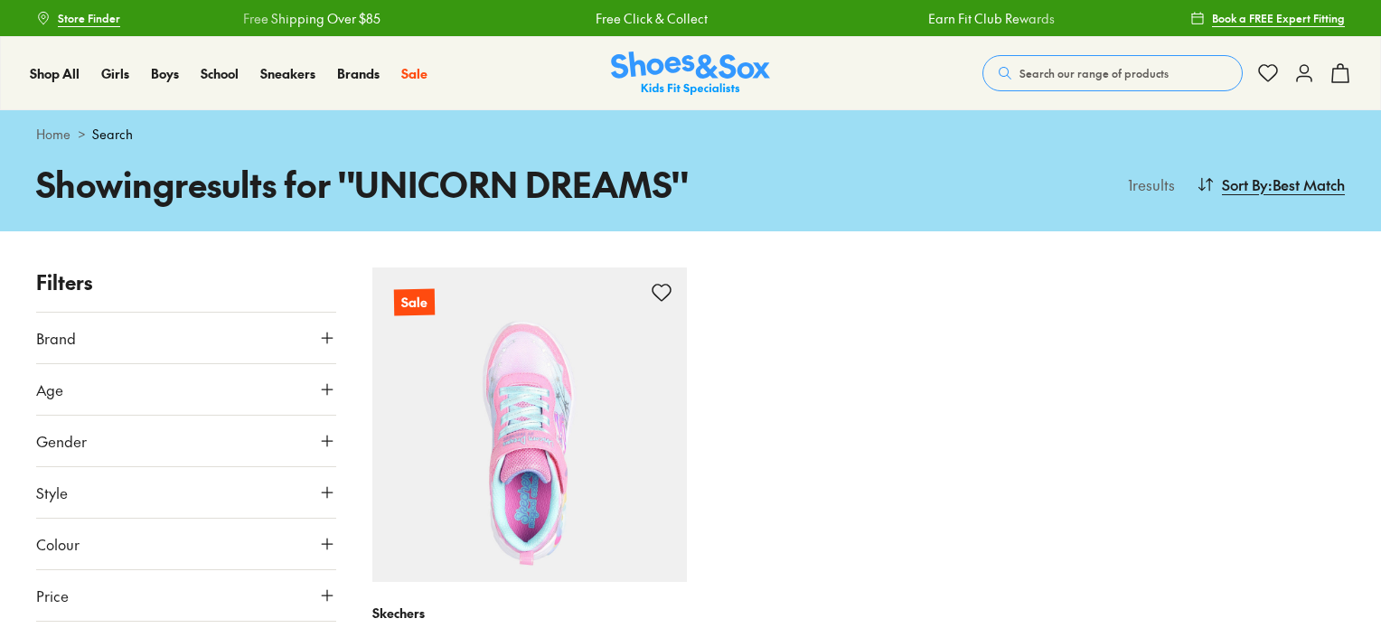
click at [607, 436] on img at bounding box center [529, 425] width 315 height 315
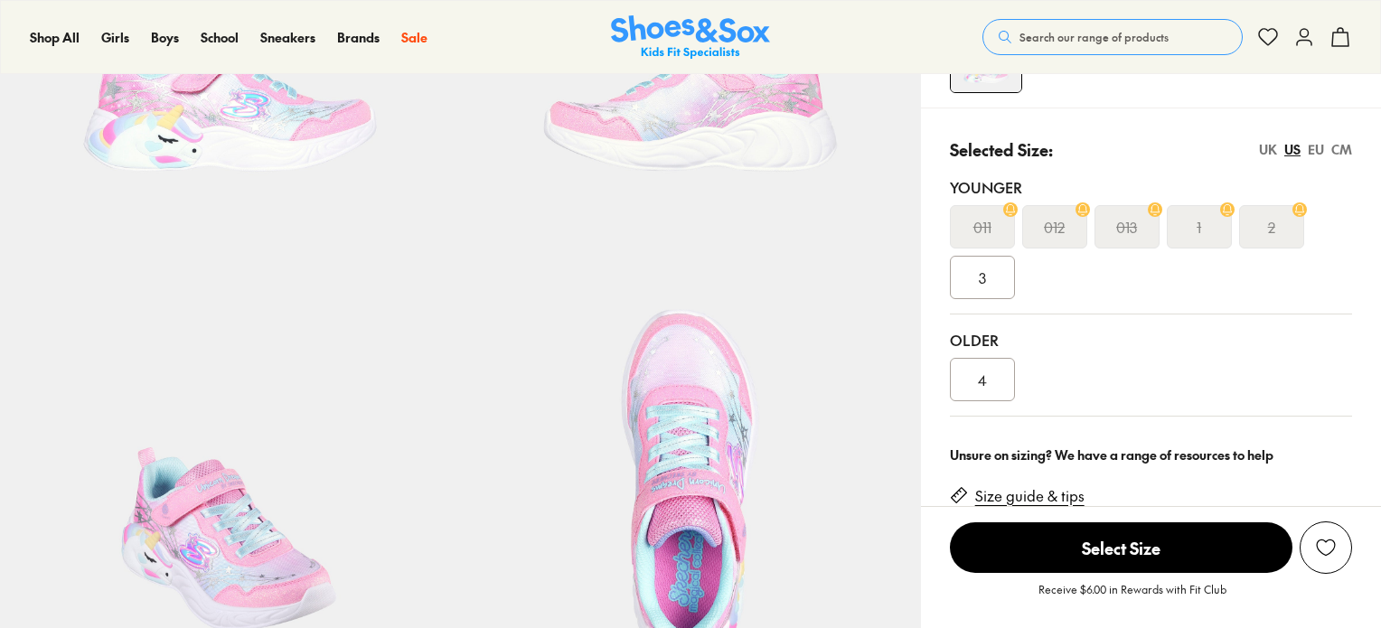
select select "*"
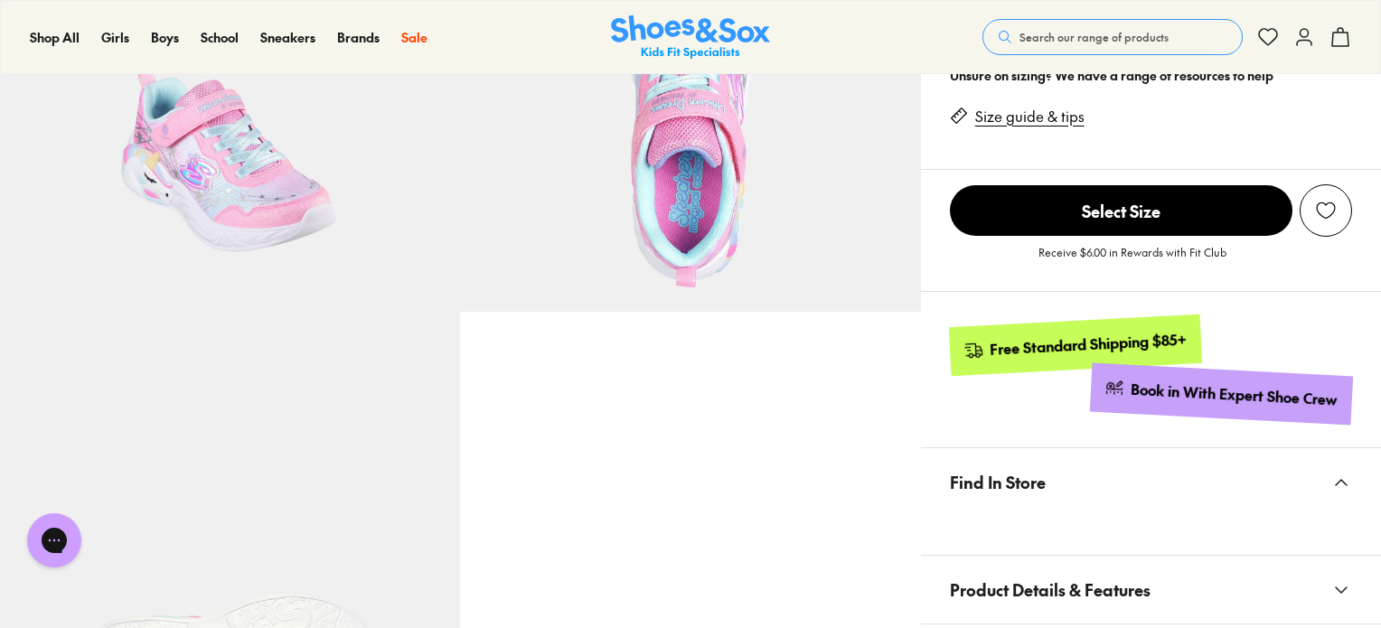
scroll to position [1085, 0]
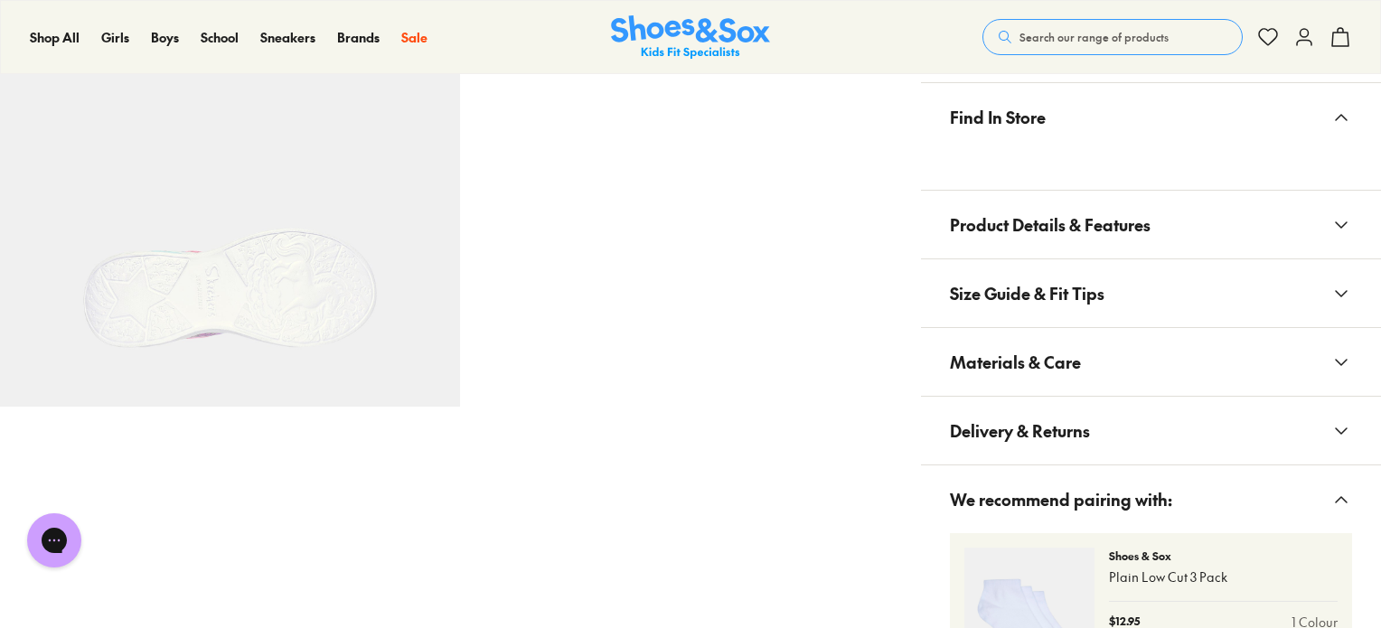
click at [1182, 295] on button "Size Guide & Fit Tips" at bounding box center [1151, 293] width 460 height 68
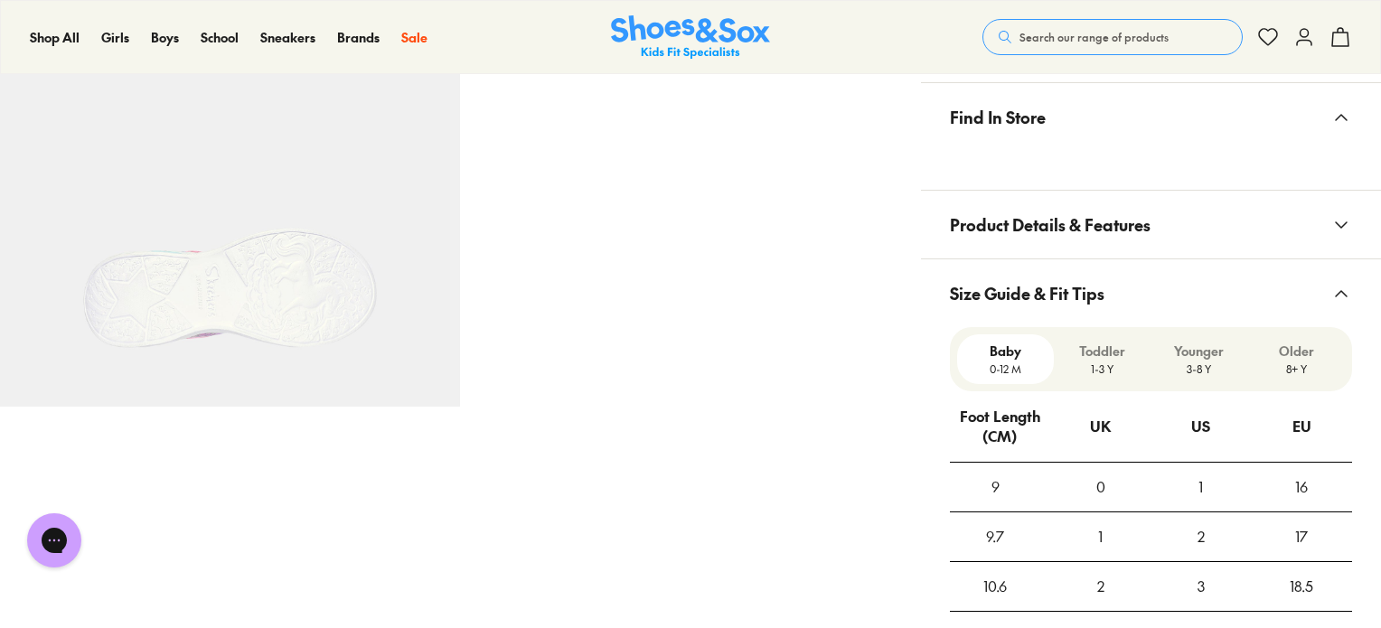
click at [1183, 245] on button "Product Details & Features" at bounding box center [1151, 225] width 460 height 68
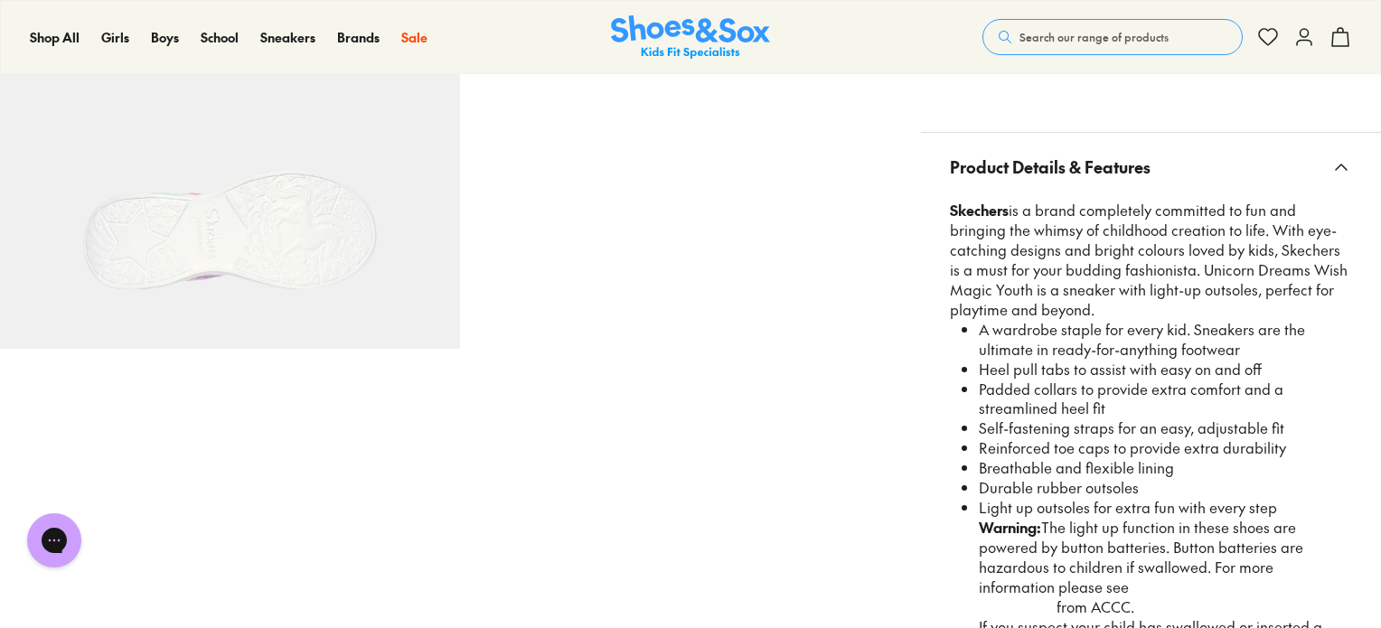
scroll to position [1175, 0]
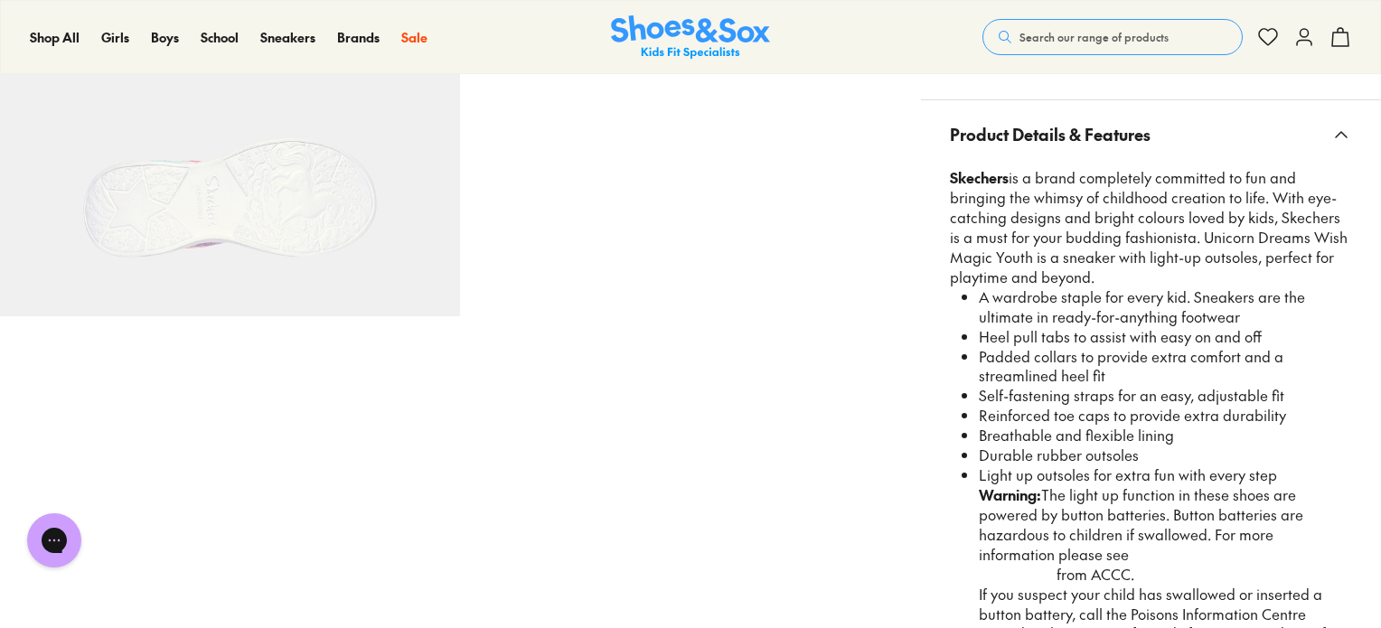
drag, startPoint x: 1281, startPoint y: 473, endPoint x: 976, endPoint y: 370, distance: 321.6
click at [976, 370] on ul "A wardrobe staple for every kid. Sneakers are the ultimate in ready-for-anythin…" at bounding box center [1159, 475] width 388 height 377
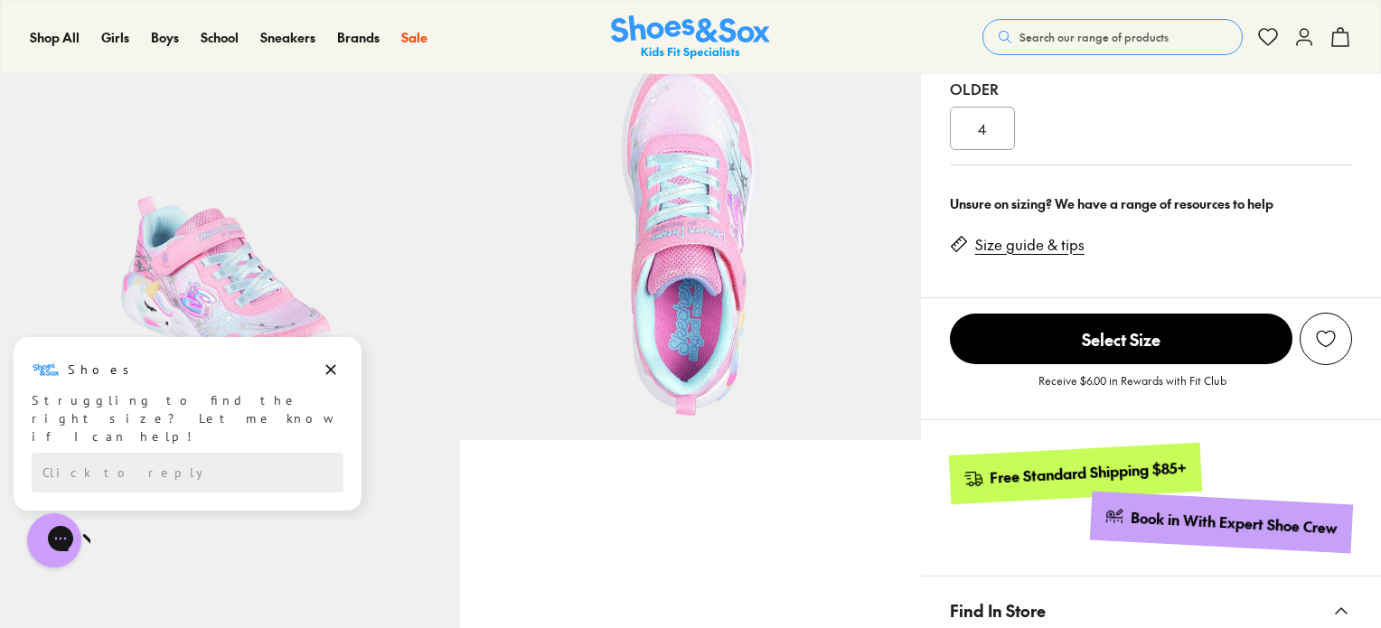
scroll to position [633, 0]
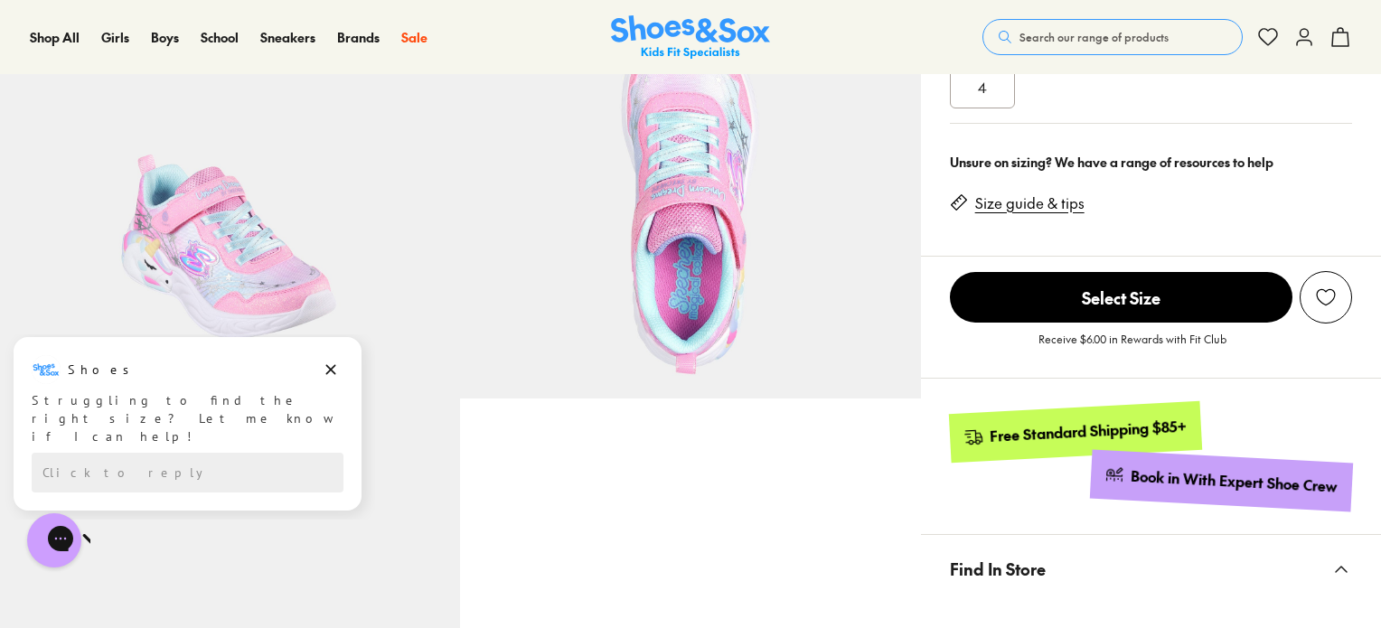
click at [1092, 36] on span "Search our range of products" at bounding box center [1094, 37] width 149 height 16
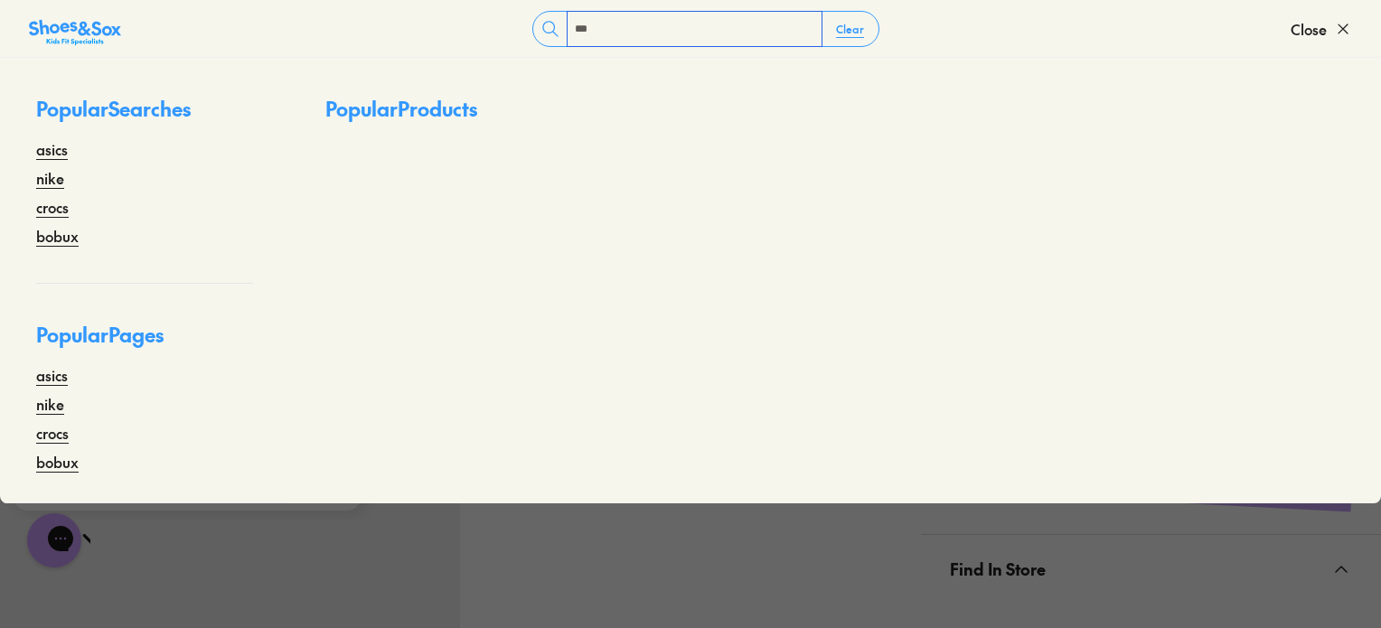
type input "***"
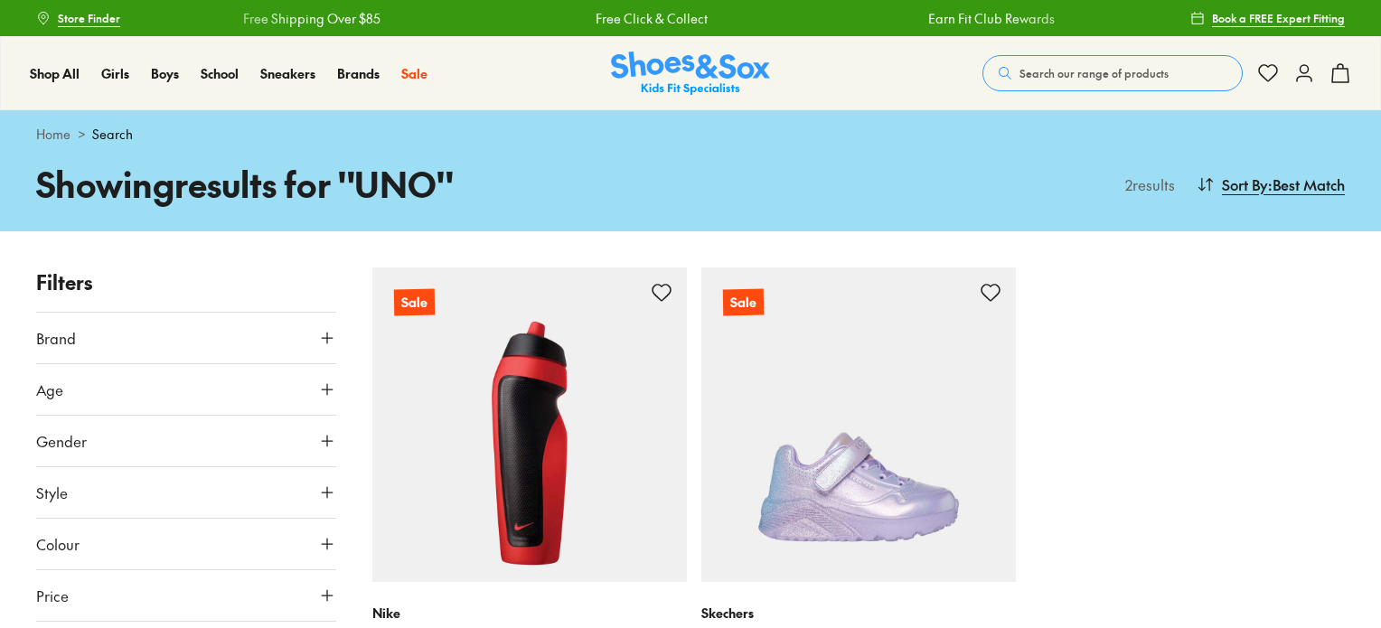
click at [1021, 466] on div "Sale Nike Nike Waterbottle 600ml $ 15.00 $ 19.95 6 colours Sale Skechers Uno Li…" at bounding box center [858, 491] width 973 height 446
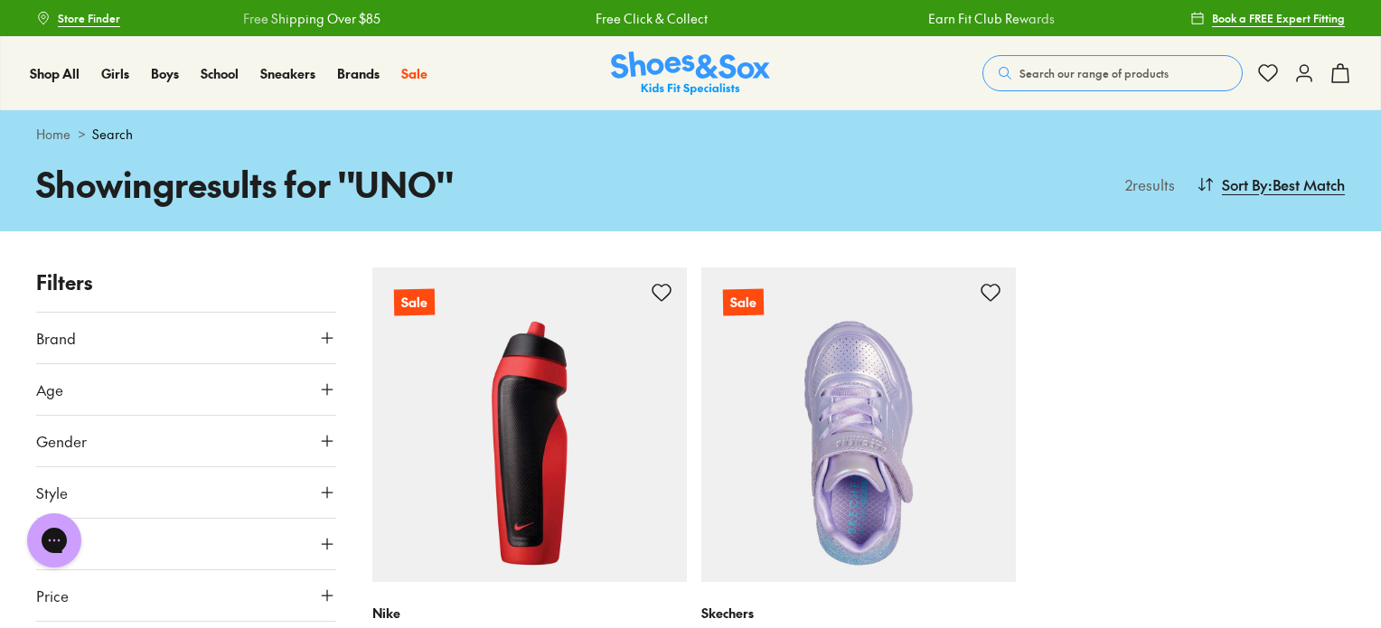
click at [848, 511] on img at bounding box center [859, 425] width 315 height 315
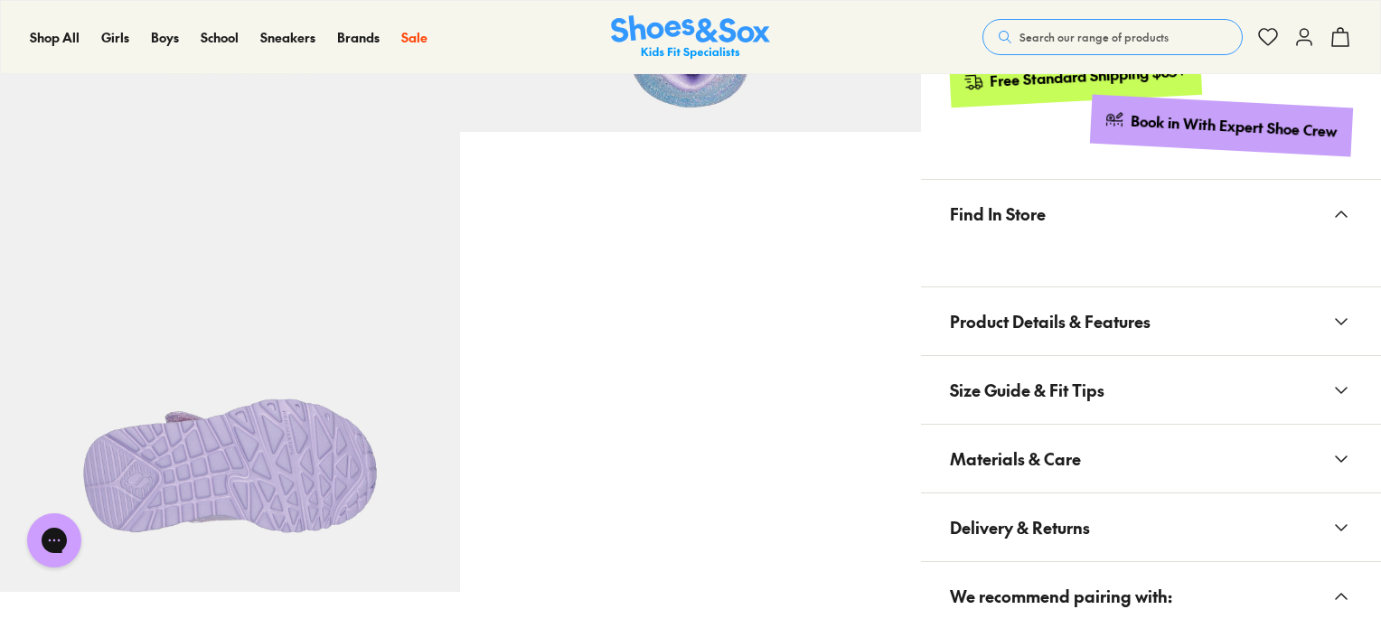
select select "*"
click at [1213, 353] on button "Product Details & Features" at bounding box center [1151, 321] width 460 height 68
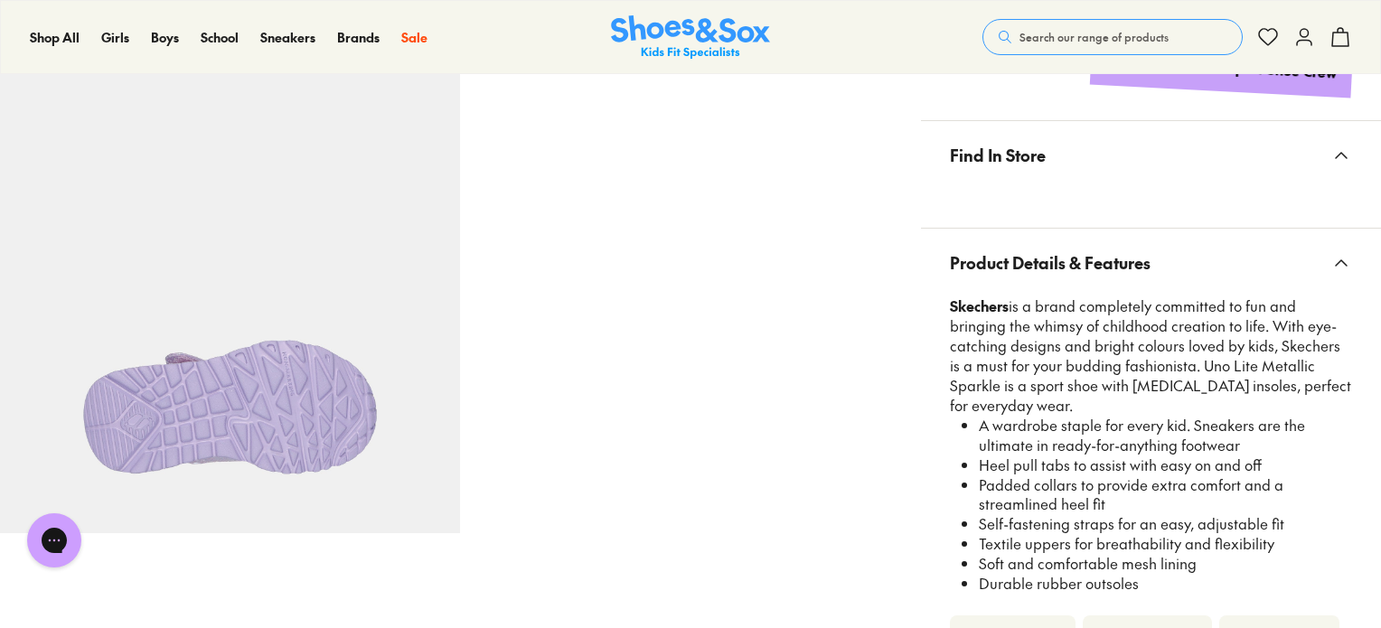
scroll to position [1080, 0]
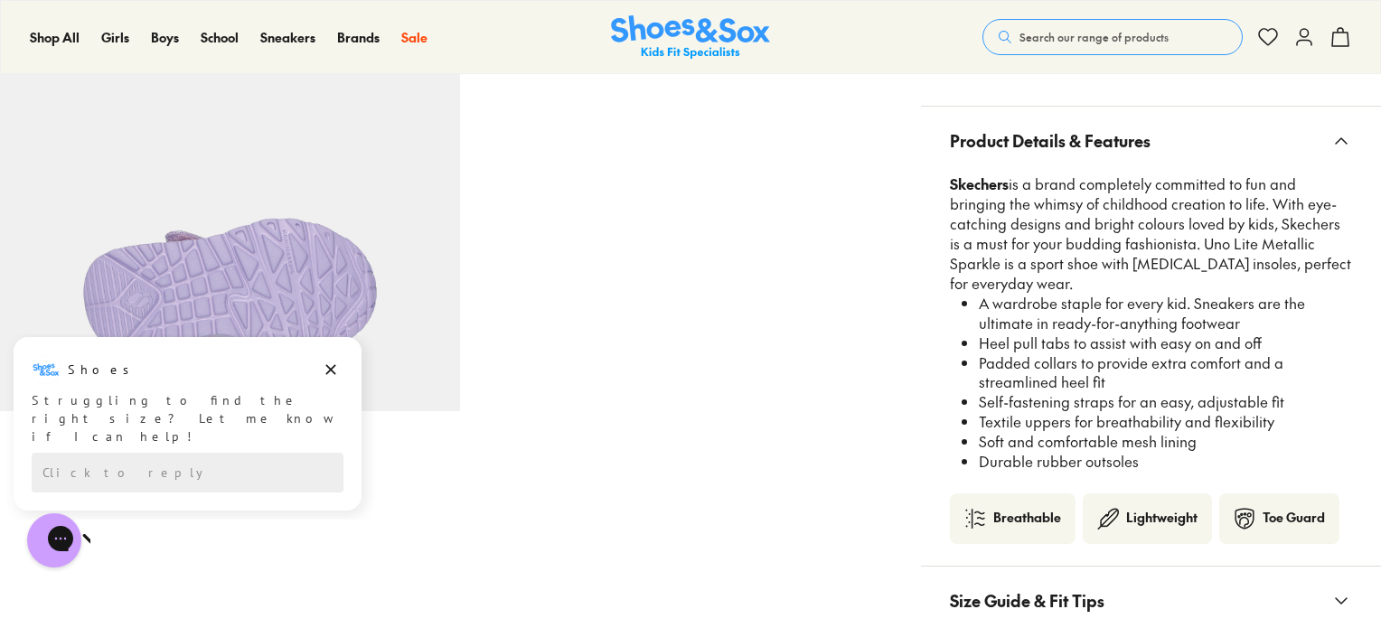
drag, startPoint x: 1140, startPoint y: 465, endPoint x: 950, endPoint y: 296, distance: 254.2
click at [950, 296] on div "Skechers is a brand completely committed to fun and bringing the whimsy of chil…" at bounding box center [1151, 333] width 402 height 319
click at [1128, 456] on li "Durable rubber outsoles" at bounding box center [1165, 462] width 373 height 20
drag, startPoint x: 1156, startPoint y: 465, endPoint x: 959, endPoint y: 343, distance: 231.8
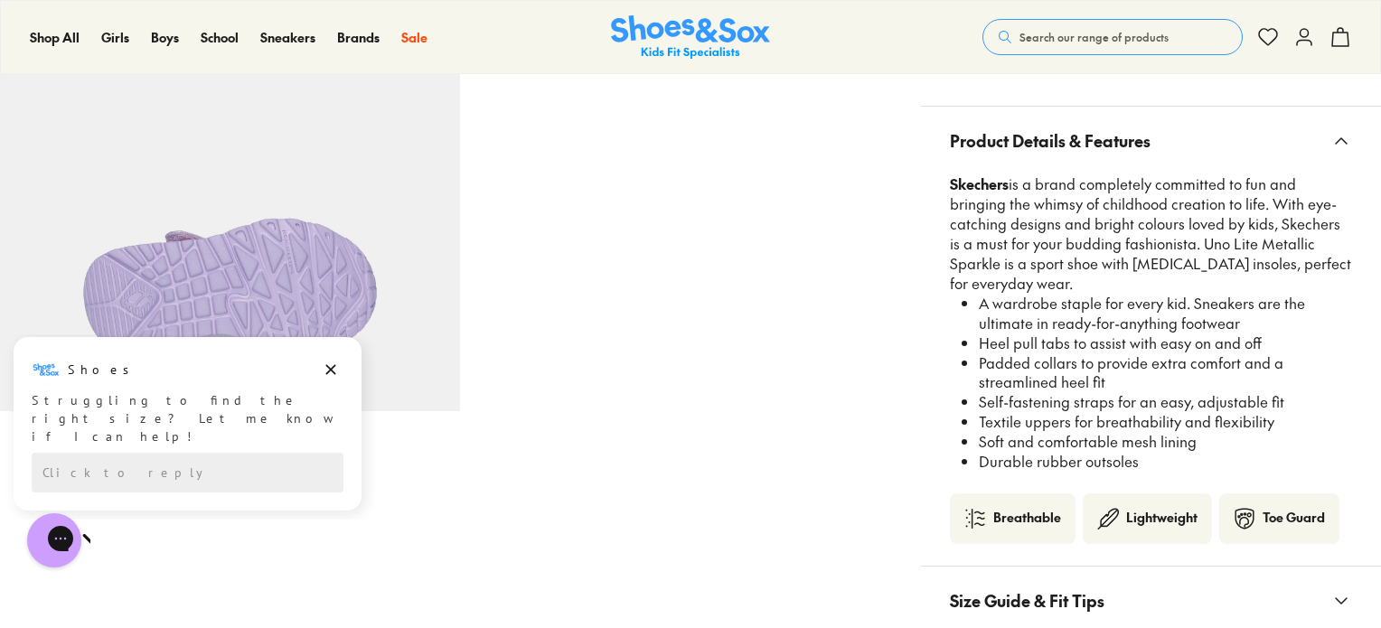
click at [959, 343] on div "Skechers is a brand completely committed to fun and bringing the whimsy of chil…" at bounding box center [1151, 333] width 402 height 319
copy ul "Heel pull tabs to assist with easy on and off Padded collars to provide extra c…"
click at [1100, 28] on button "Search our range of products" at bounding box center [1113, 37] width 260 height 36
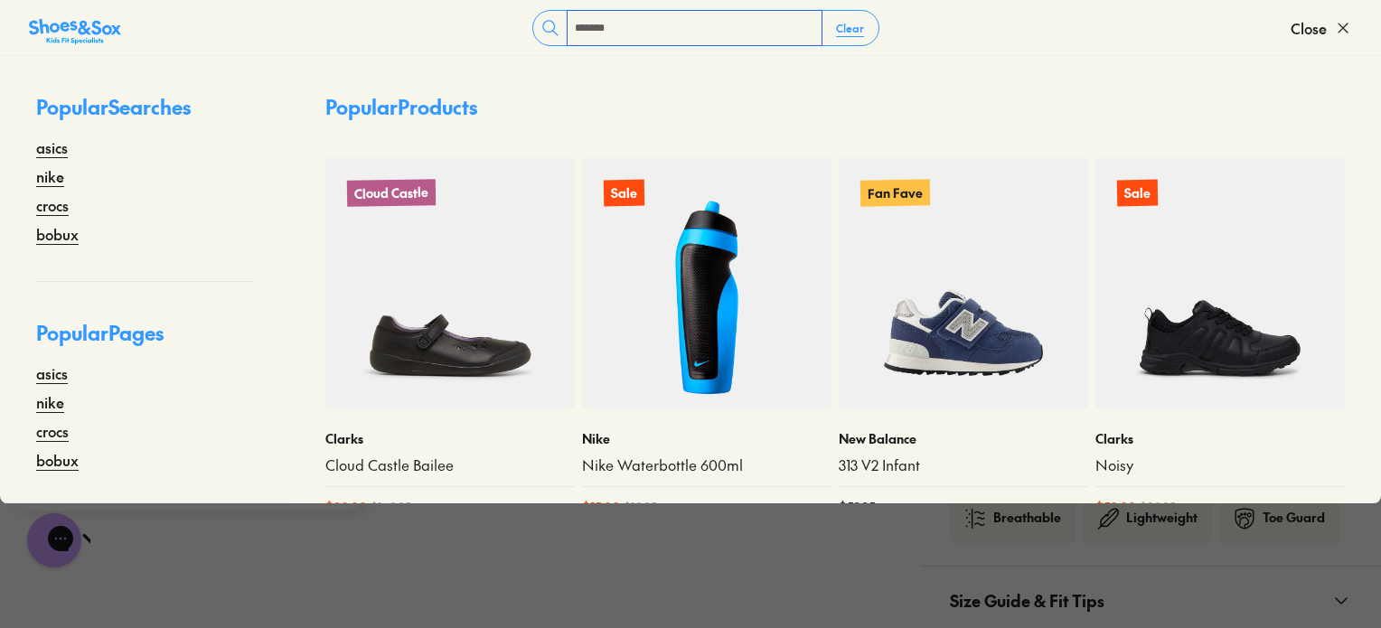
type input "*******"
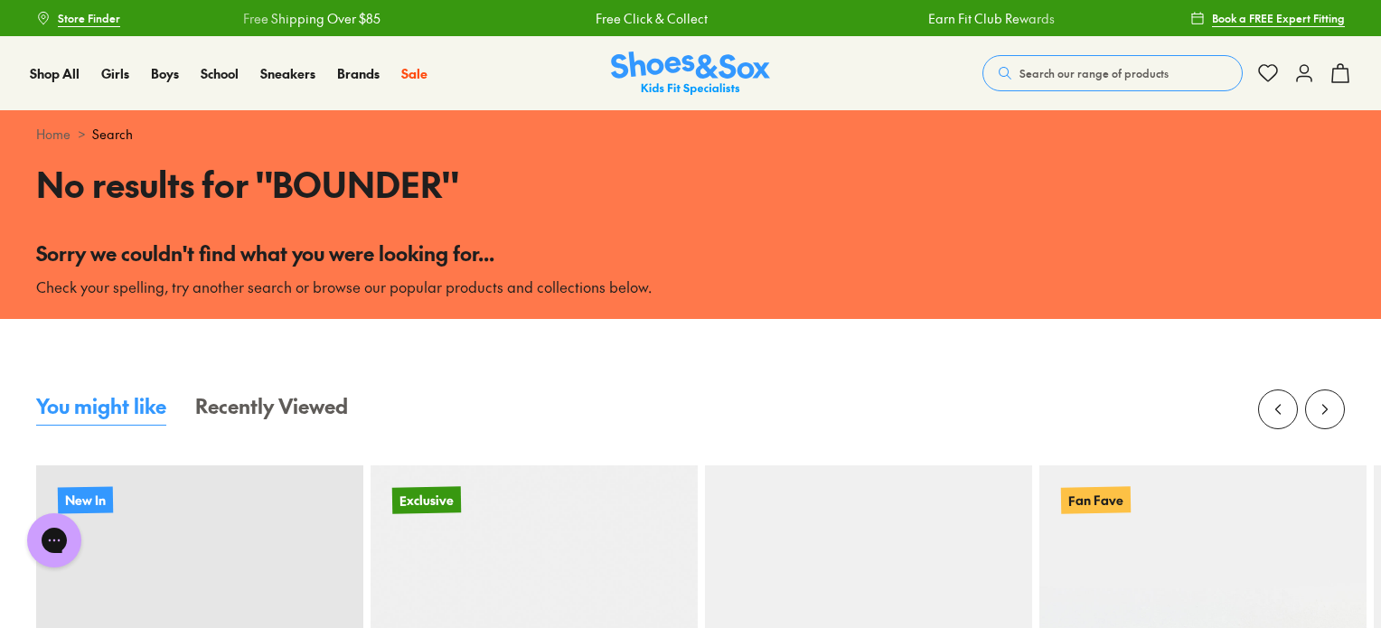
click at [1089, 85] on button "Search our range of products" at bounding box center [1113, 73] width 260 height 36
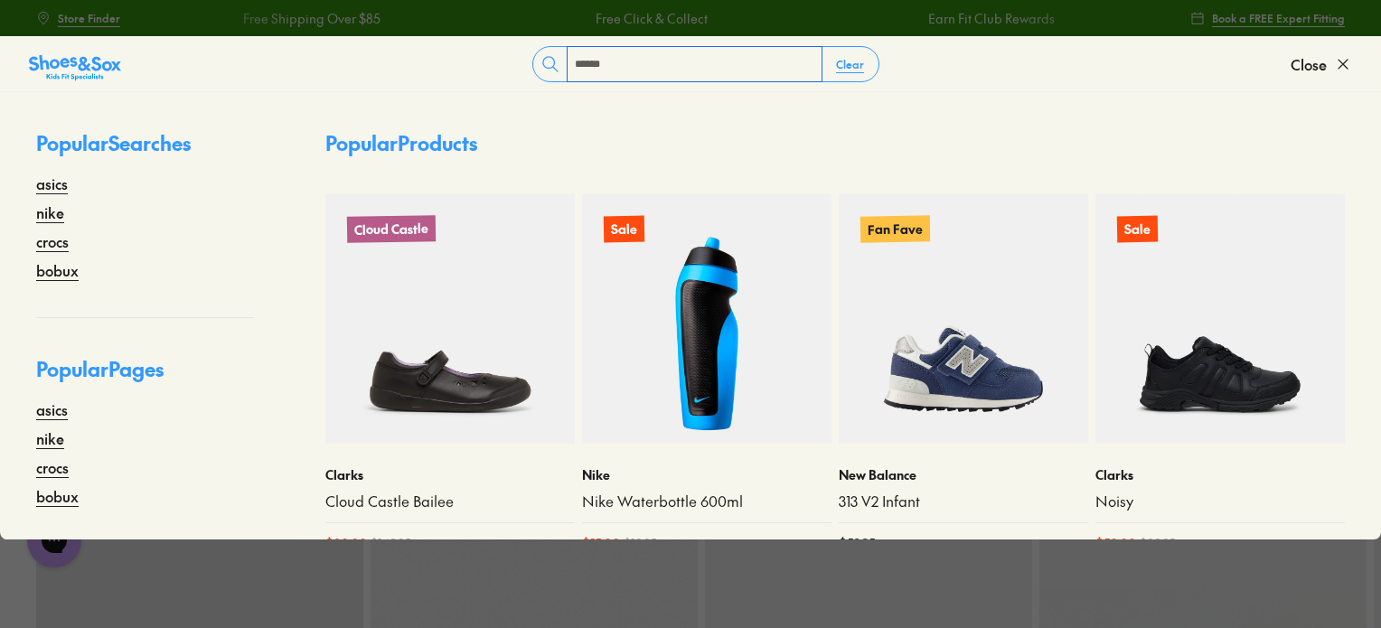
type input "******"
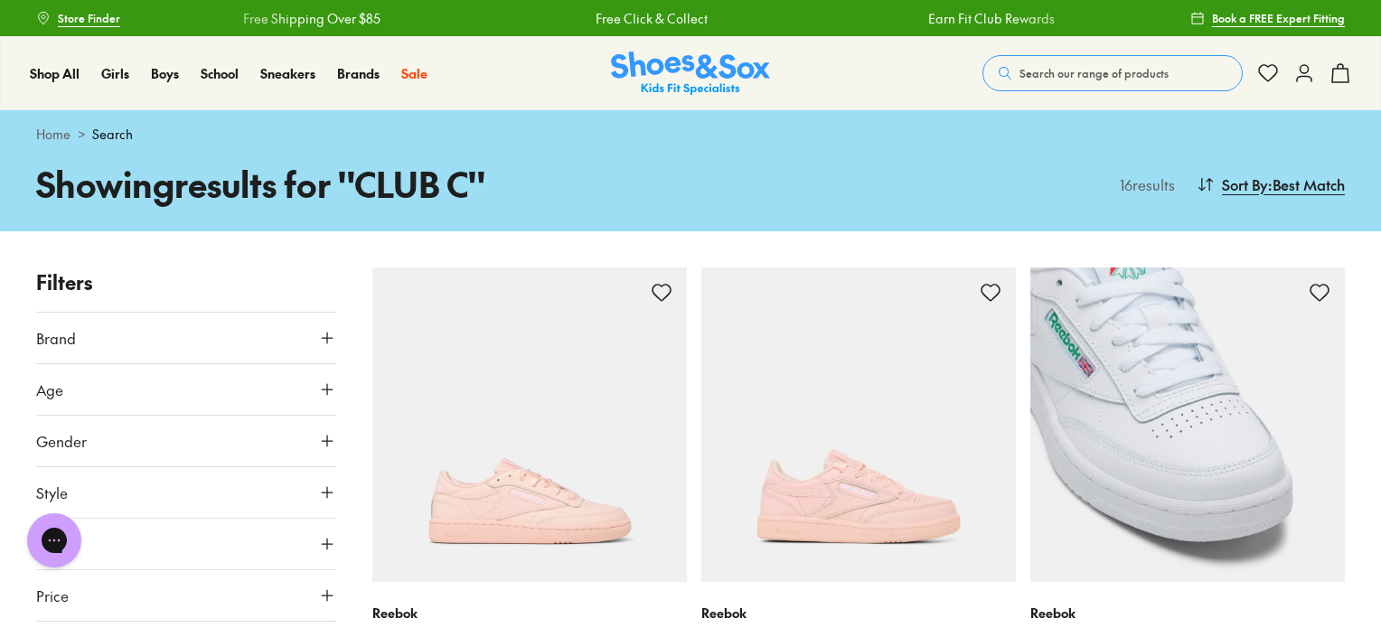
click at [1218, 457] on img at bounding box center [1188, 425] width 315 height 315
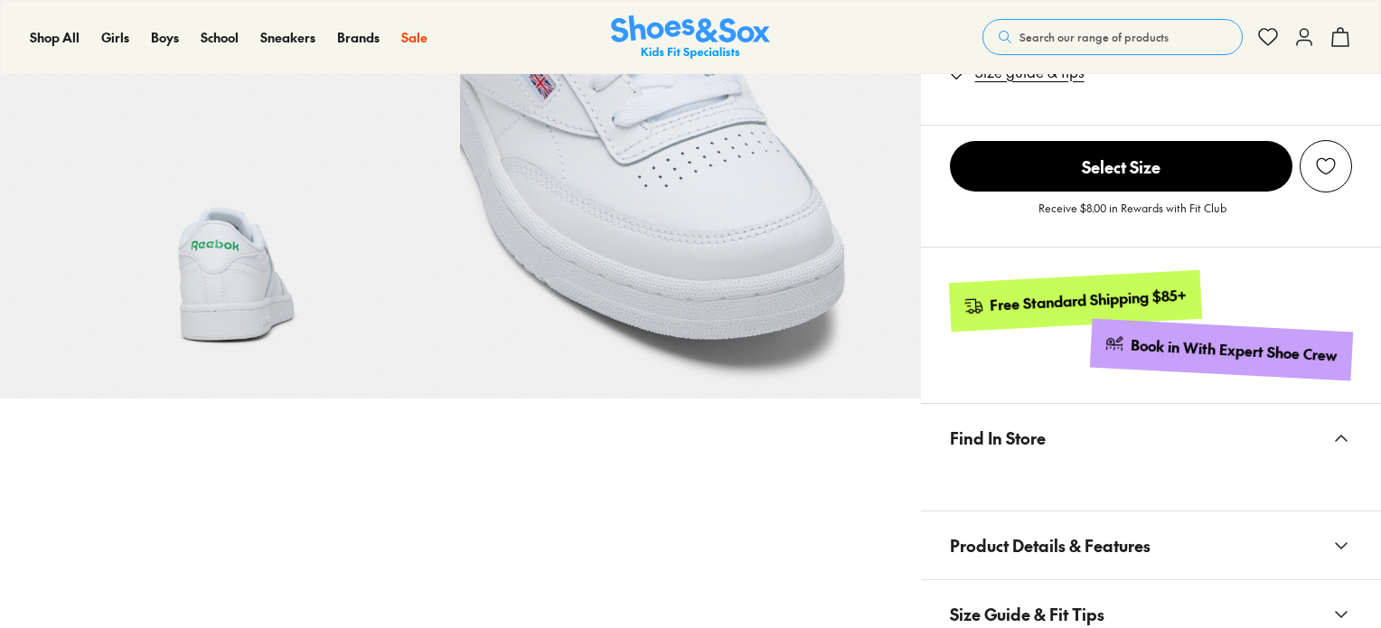
click at [1130, 472] on button "Find In Store" at bounding box center [1151, 438] width 460 height 68
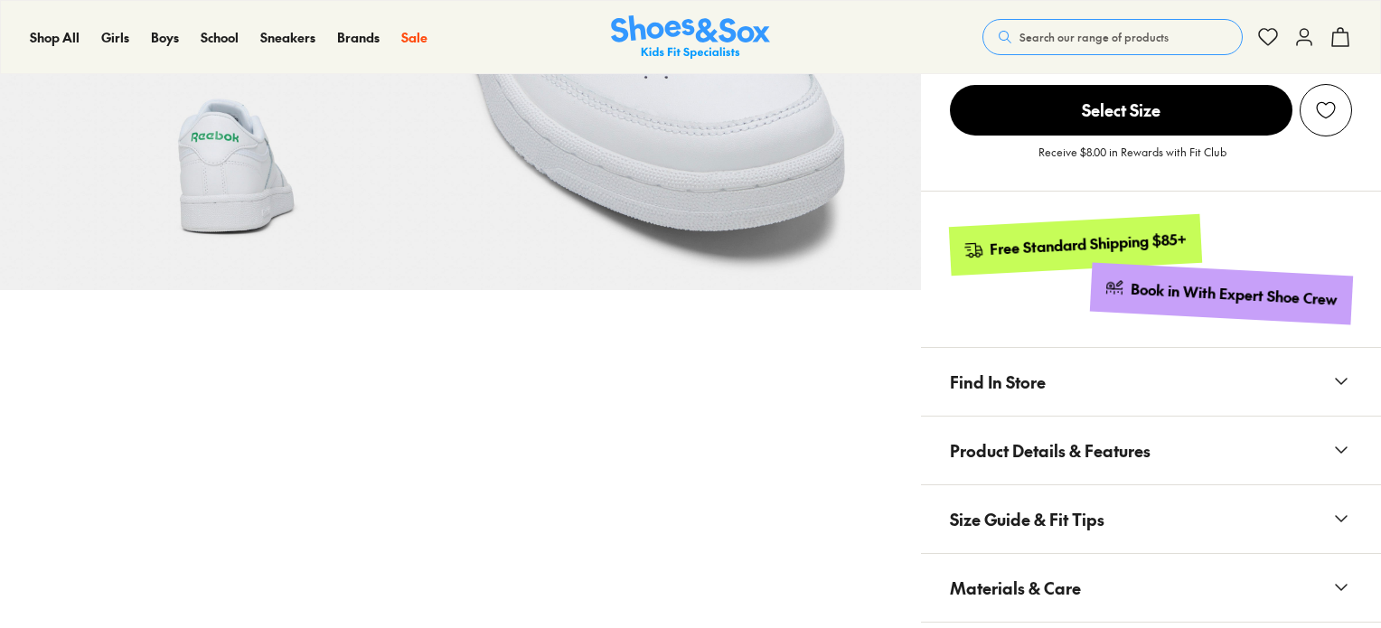
select select "*"
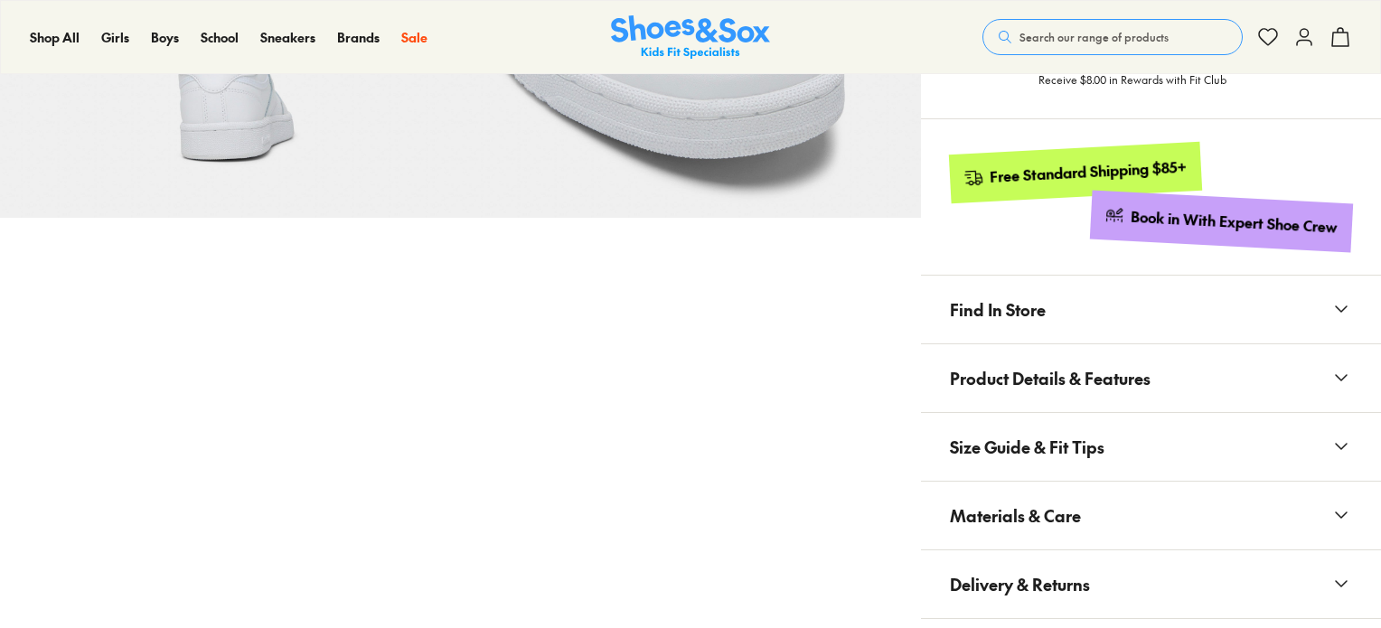
scroll to position [811, 0]
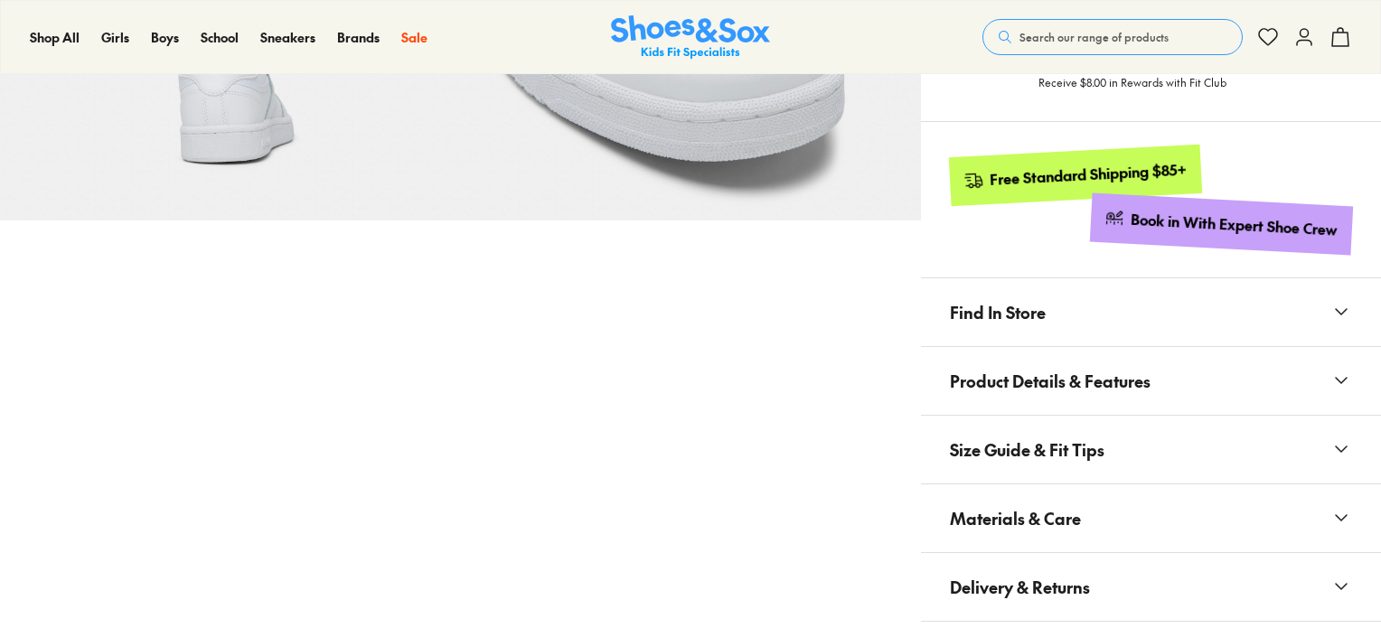
click at [1098, 390] on span "Product Details & Features" at bounding box center [1050, 380] width 201 height 53
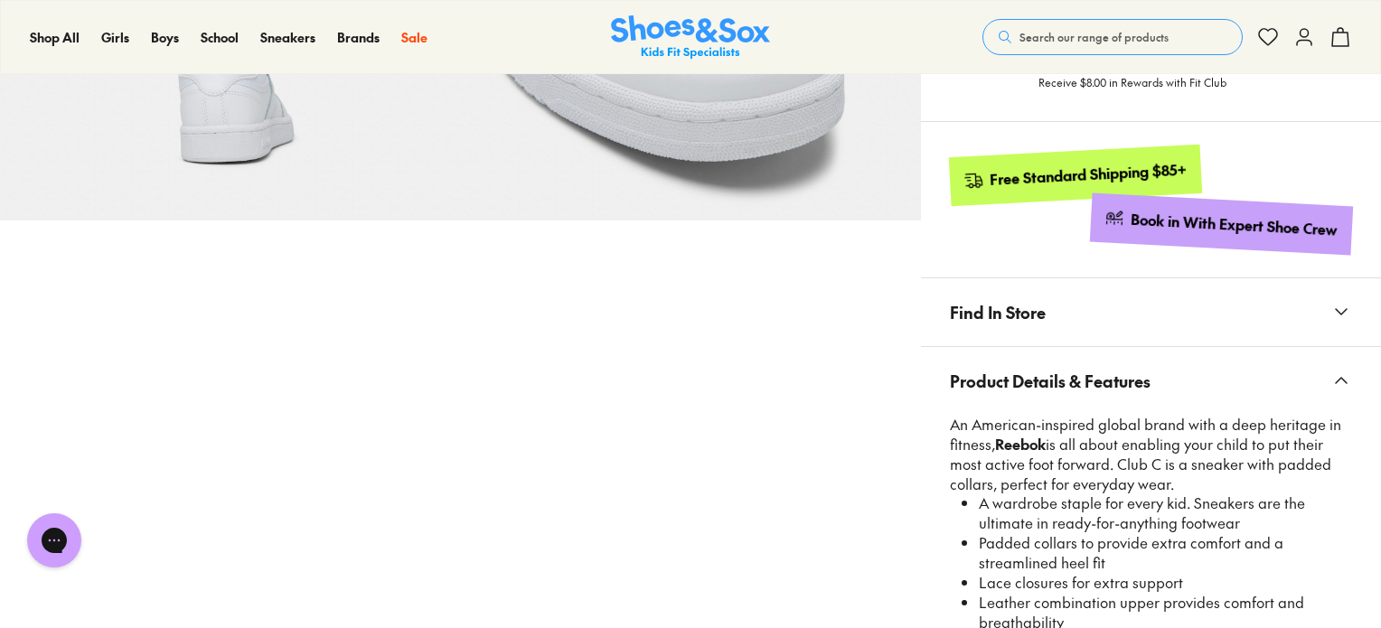
scroll to position [992, 0]
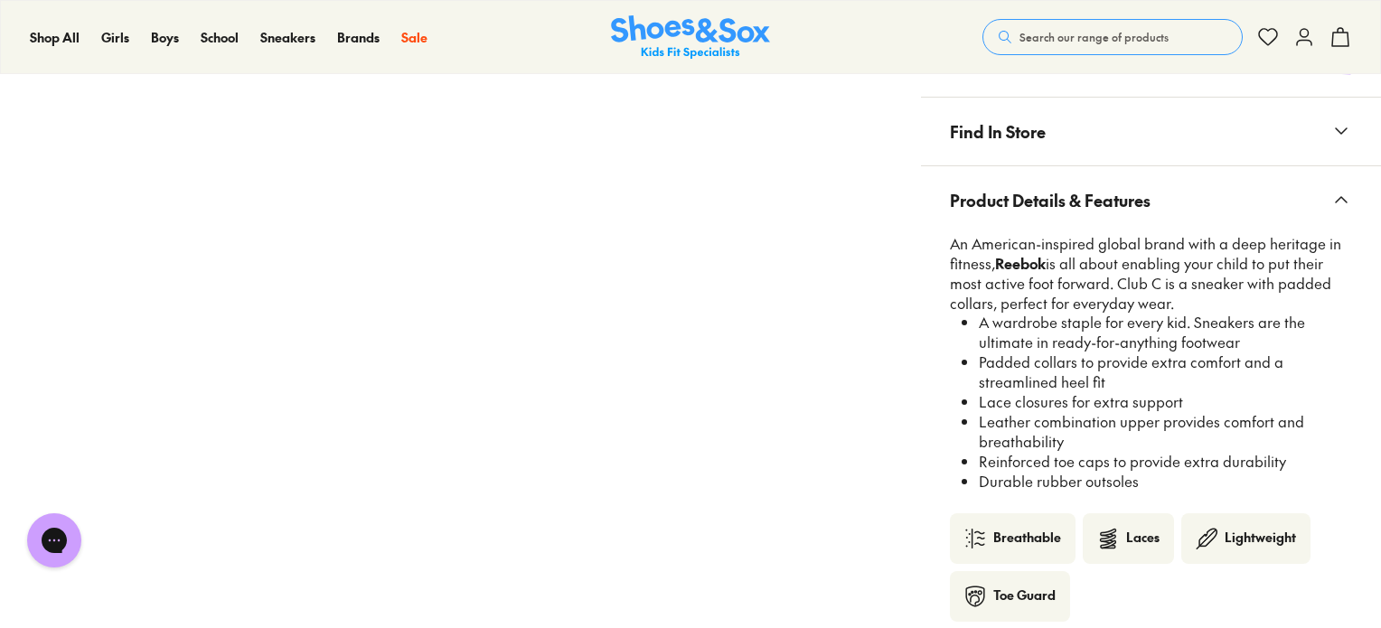
drag, startPoint x: 1151, startPoint y: 474, endPoint x: 980, endPoint y: 355, distance: 207.9
click at [980, 355] on ul "A wardrobe staple for every kid. Sneakers are the ultimate in ready-for-anythin…" at bounding box center [1159, 402] width 388 height 178
copy ul "Padded collars to provide extra comfort and a streamlined heel fit Lace closure…"
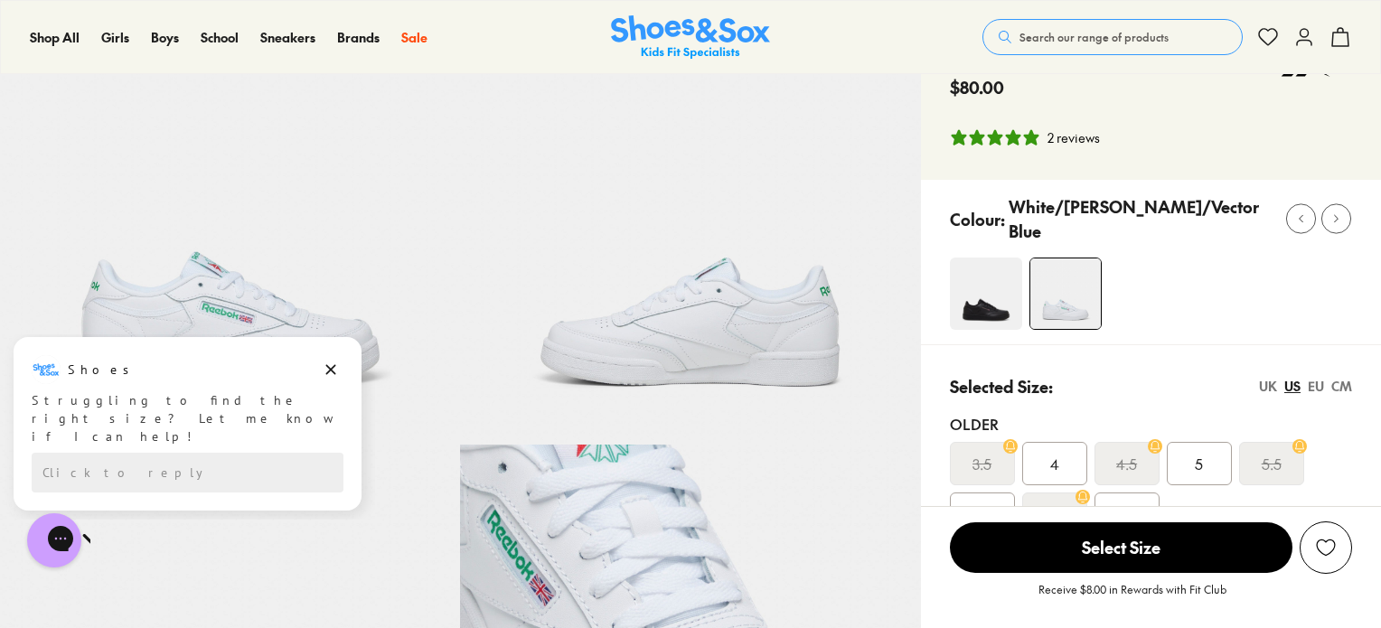
scroll to position [0, 0]
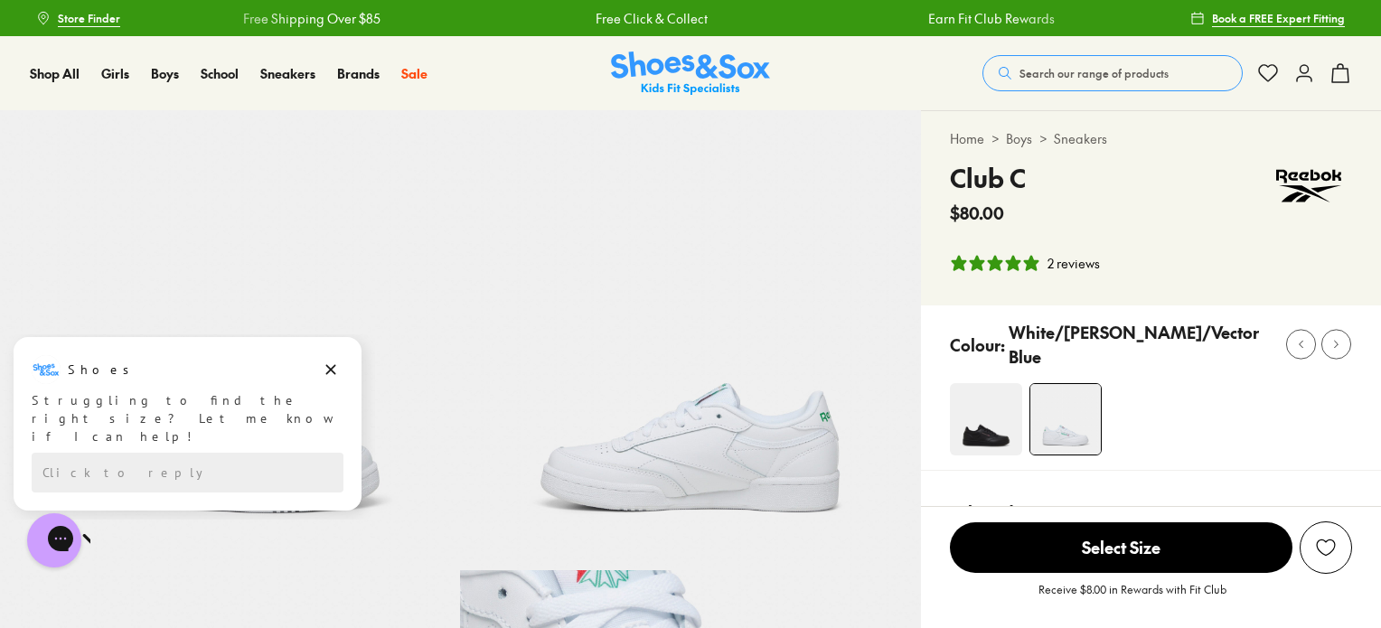
click at [1054, 75] on span "Search our range of products" at bounding box center [1094, 73] width 149 height 16
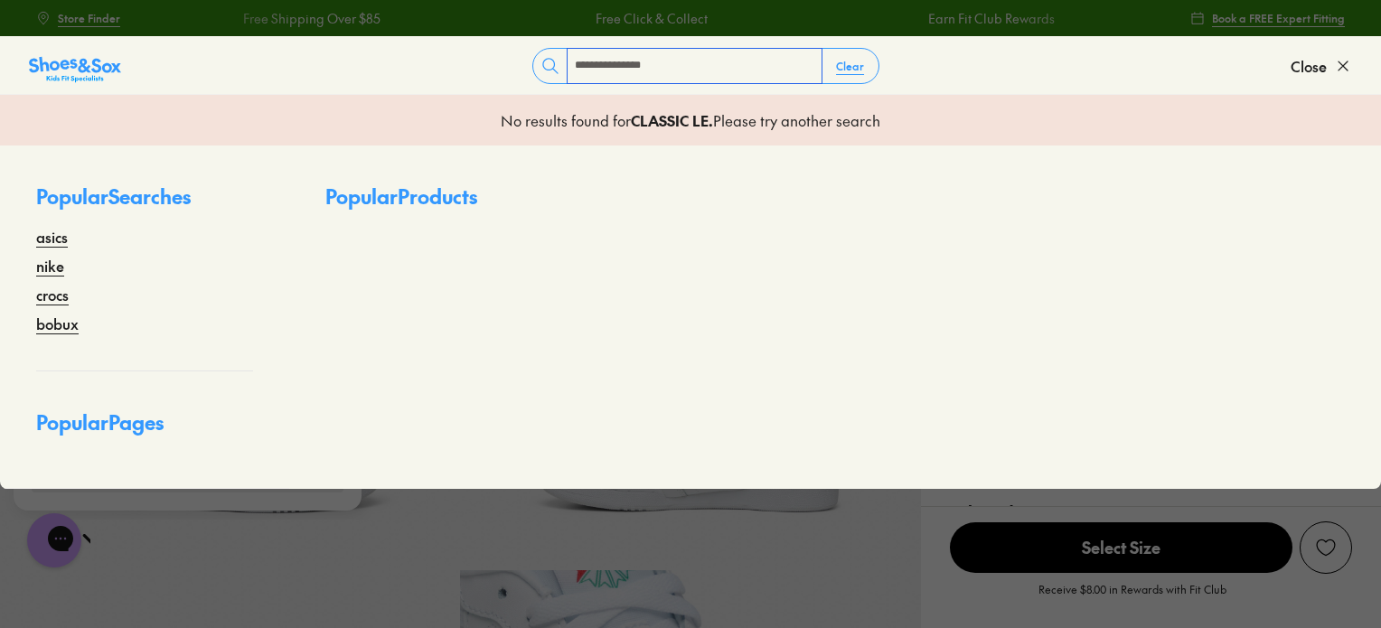
type input "**********"
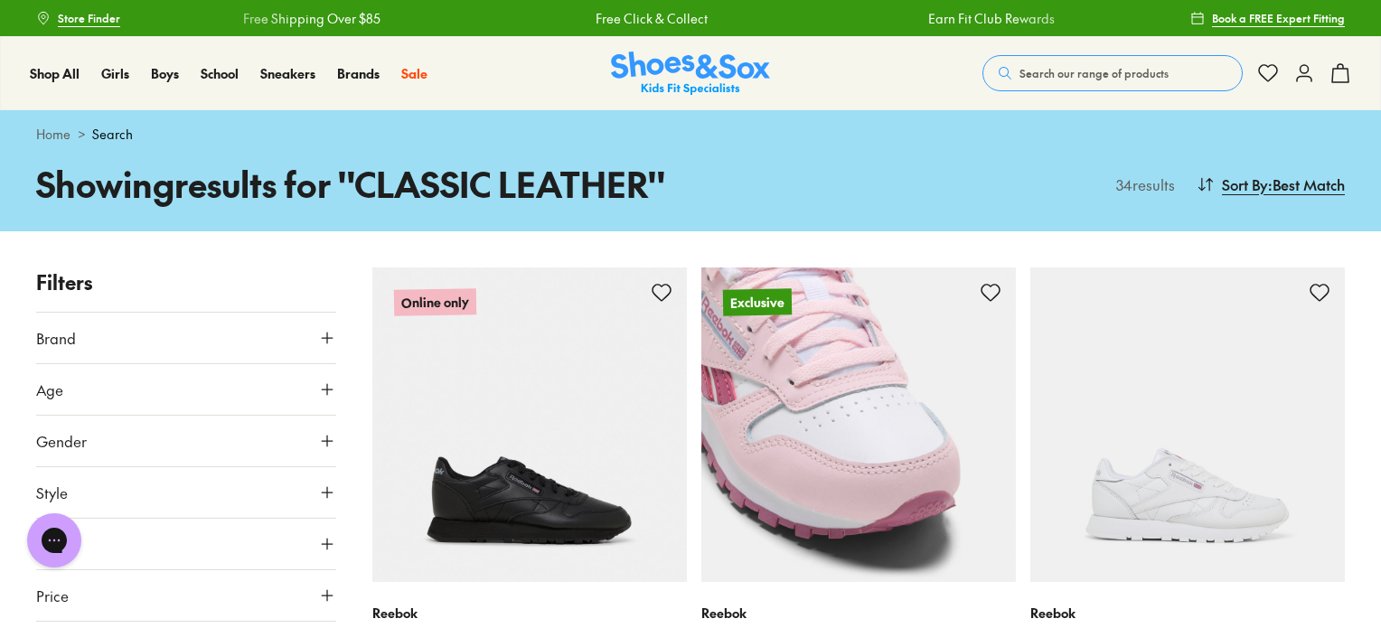
click at [800, 462] on img at bounding box center [859, 425] width 315 height 315
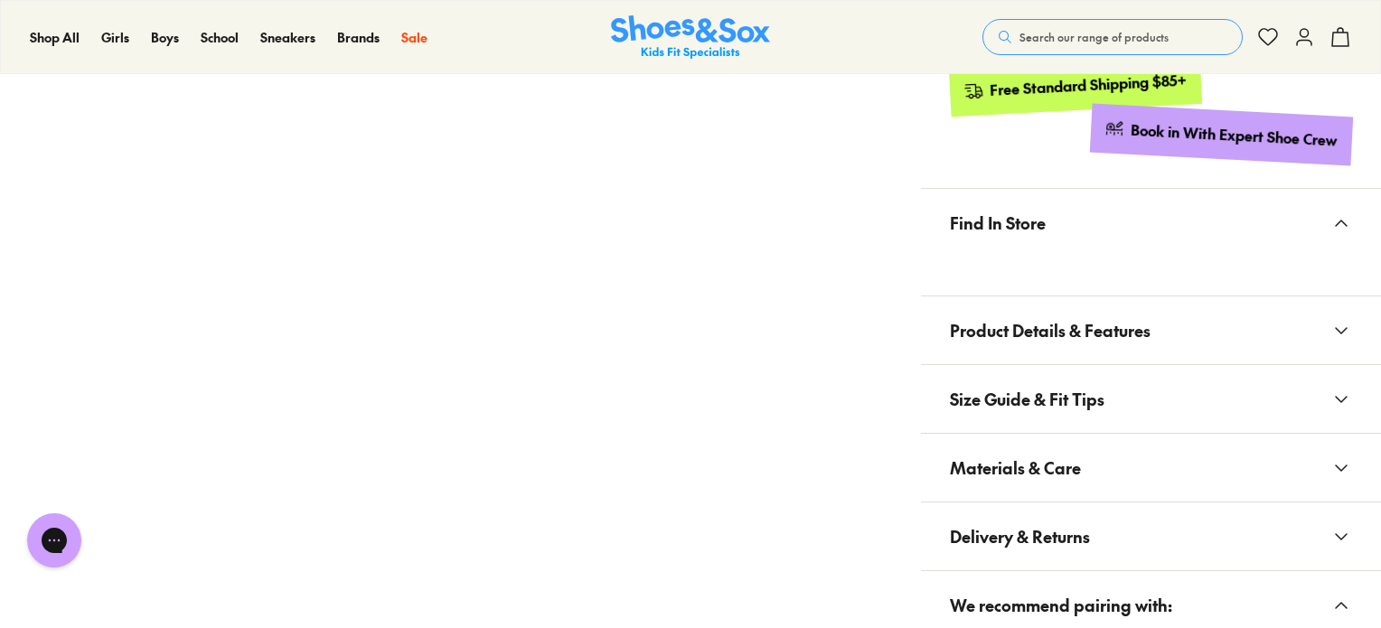
select select "*"
click at [1066, 338] on span "Product Details & Features" at bounding box center [1050, 330] width 201 height 53
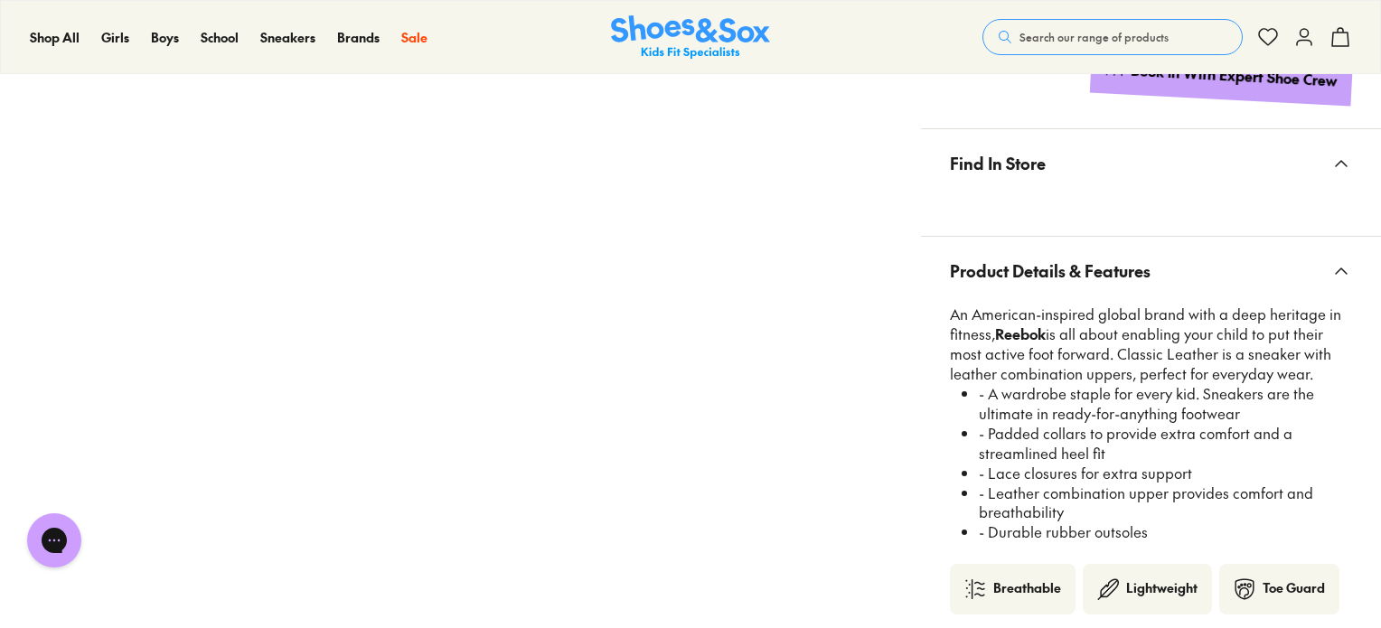
scroll to position [1082, 0]
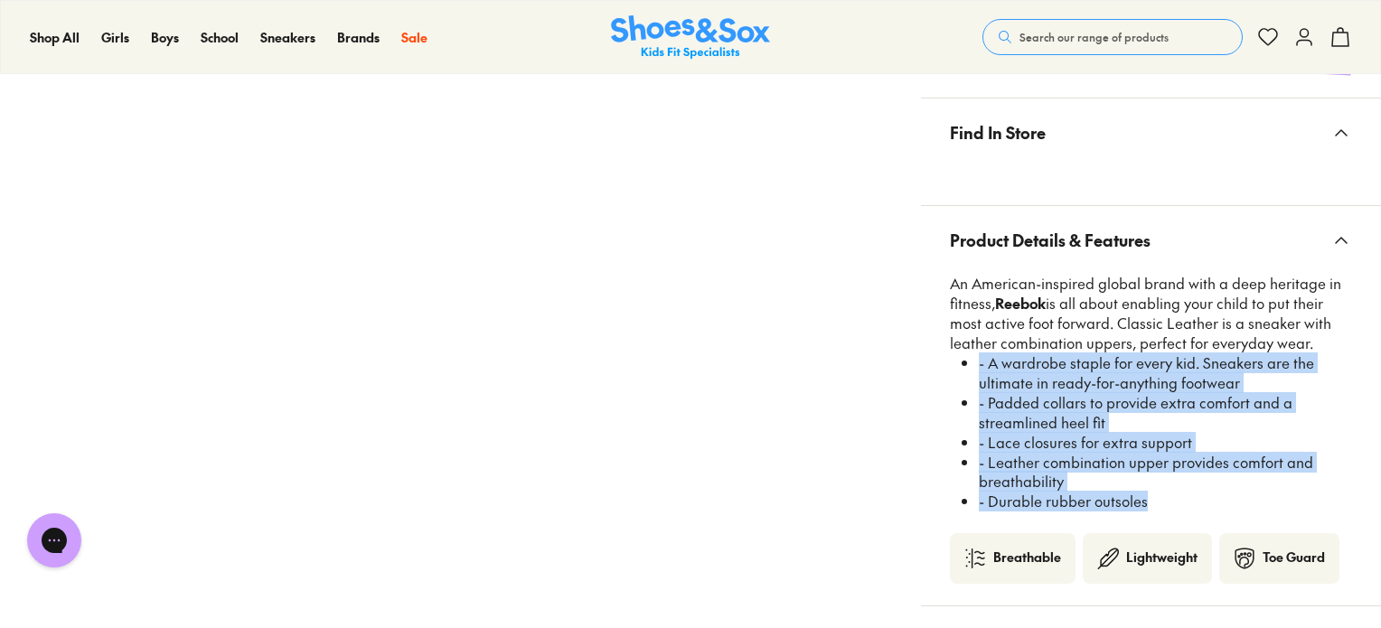
drag, startPoint x: 1156, startPoint y: 498, endPoint x: 980, endPoint y: 364, distance: 221.3
click at [980, 364] on ul "- A wardrobe staple for every kid. Sneakers are the ultimate in ready-for-anyth…" at bounding box center [1159, 432] width 388 height 158
copy ul "- A wardrobe staple for every kid. Sneakers are the ultimate in ready-for-anyth…"
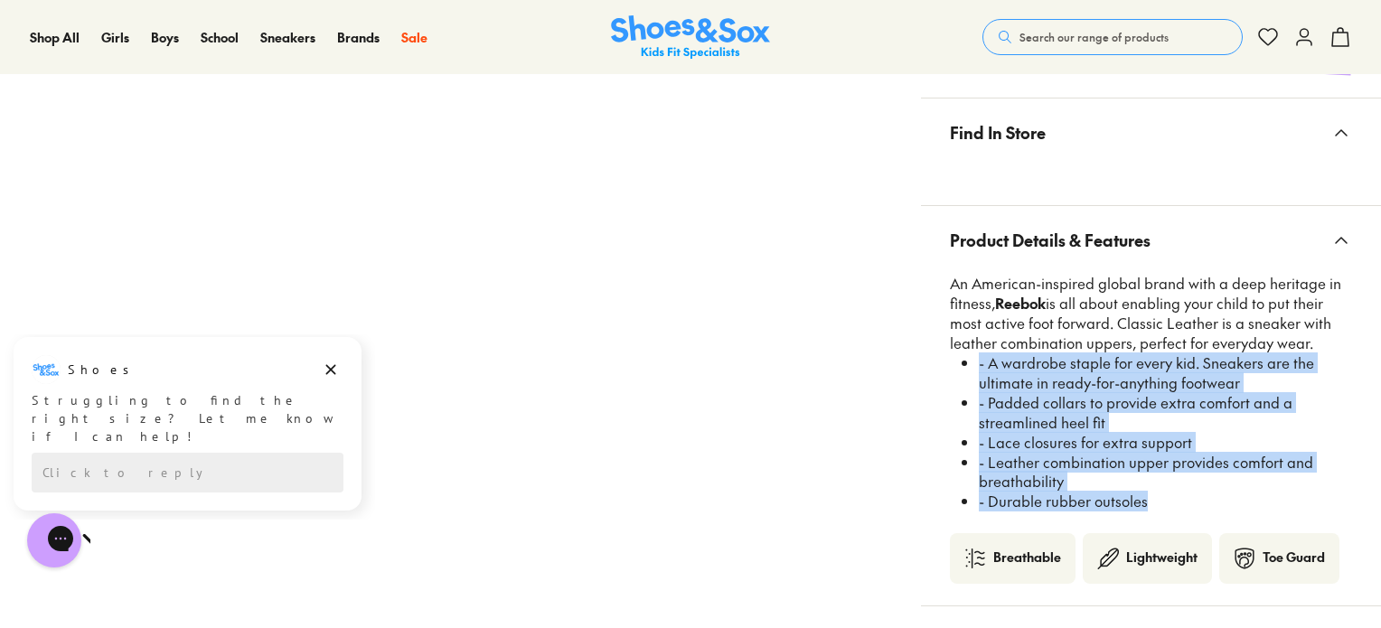
click at [1070, 35] on span "Search our range of products" at bounding box center [1094, 37] width 149 height 16
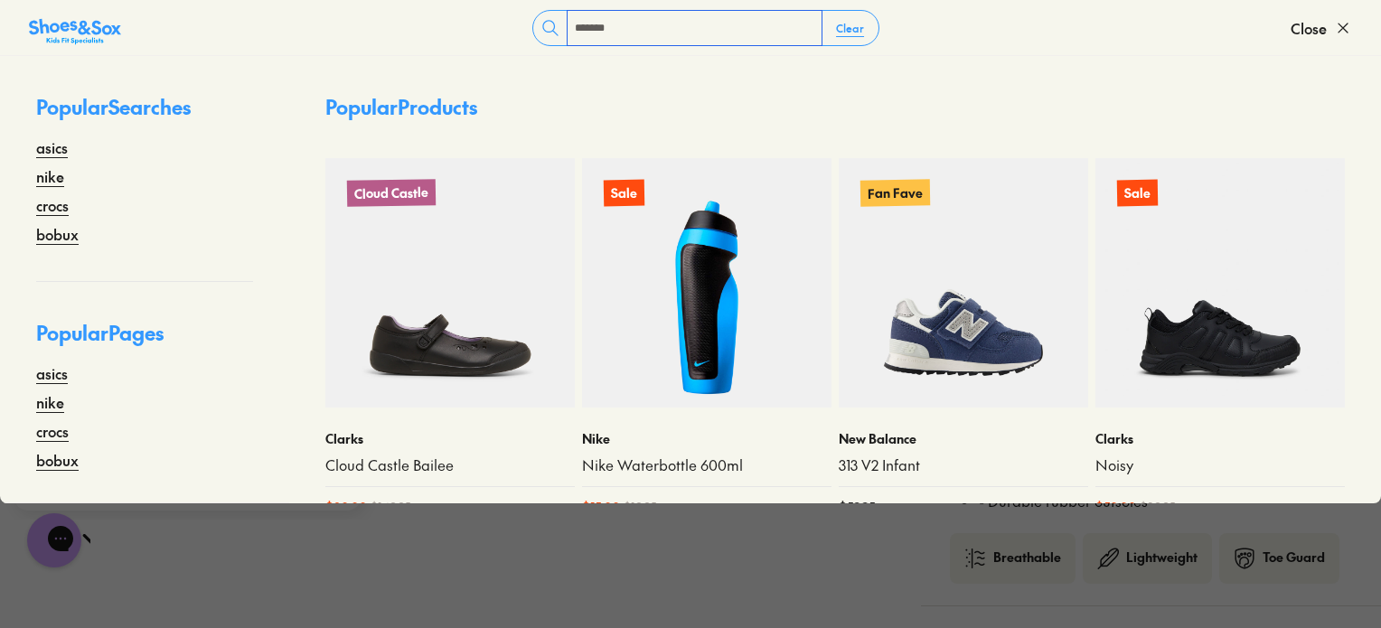
type input "*******"
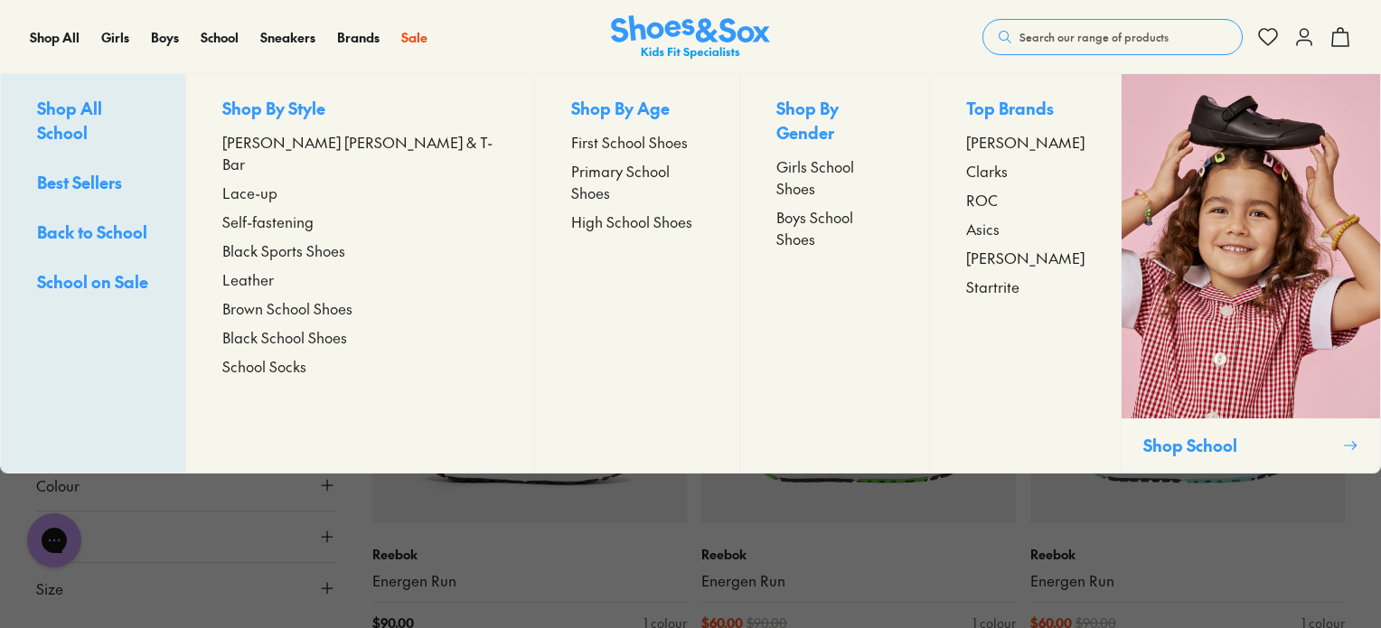
scroll to position [90, 0]
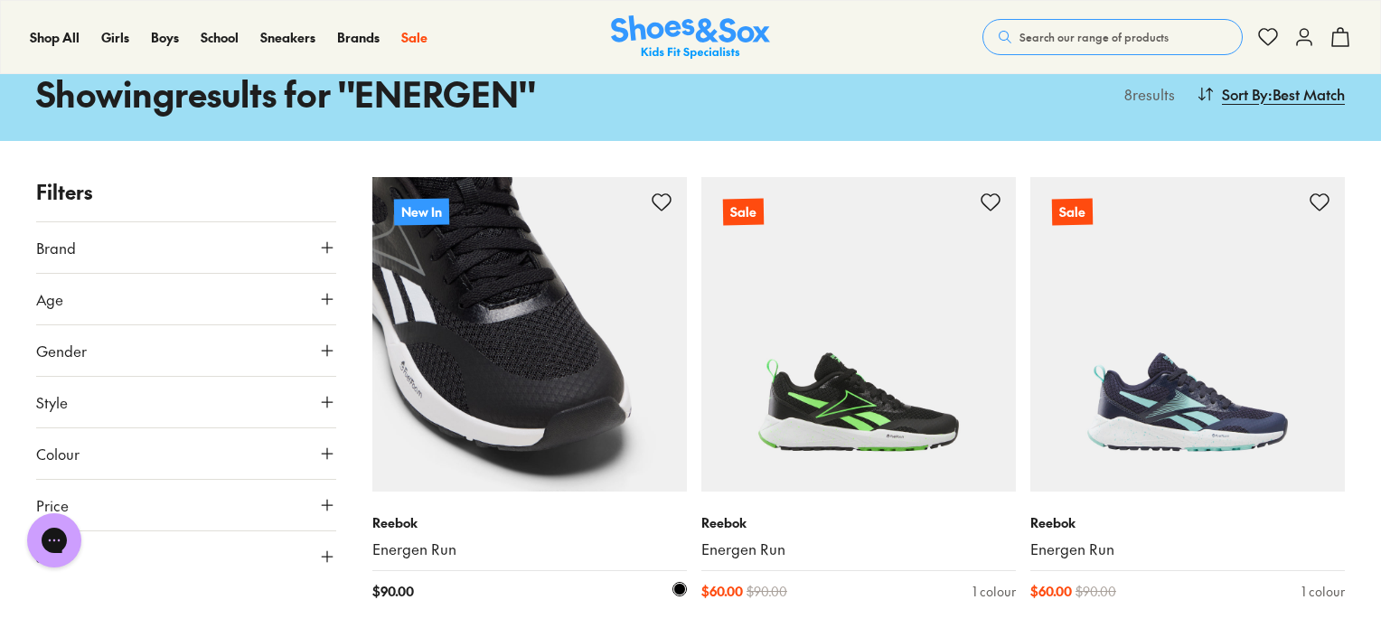
click at [603, 372] on img at bounding box center [529, 334] width 315 height 315
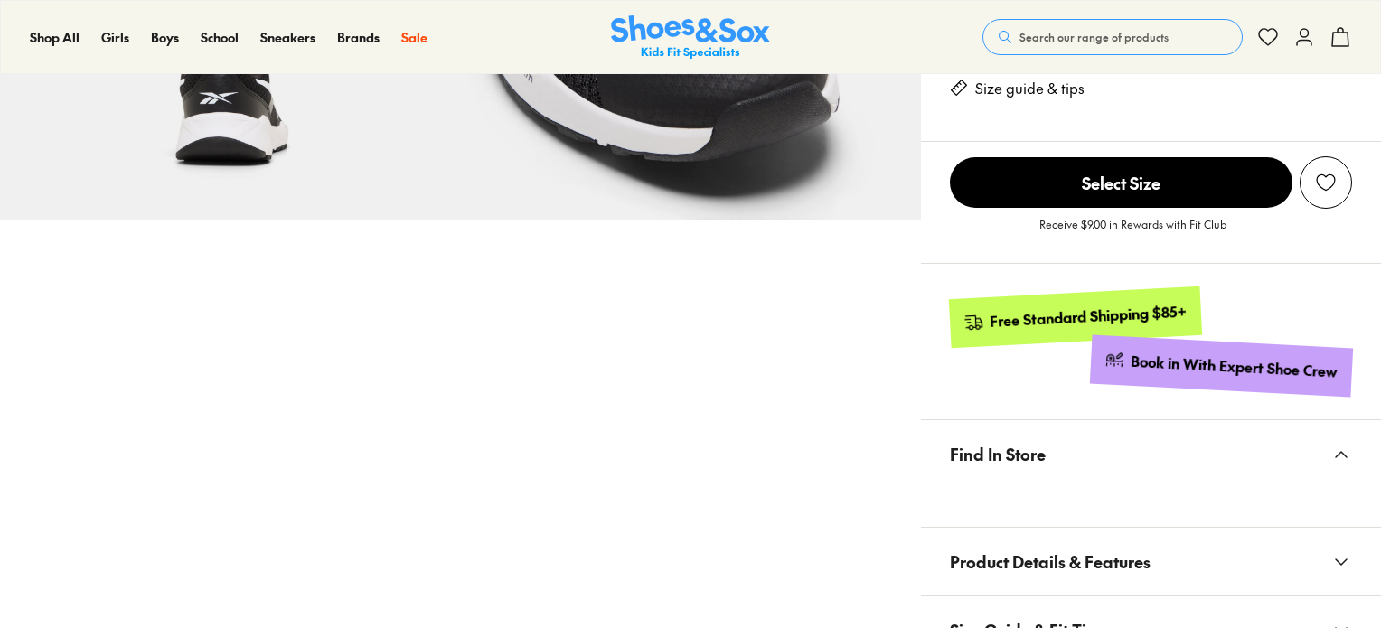
select select "*"
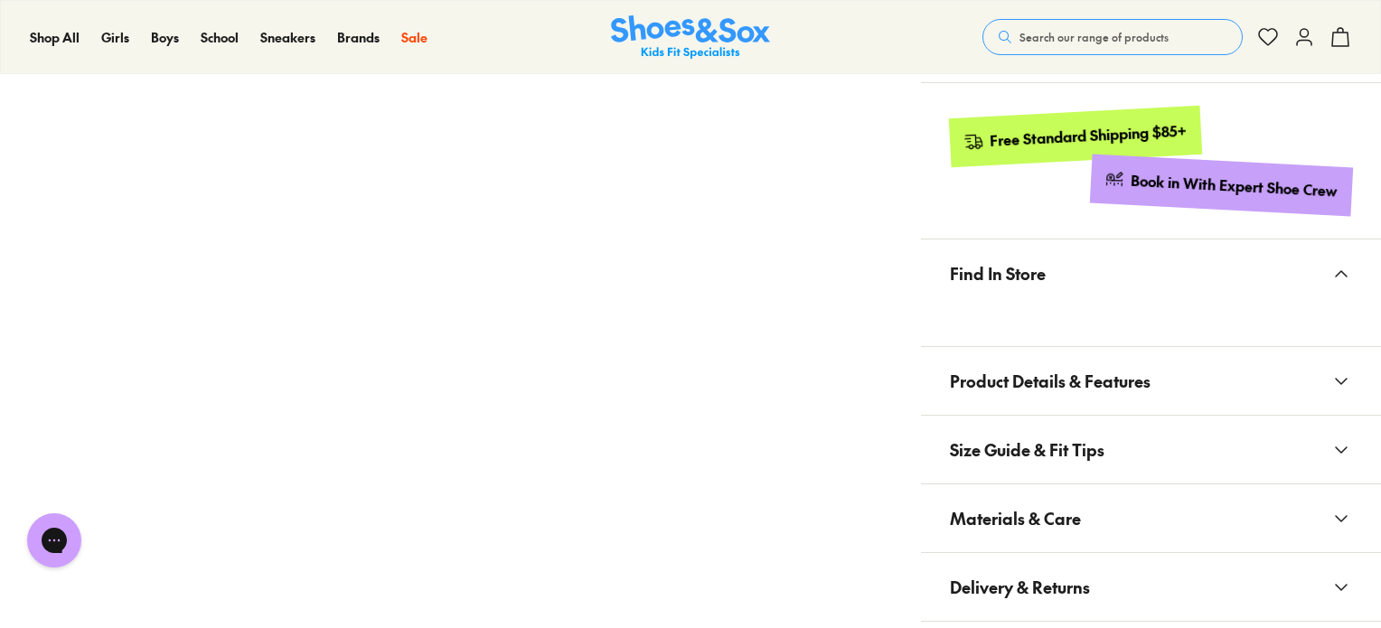
click at [1109, 397] on span "Product Details & Features" at bounding box center [1050, 380] width 201 height 53
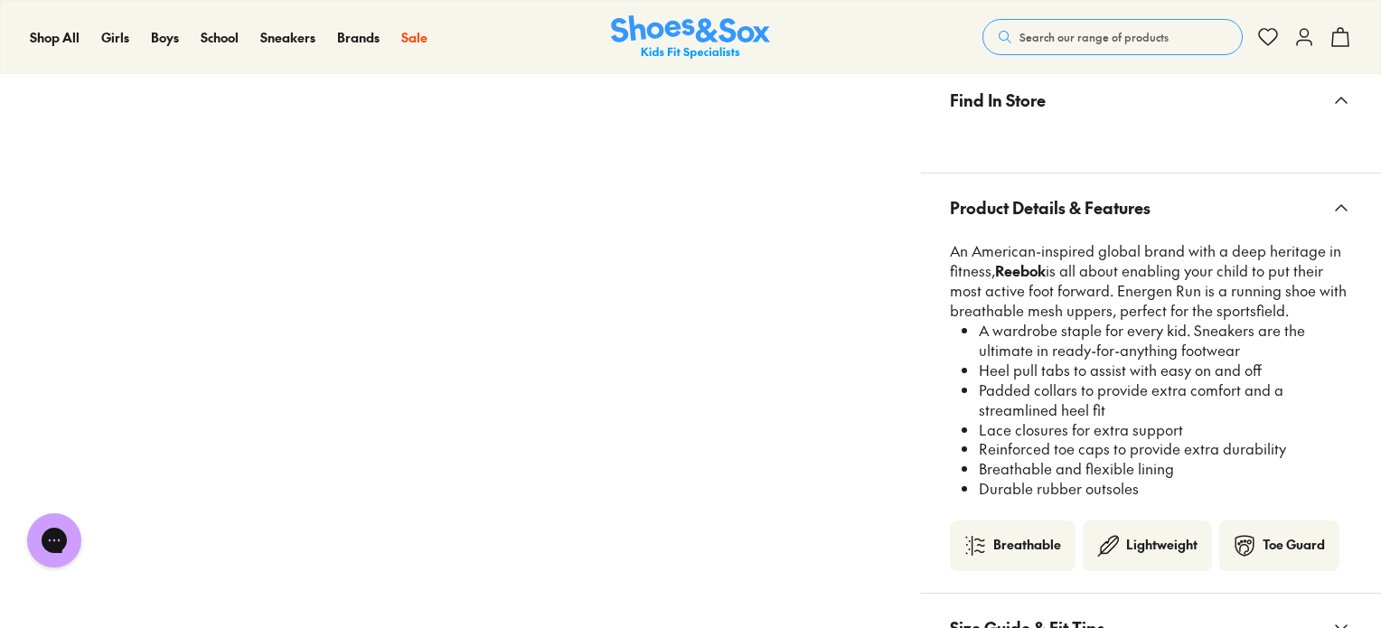
scroll to position [1173, 0]
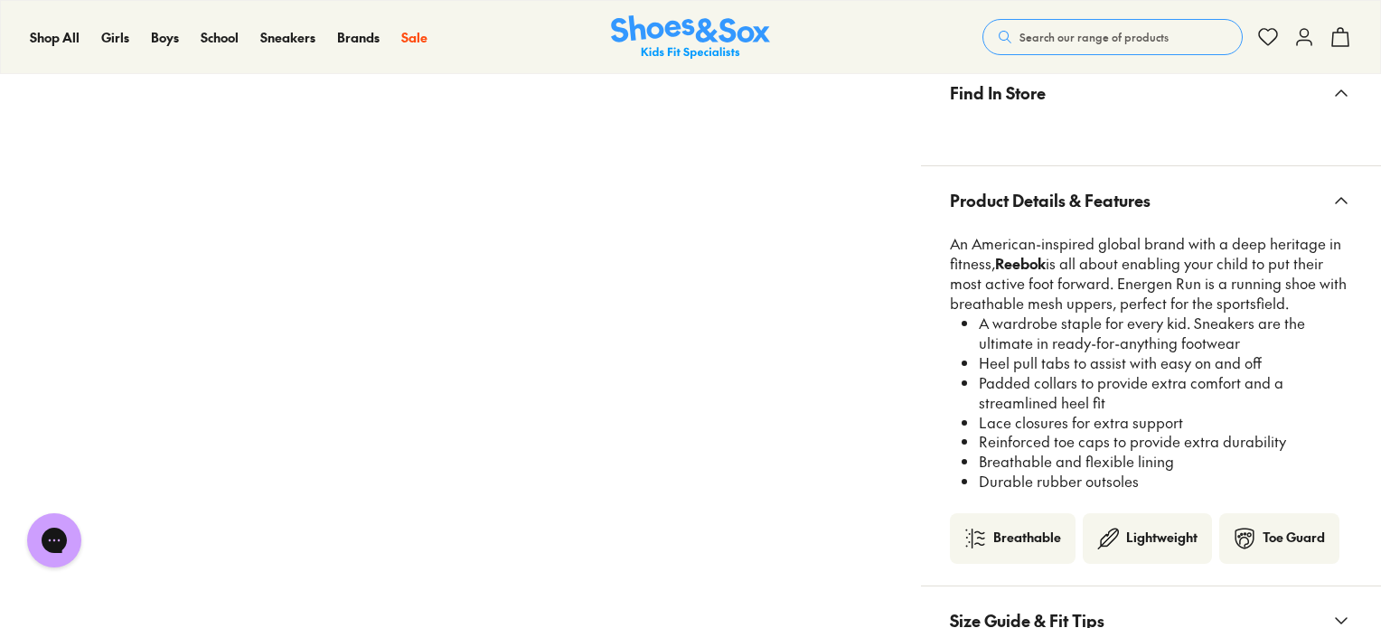
drag, startPoint x: 1149, startPoint y: 480, endPoint x: 968, endPoint y: 366, distance: 213.7
click at [968, 366] on ul "A wardrobe staple for every kid. Sneakers are the ultimate in ready-for-anythin…" at bounding box center [1159, 403] width 388 height 178
copy ul "Heel pull tabs to assist with easy on and off Padded collars to provide extra c…"
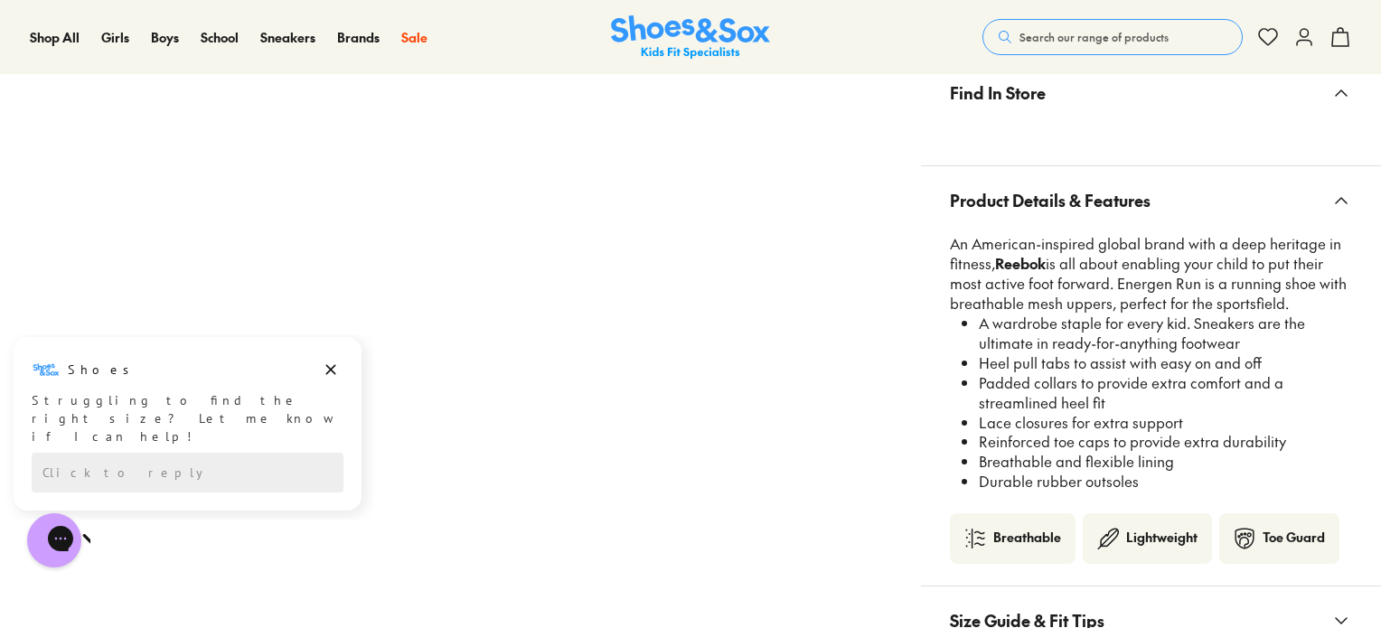
click at [1037, 35] on span "Search our range of products" at bounding box center [1094, 37] width 149 height 16
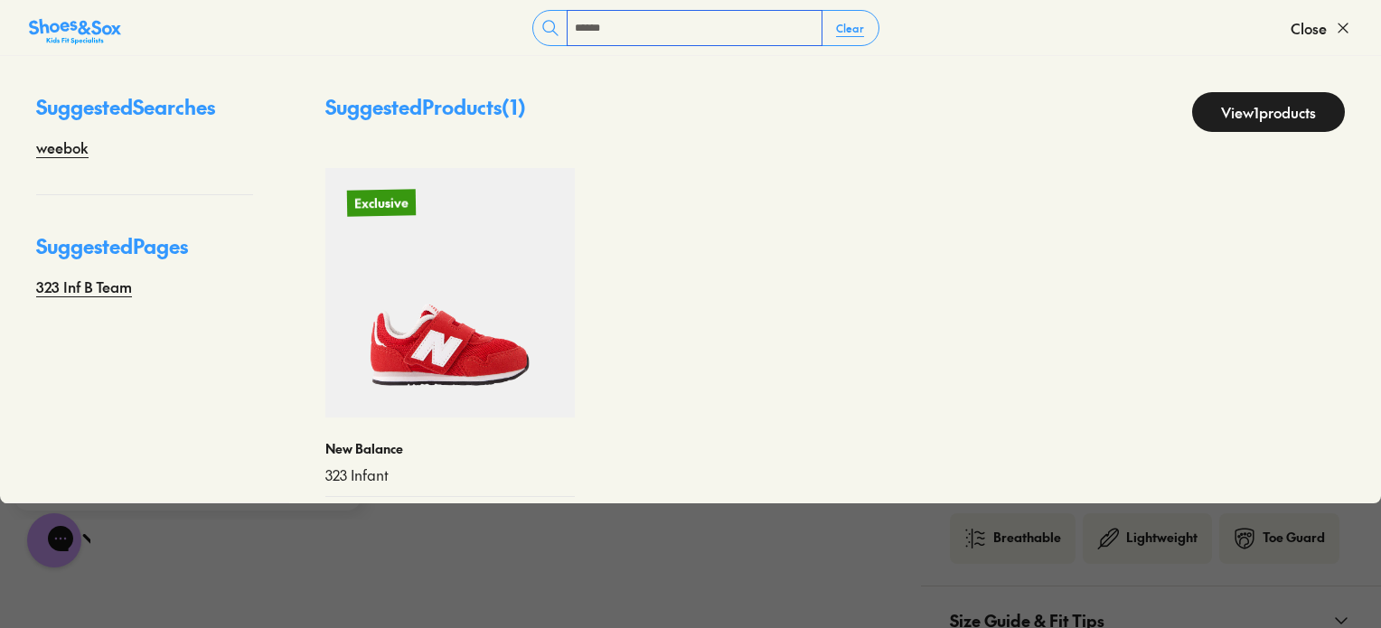
type input "******"
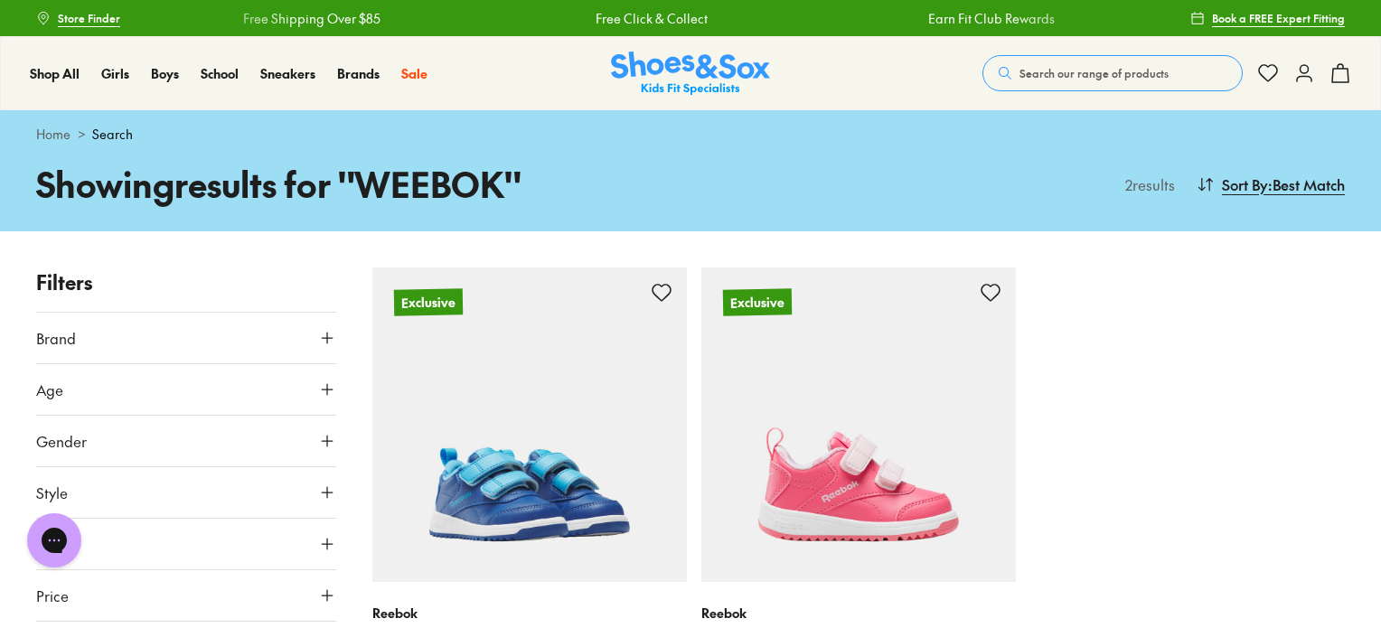
click at [518, 336] on img at bounding box center [529, 425] width 315 height 315
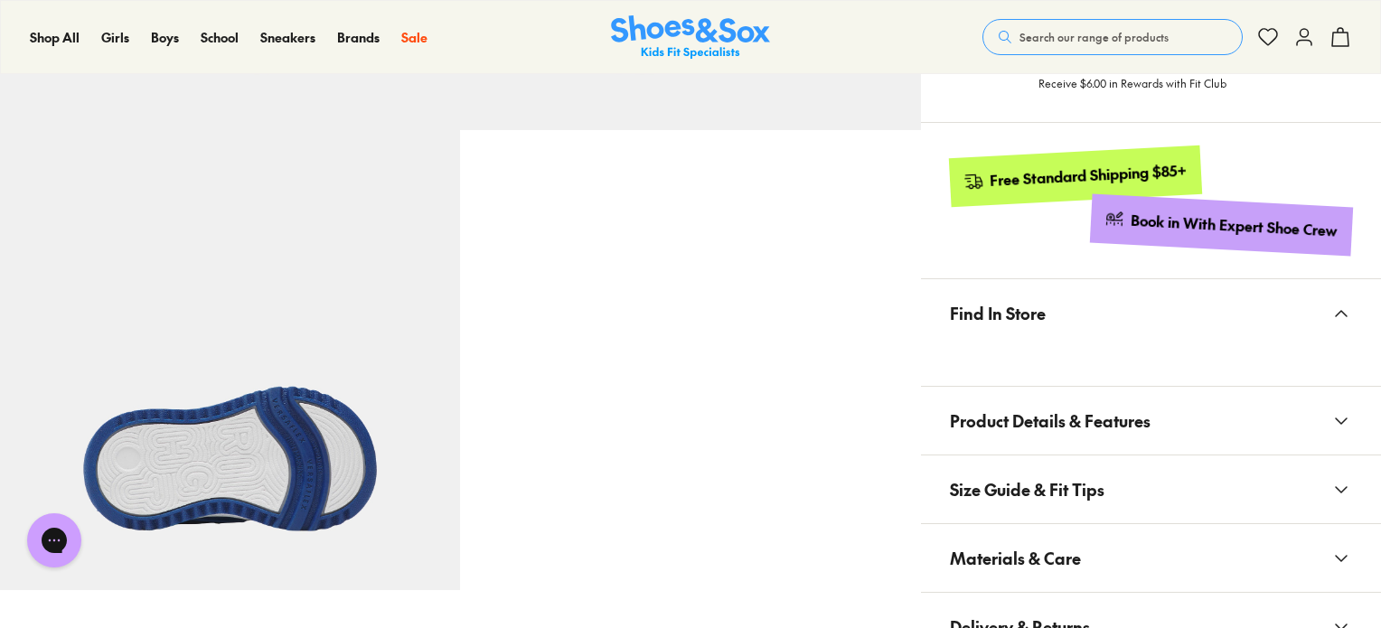
select select "*"
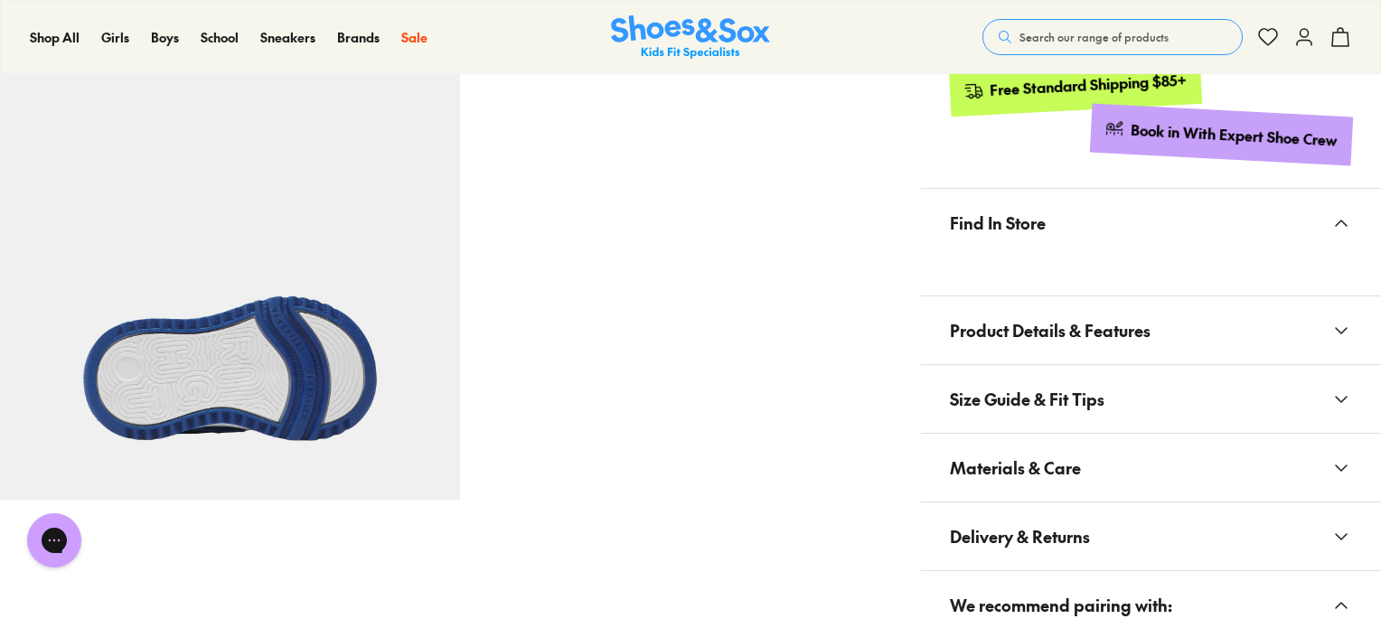
click at [1113, 393] on button "Size Guide & Fit Tips" at bounding box center [1151, 399] width 460 height 68
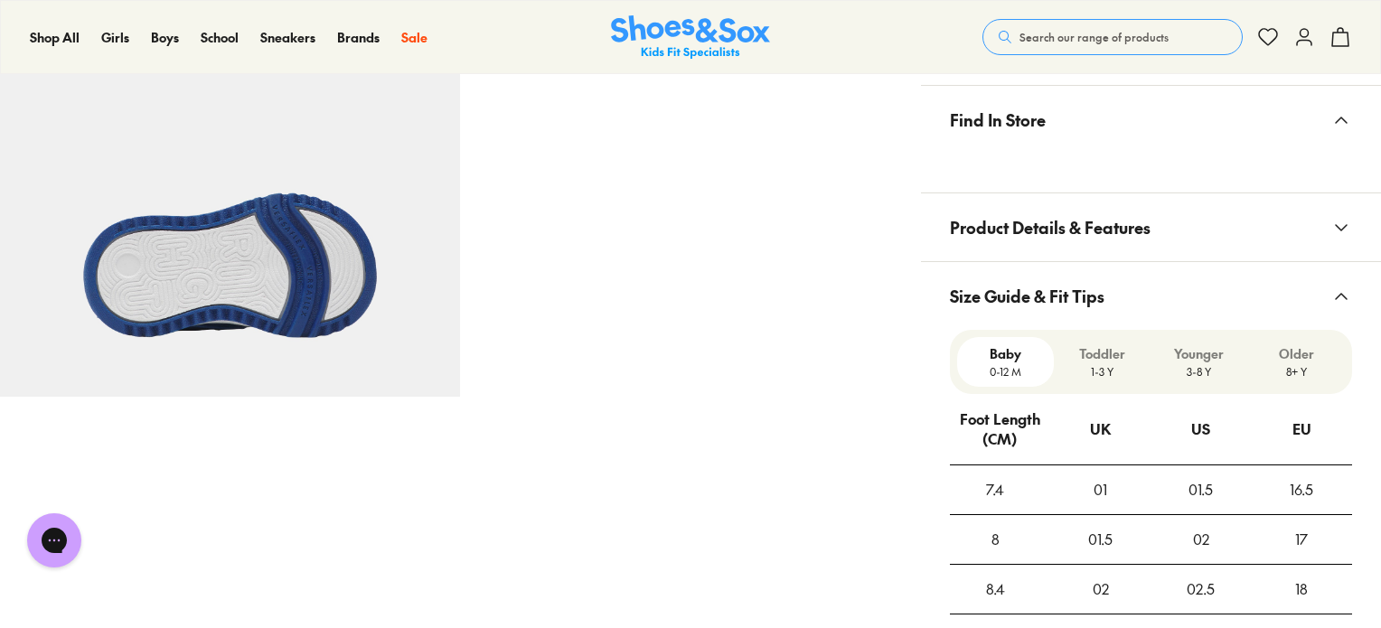
scroll to position [1173, 0]
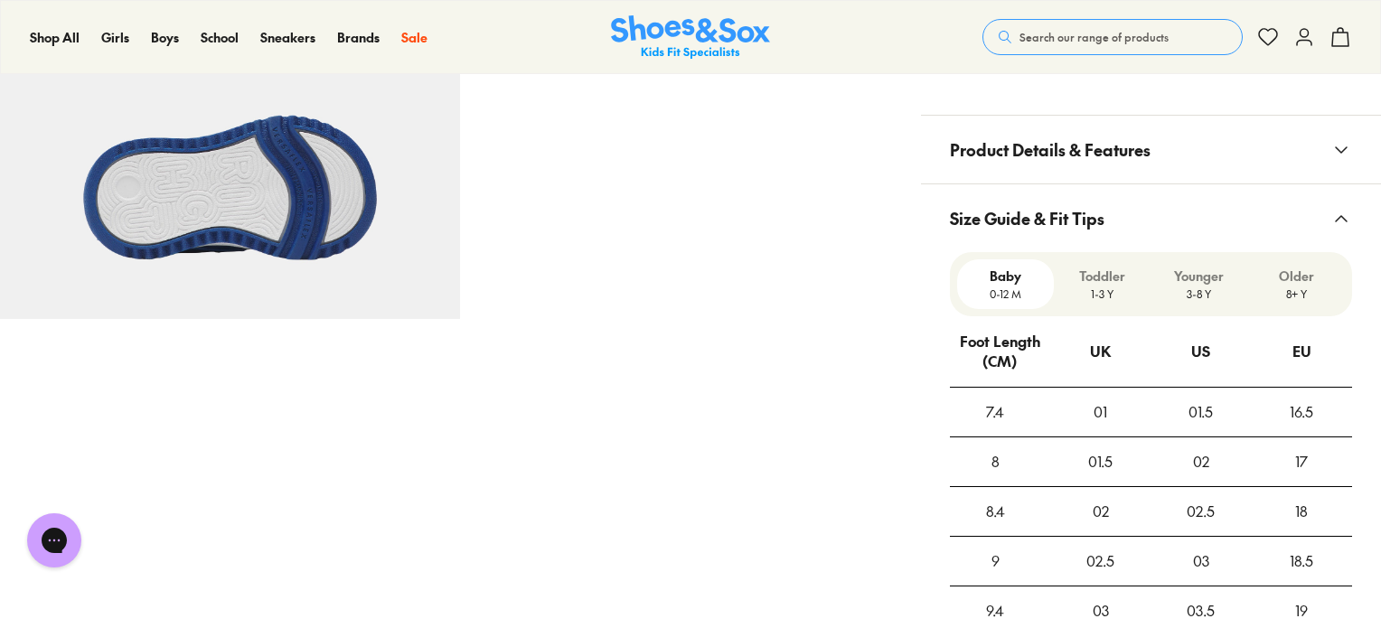
click at [1164, 148] on button "Product Details & Features" at bounding box center [1151, 150] width 460 height 68
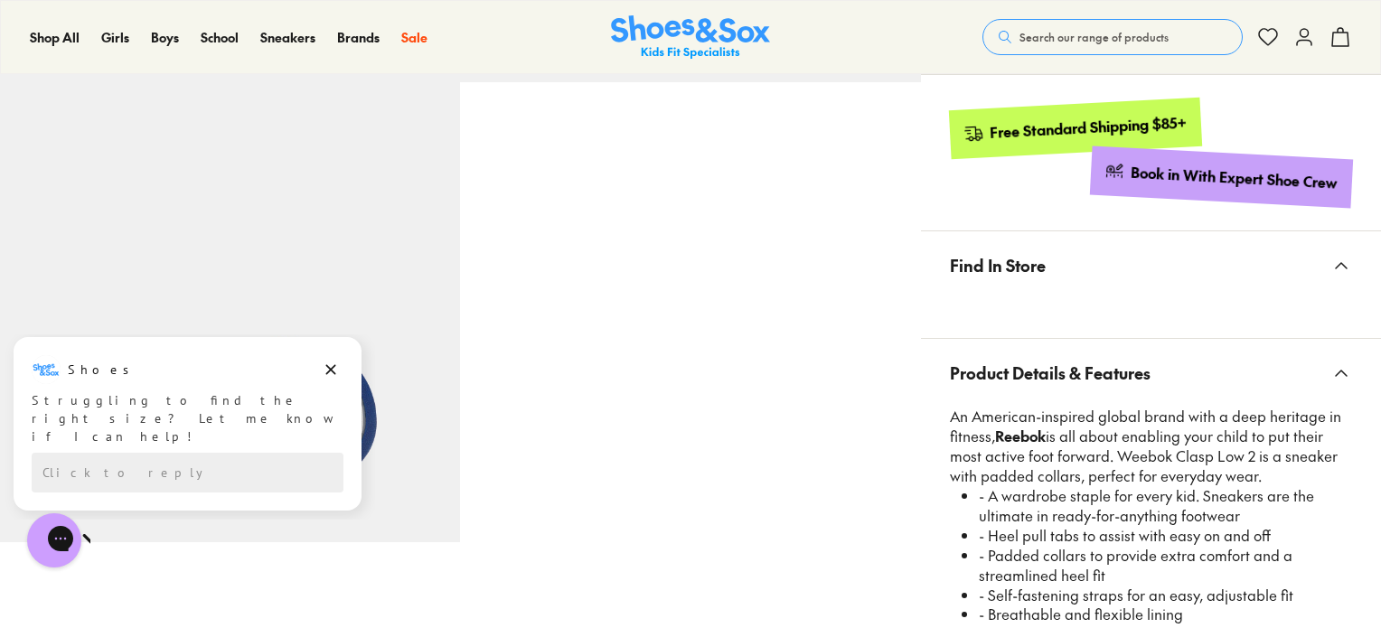
scroll to position [1263, 0]
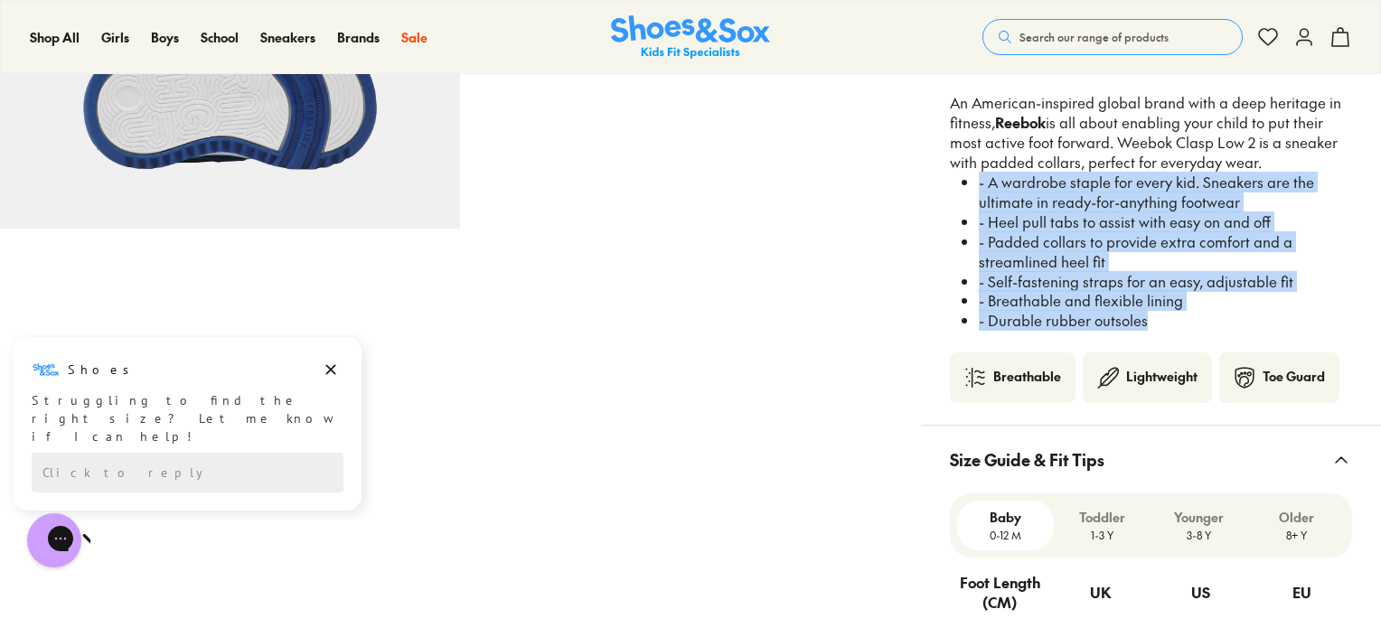
drag, startPoint x: 1154, startPoint y: 327, endPoint x: 979, endPoint y: 184, distance: 226.1
click at [979, 184] on ul "- A wardrobe staple for every kid. Sneakers are the ultimate in ready-for-anyth…" at bounding box center [1159, 252] width 388 height 158
copy ul "- A wardrobe staple for every kid. Sneakers are the ultimate in ready-for-anyth…"
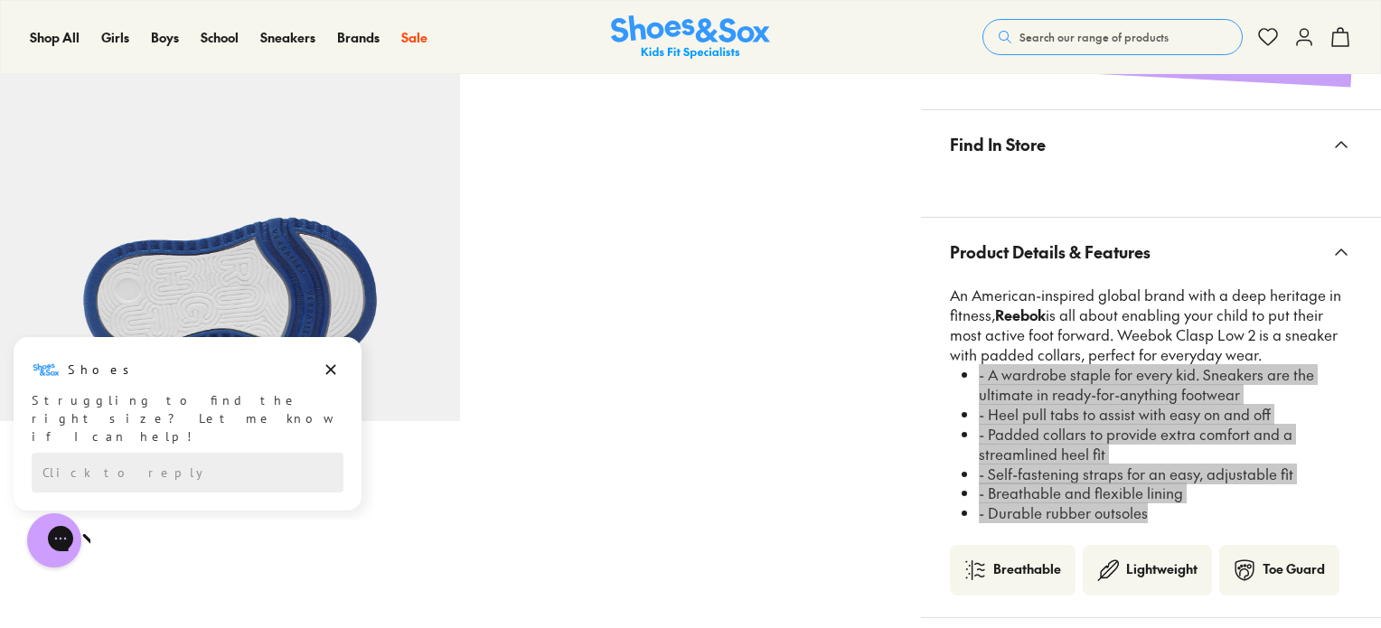
scroll to position [721, 0]
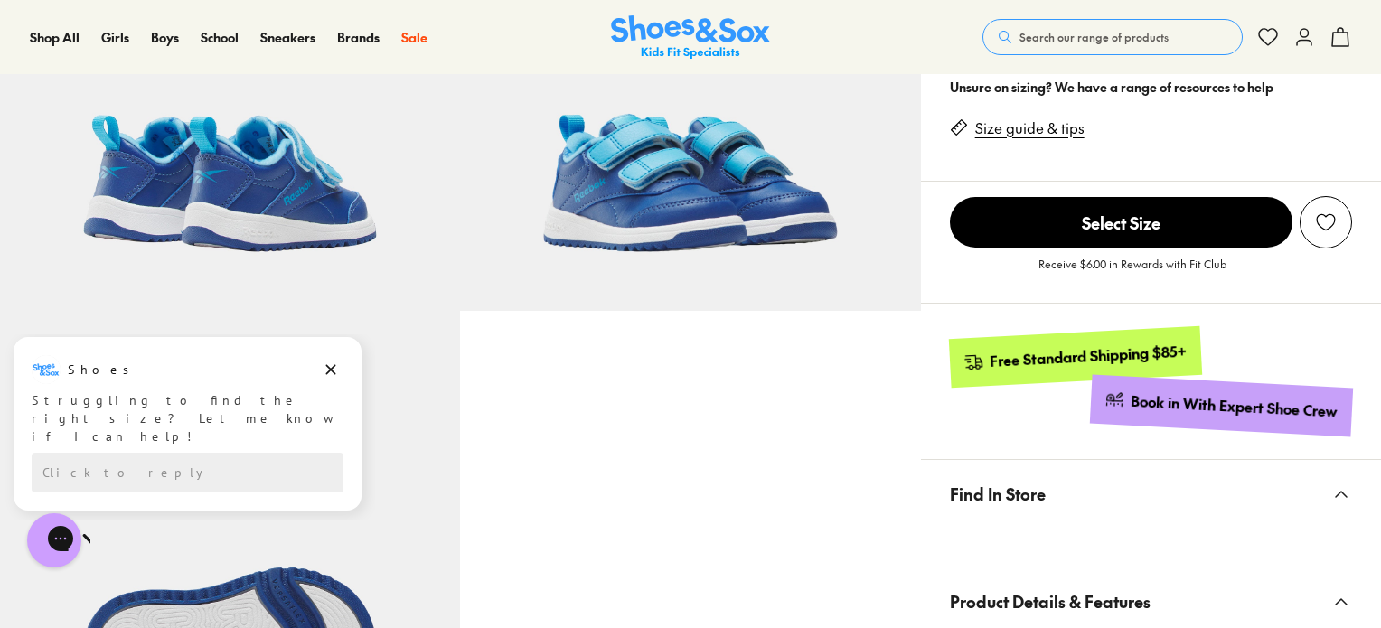
click at [1089, 31] on span "Search our range of products" at bounding box center [1094, 37] width 149 height 16
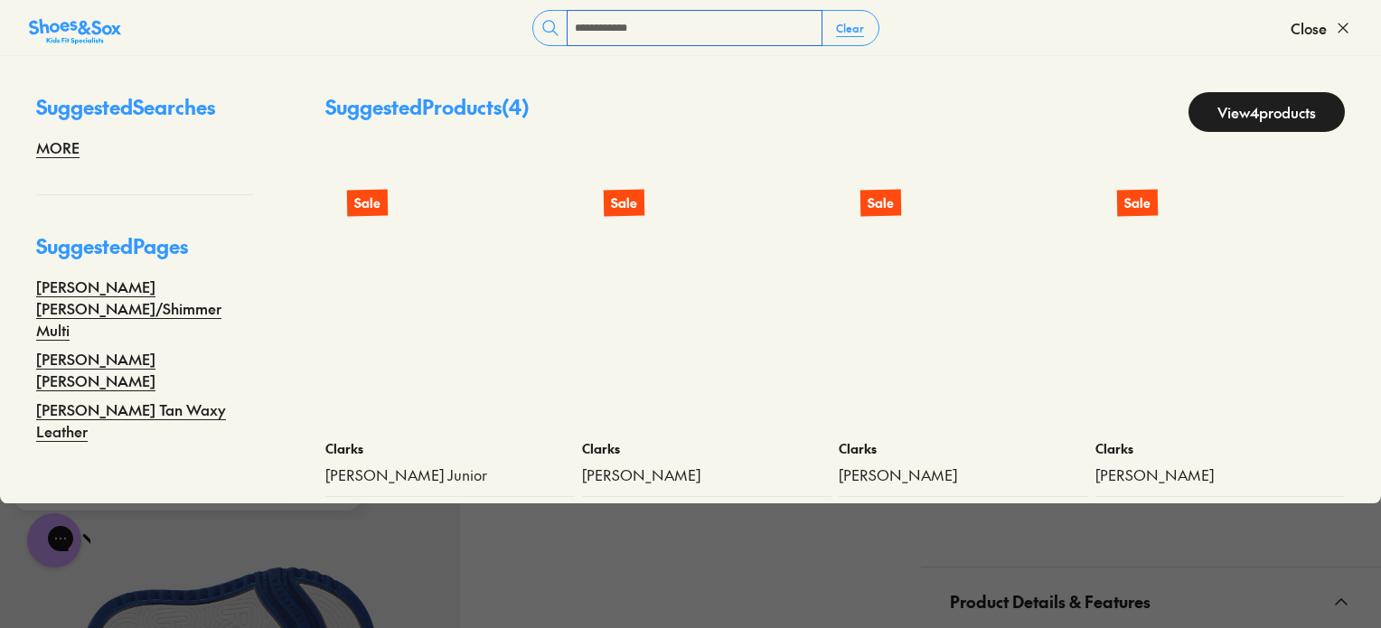
type input "**********"
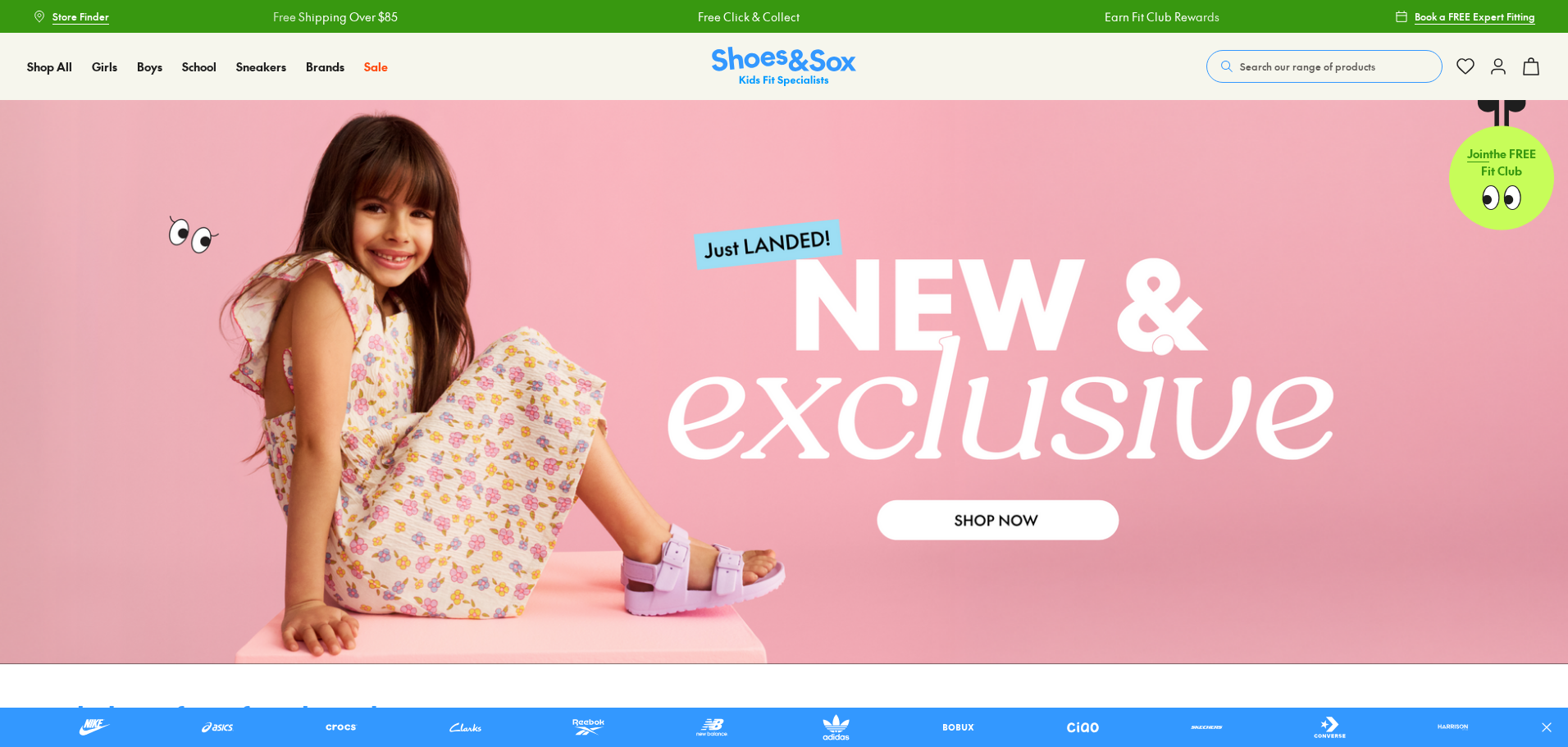
click at [1290, 63] on span "Search our range of products" at bounding box center [1307, 66] width 135 height 15
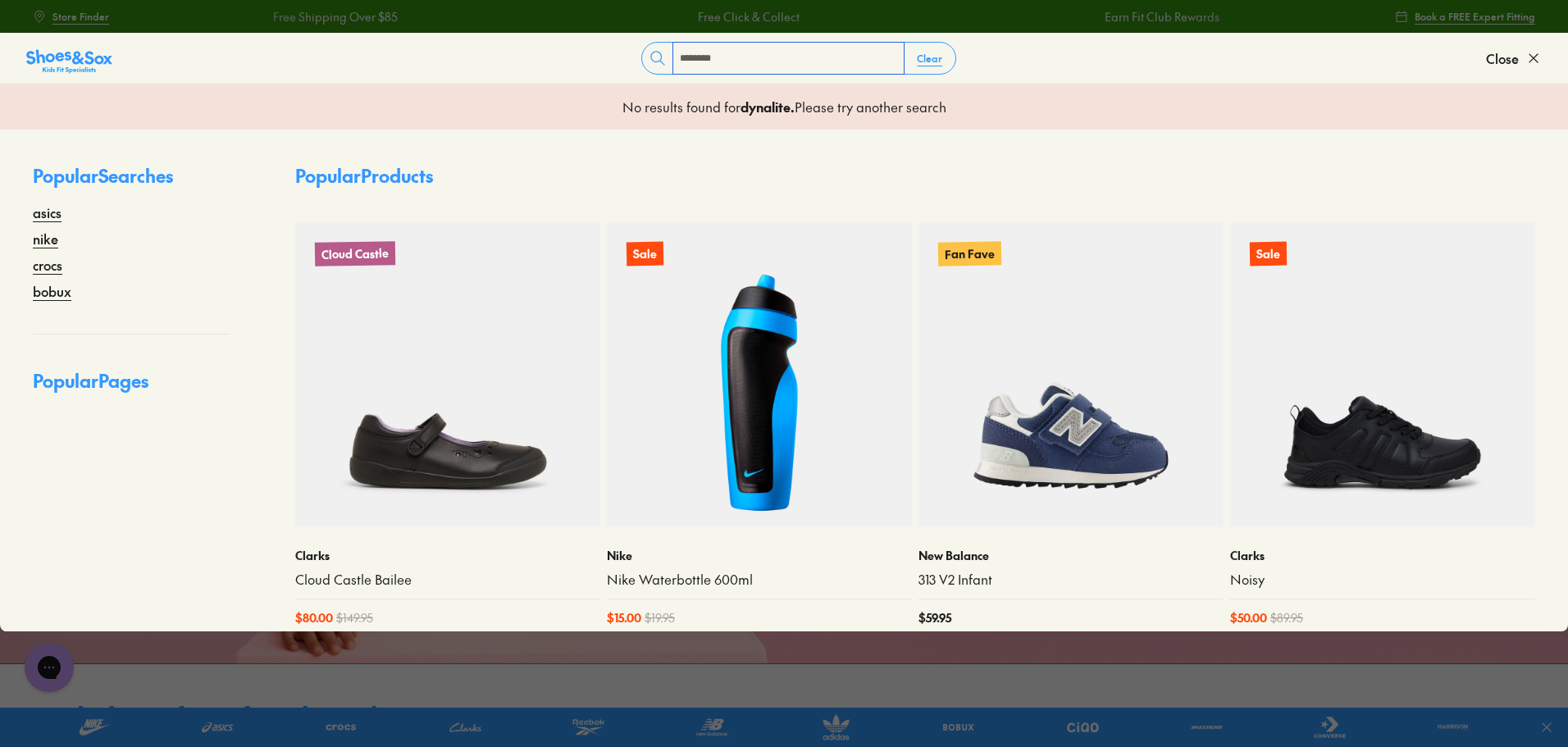
type input "********"
